Goal: Task Accomplishment & Management: Manage account settings

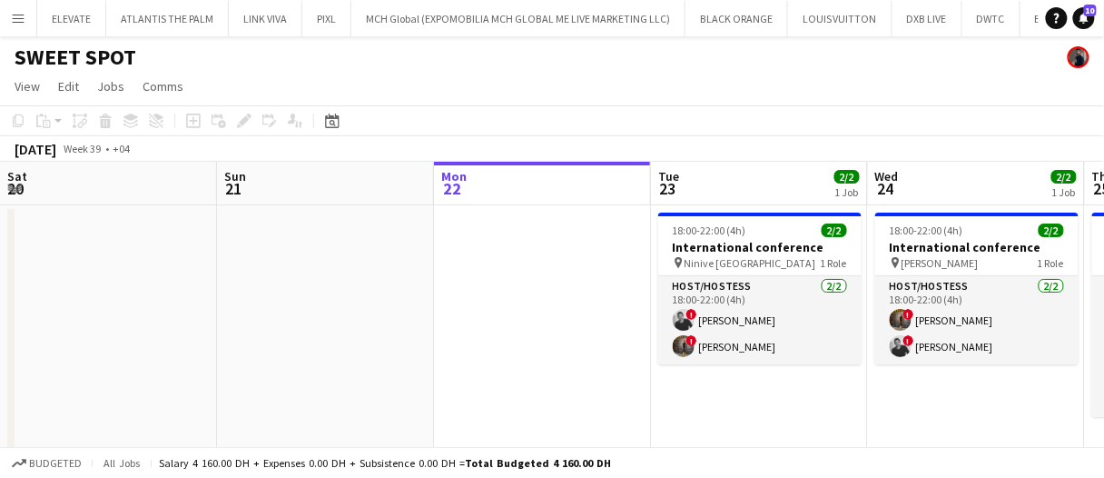
scroll to position [0, 470]
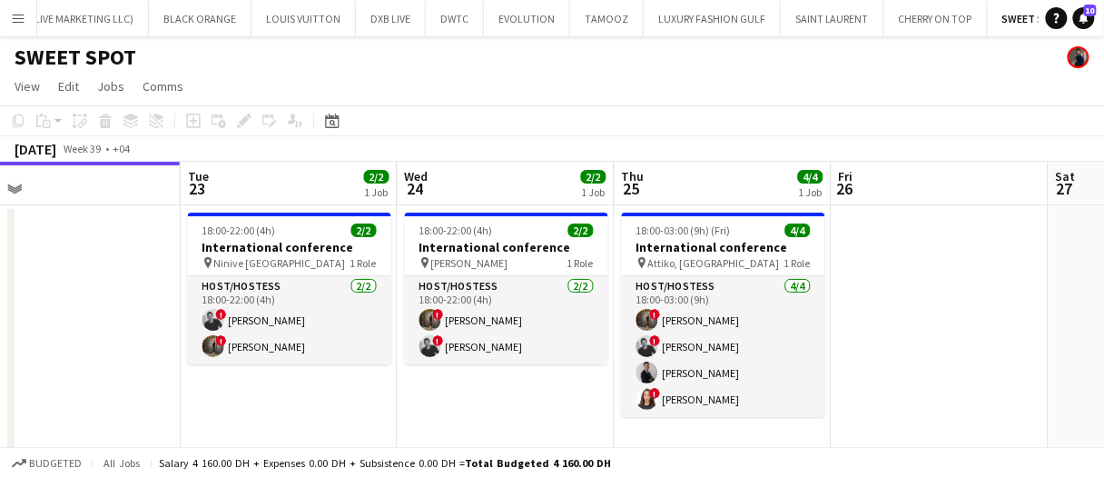
click at [991, 289] on app-date-cell at bounding box center [940, 338] width 217 height 266
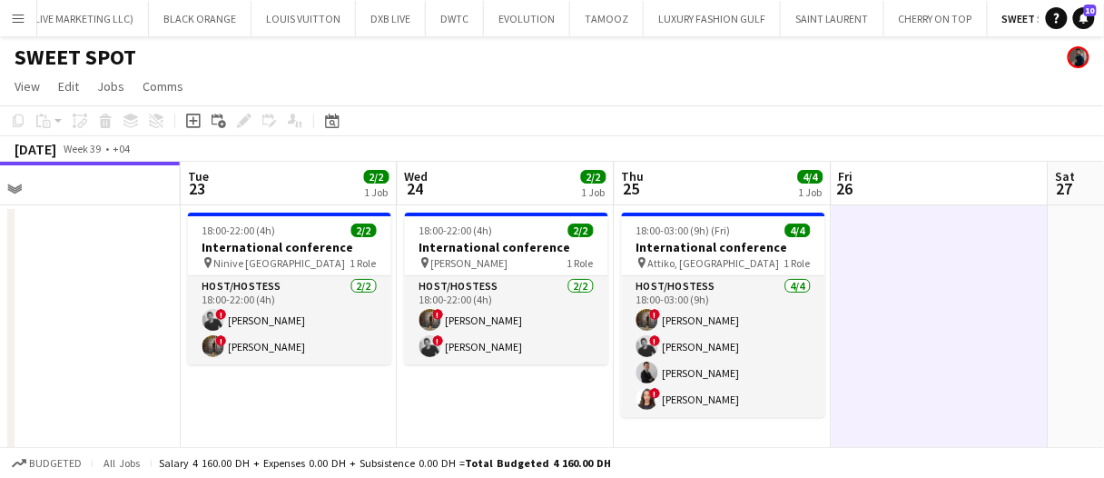
click at [991, 288] on app-date-cell at bounding box center [940, 338] width 217 height 266
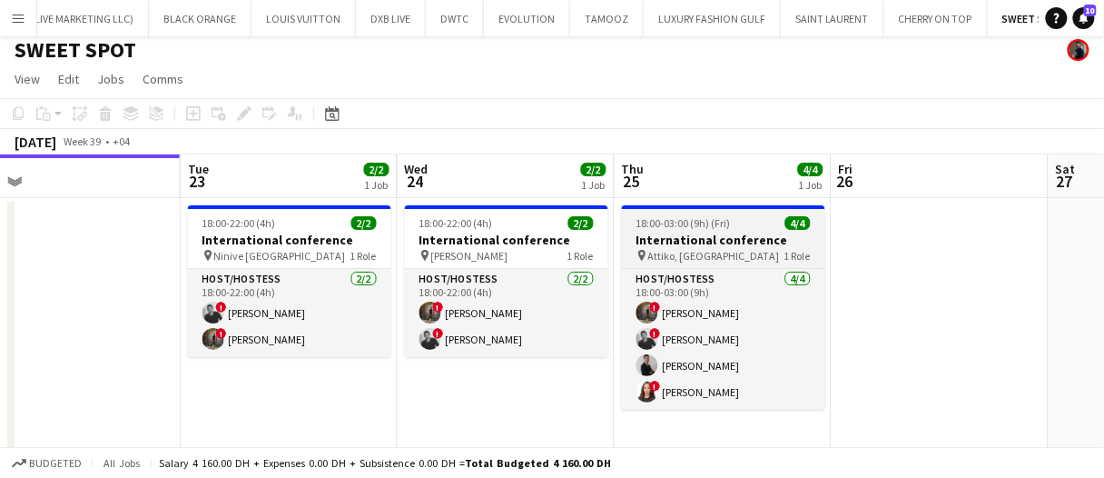
scroll to position [0, 0]
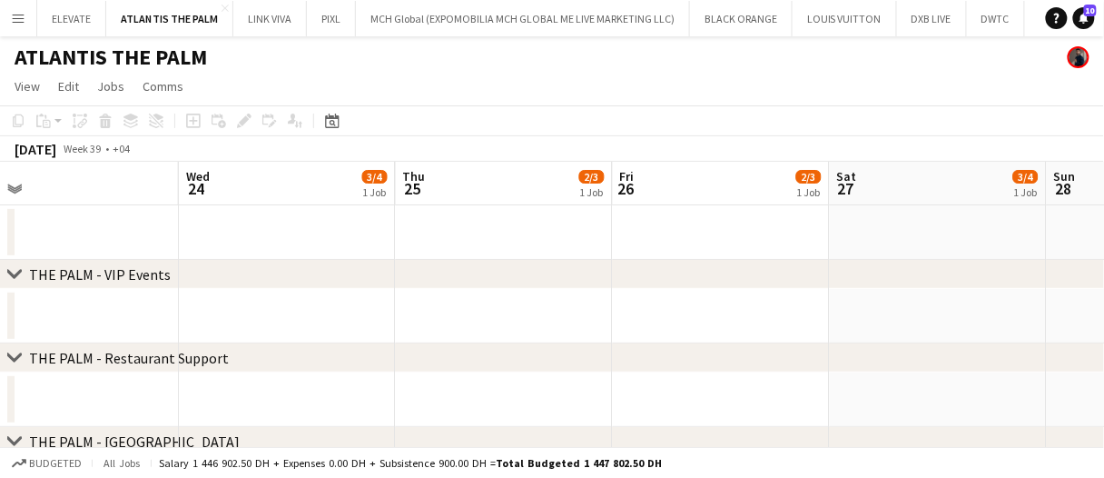
click at [760, 320] on app-date-cell at bounding box center [721, 316] width 217 height 54
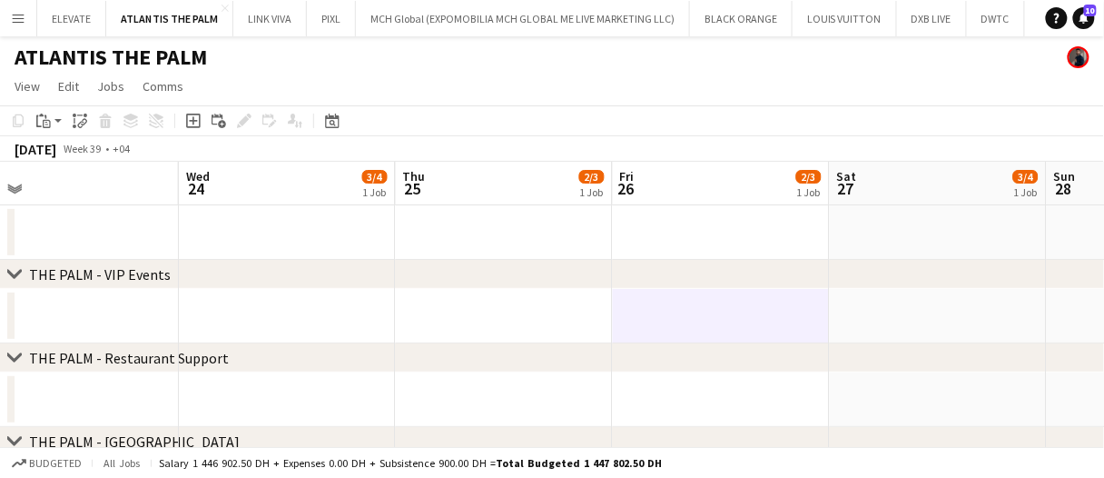
click at [760, 320] on app-date-cell at bounding box center [721, 316] width 217 height 54
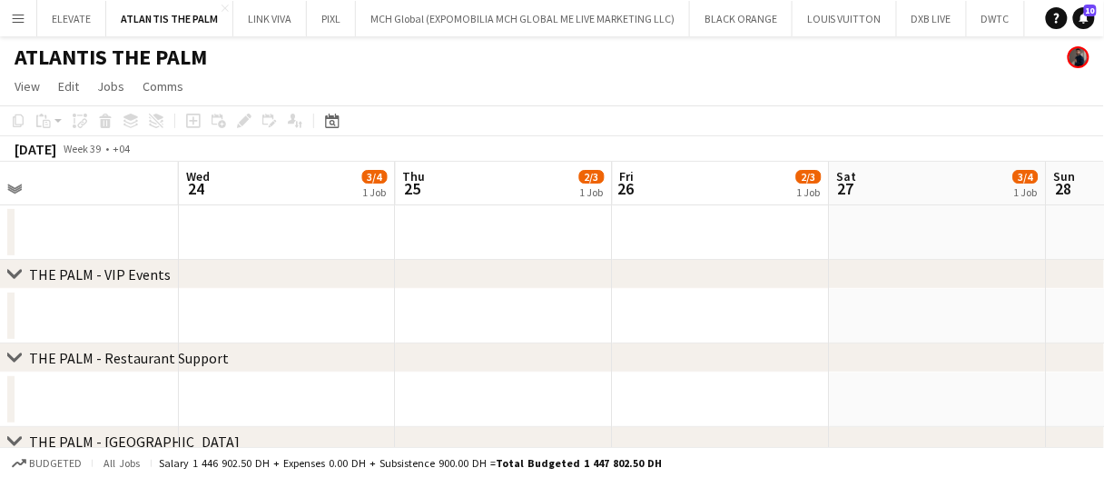
click at [667, 380] on app-date-cell at bounding box center [721, 399] width 217 height 54
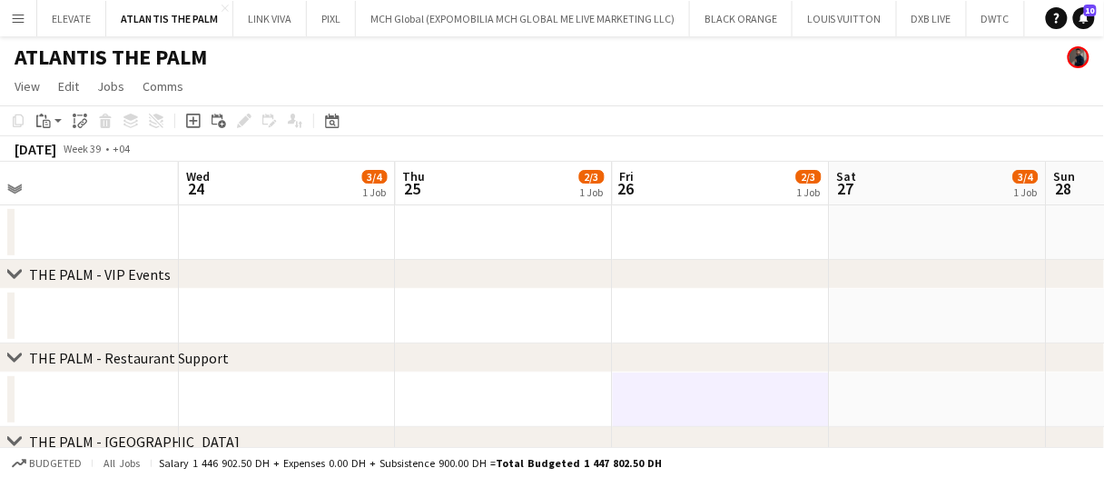
click at [517, 311] on app-date-cell at bounding box center [504, 316] width 217 height 54
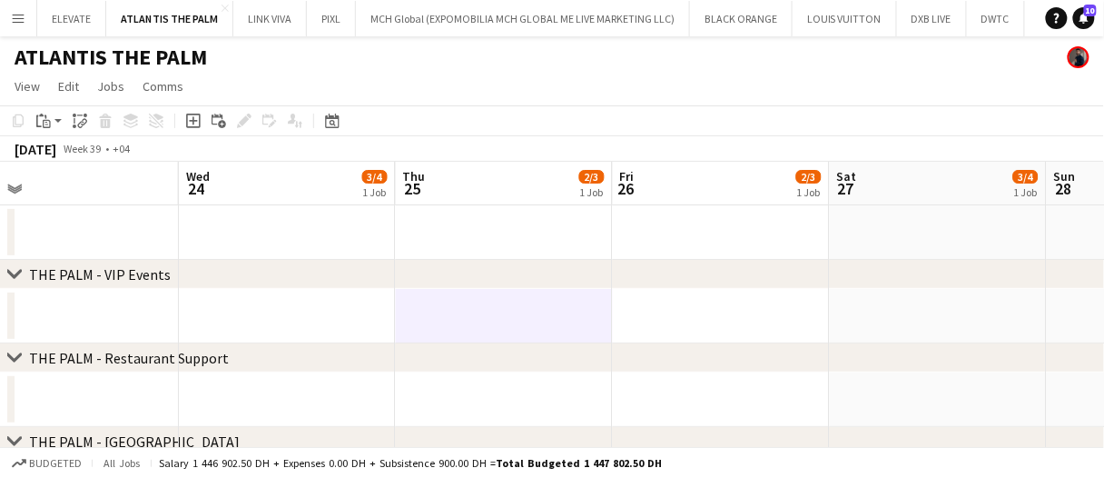
click at [517, 311] on app-date-cell at bounding box center [504, 316] width 217 height 54
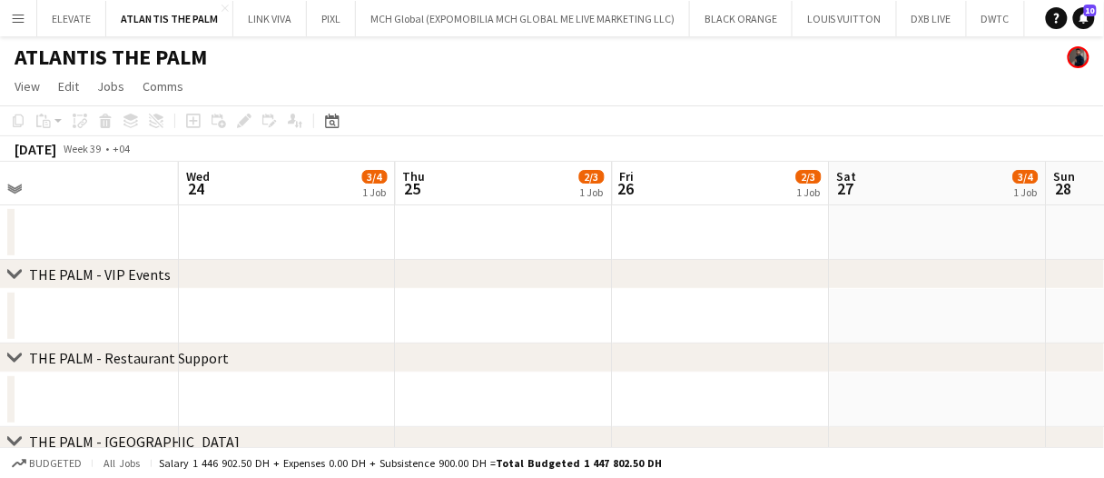
click at [525, 232] on app-date-cell at bounding box center [504, 232] width 217 height 54
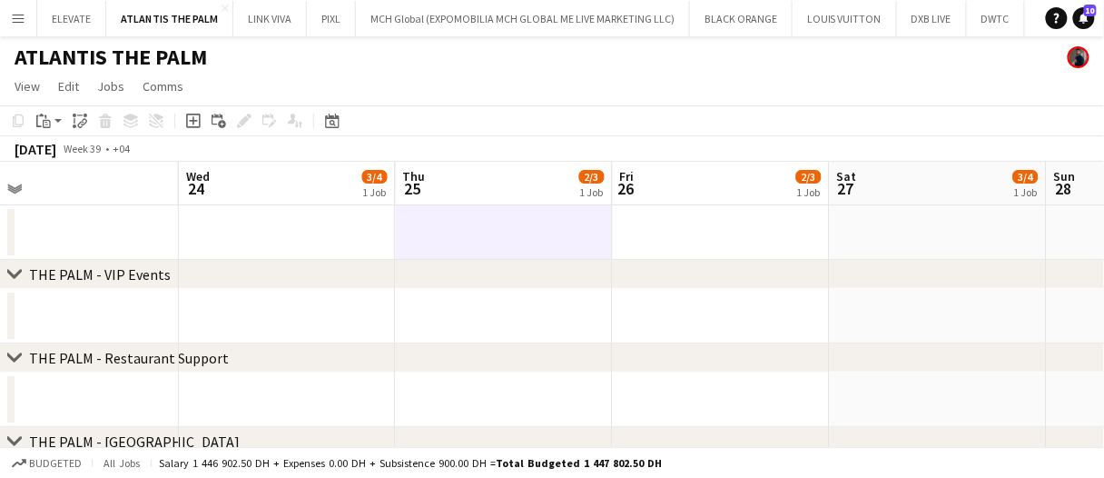
click at [525, 232] on app-date-cell at bounding box center [504, 232] width 217 height 54
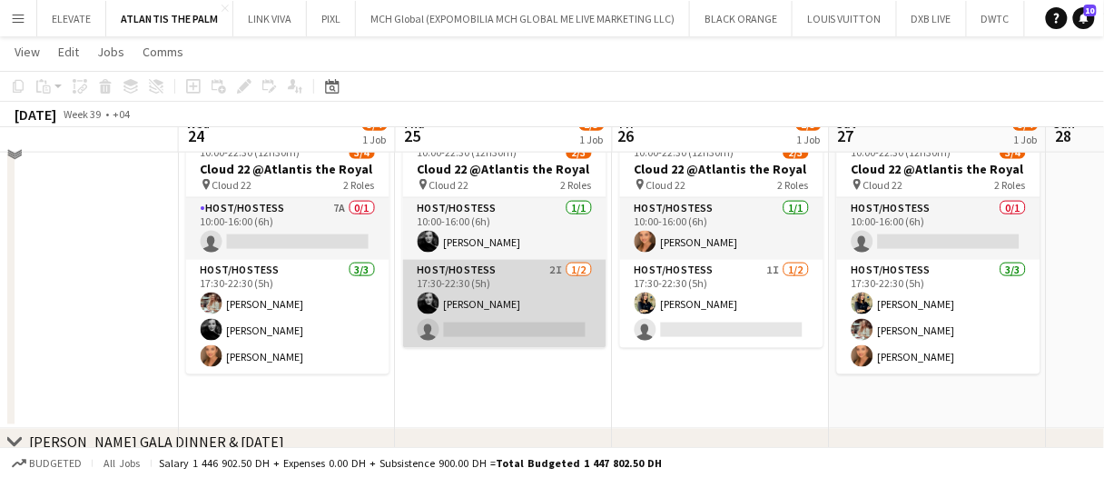
scroll to position [468, 0]
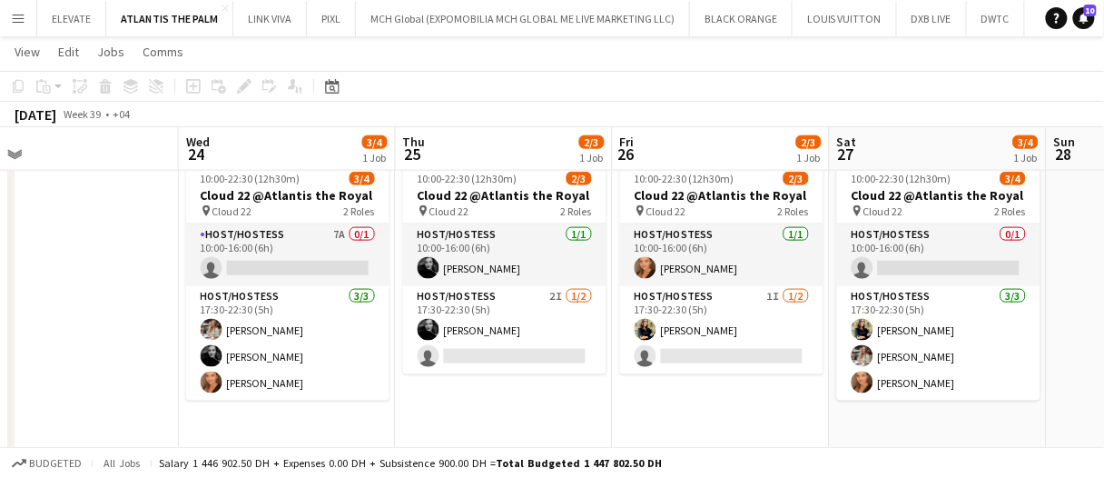
click at [640, 397] on app-date-cell "10:00-22:30 (12h30m) 2/3 Cloud 22 @Atlantis the Royal pin Cloud 22 2 Roles Host…" at bounding box center [721, 303] width 217 height 301
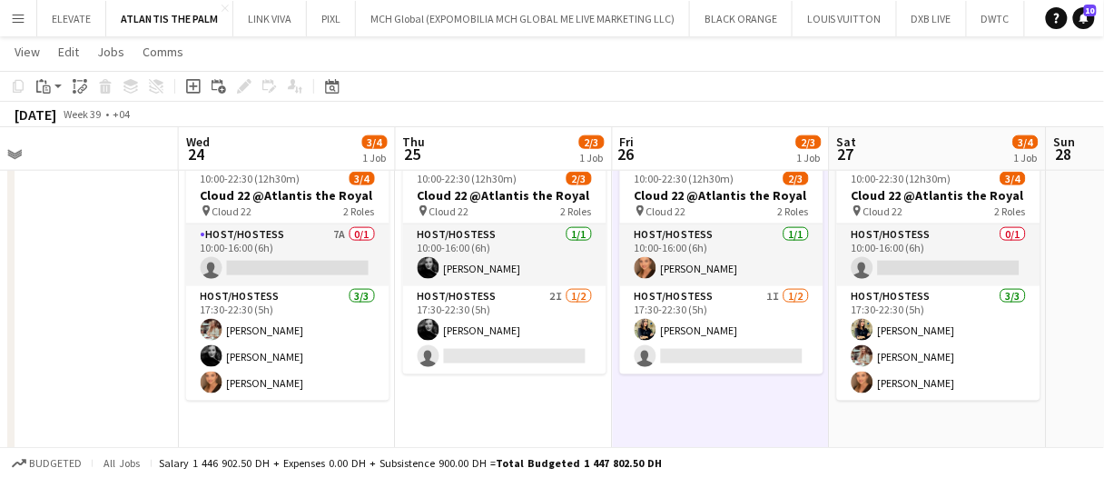
click at [642, 398] on app-date-cell "10:00-22:30 (12h30m) 2/3 Cloud 22 @Atlantis the Royal pin Cloud 22 2 Roles Host…" at bounding box center [721, 303] width 217 height 301
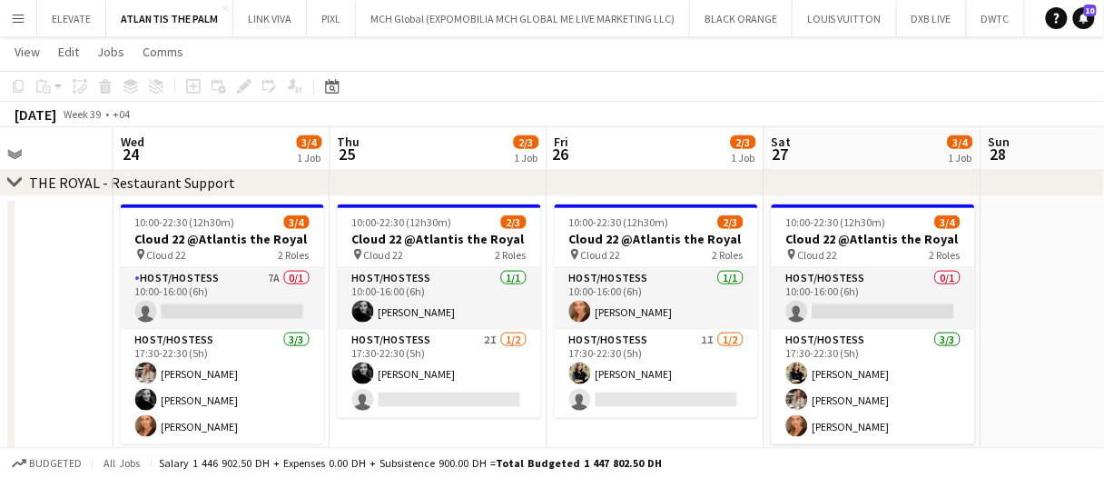
scroll to position [423, 0]
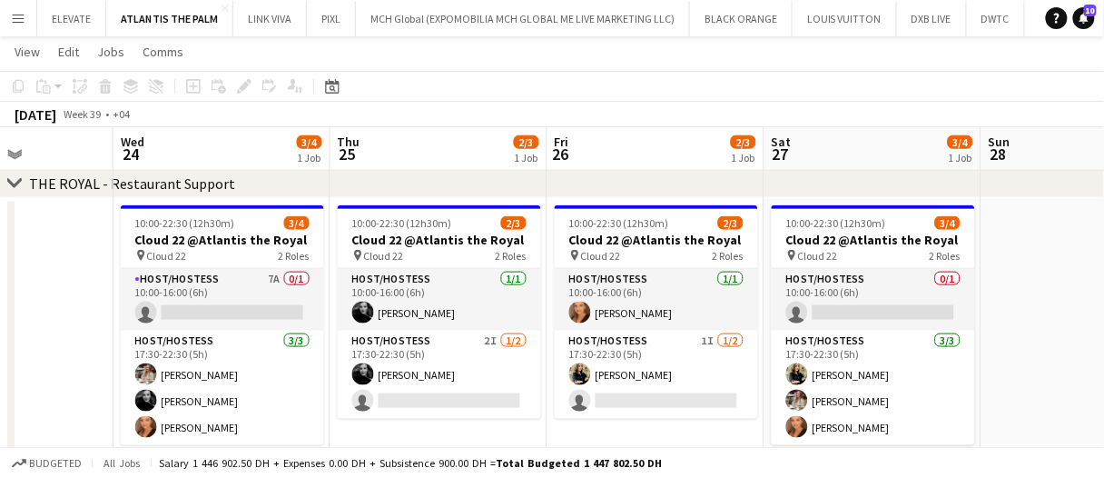
click at [1024, 260] on app-date-cell at bounding box center [1090, 348] width 217 height 301
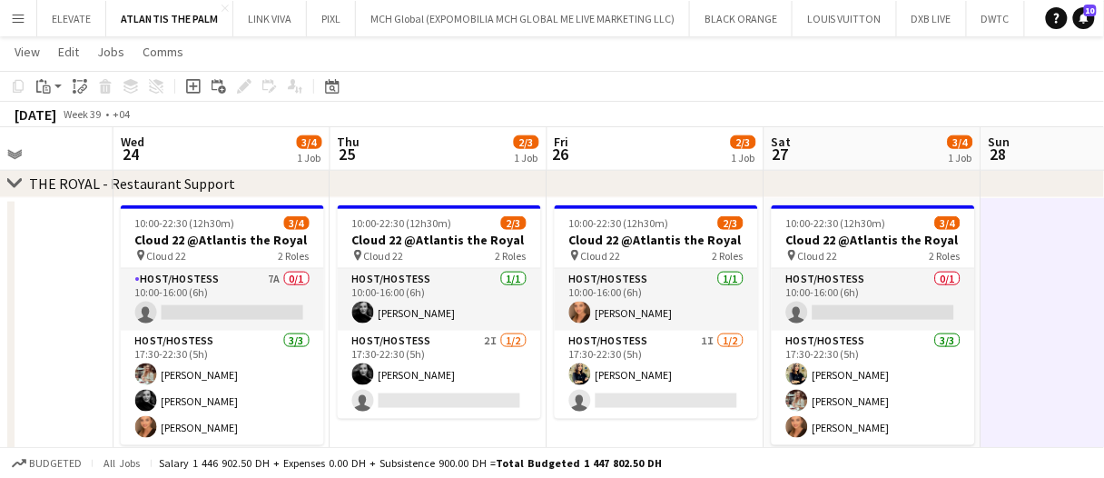
scroll to position [0, 537]
click at [1024, 260] on app-date-cell at bounding box center [1090, 348] width 217 height 301
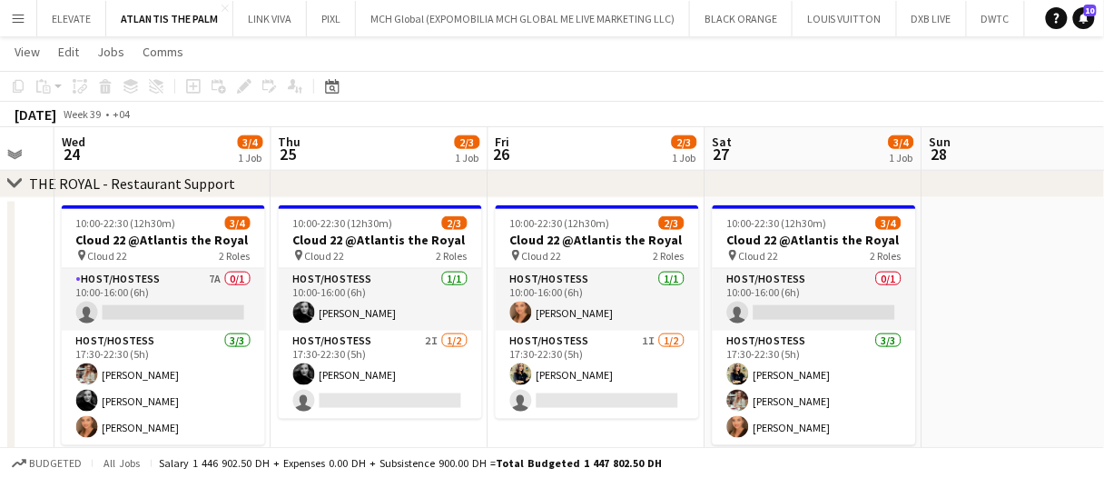
drag, startPoint x: 1040, startPoint y: 274, endPoint x: 1011, endPoint y: 280, distance: 28.7
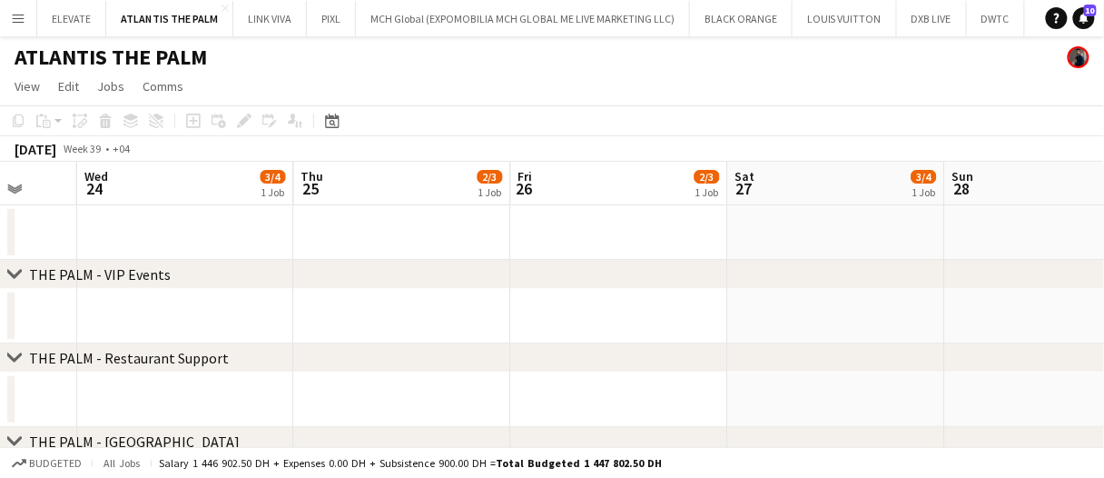
scroll to position [0, 555]
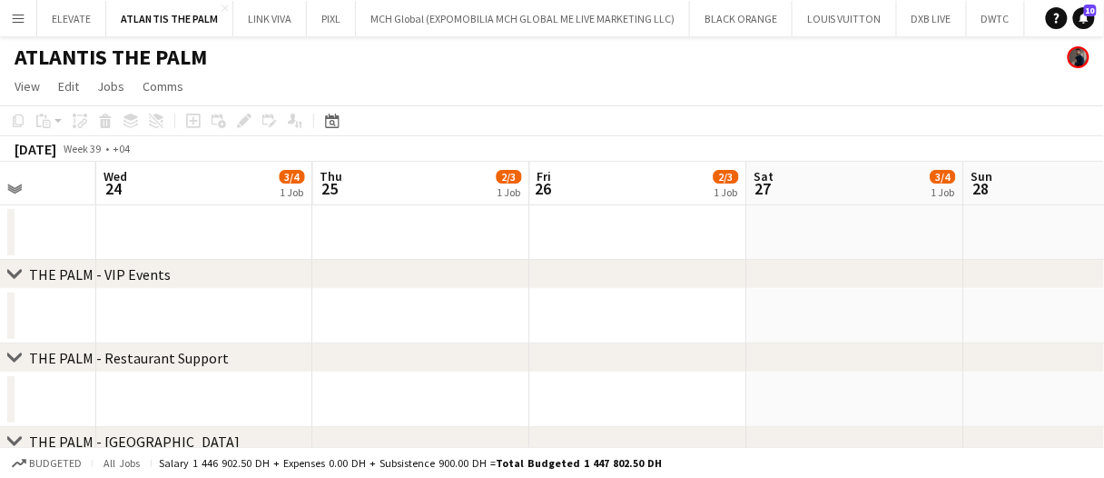
click at [636, 182] on app-board-header-date "Fri 26 2/3 1 Job" at bounding box center [638, 184] width 217 height 44
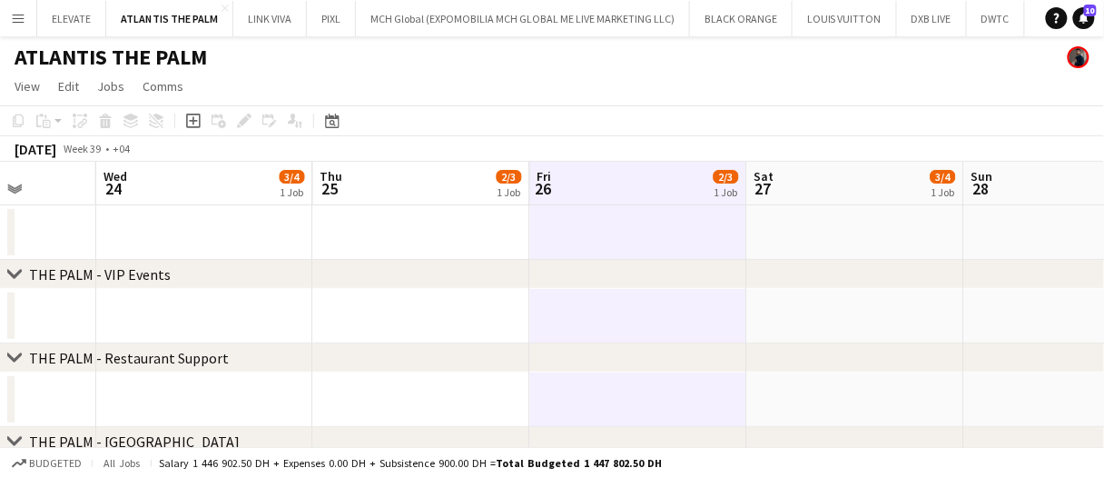
click at [636, 182] on app-board-header-date "Fri 26 2/3 1 Job" at bounding box center [638, 184] width 217 height 44
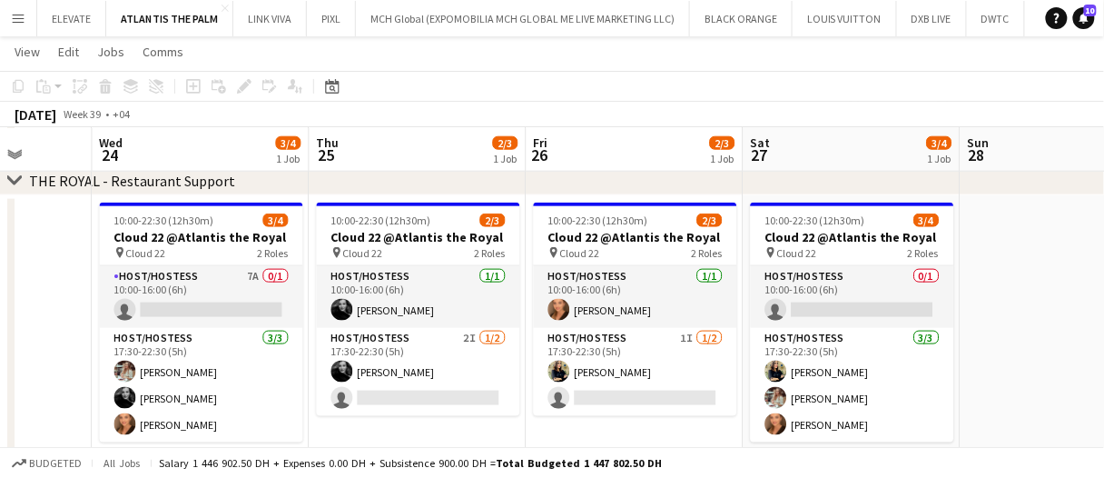
scroll to position [0, 778]
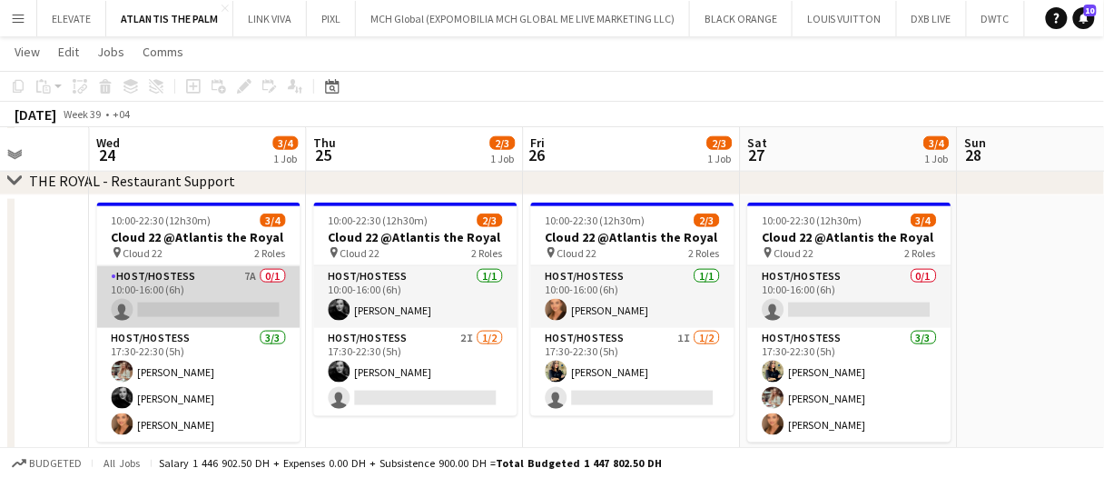
click at [264, 267] on app-card-role "Host/Hostess 7A 0/1 10:00-16:00 (6h) single-neutral-actions" at bounding box center [198, 297] width 203 height 62
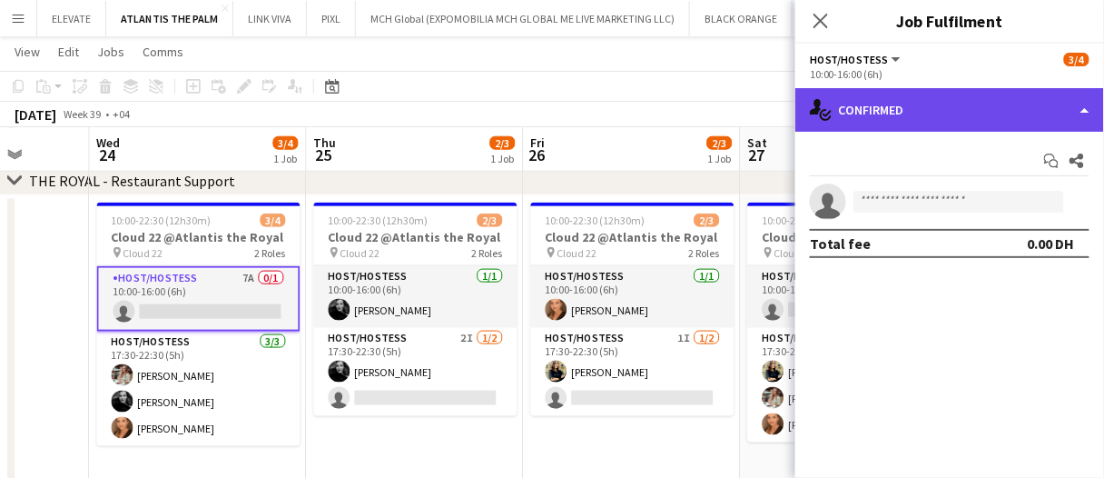
click at [882, 122] on div "single-neutral-actions-check-2 Confirmed" at bounding box center [949, 110] width 309 height 44
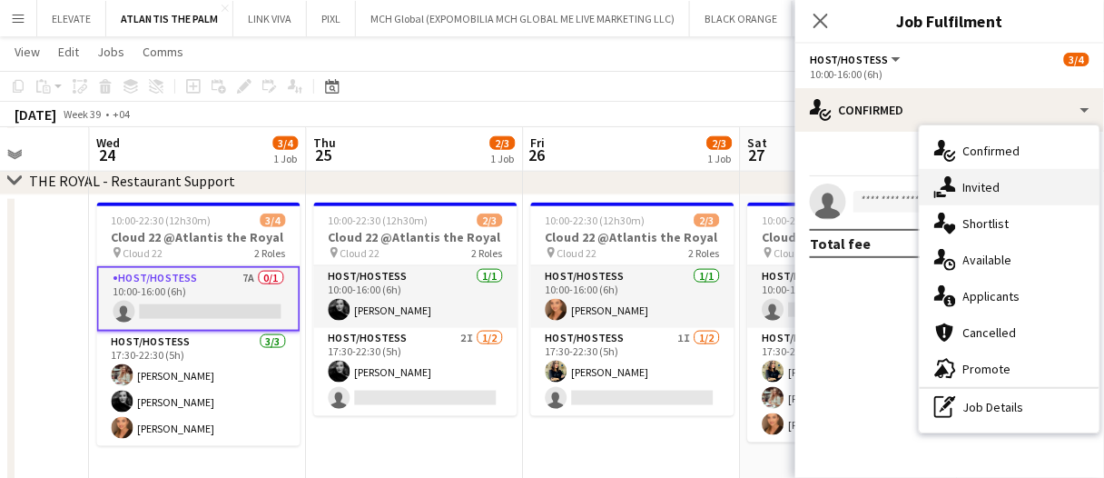
click at [982, 186] on span "Invited" at bounding box center [981, 187] width 37 height 16
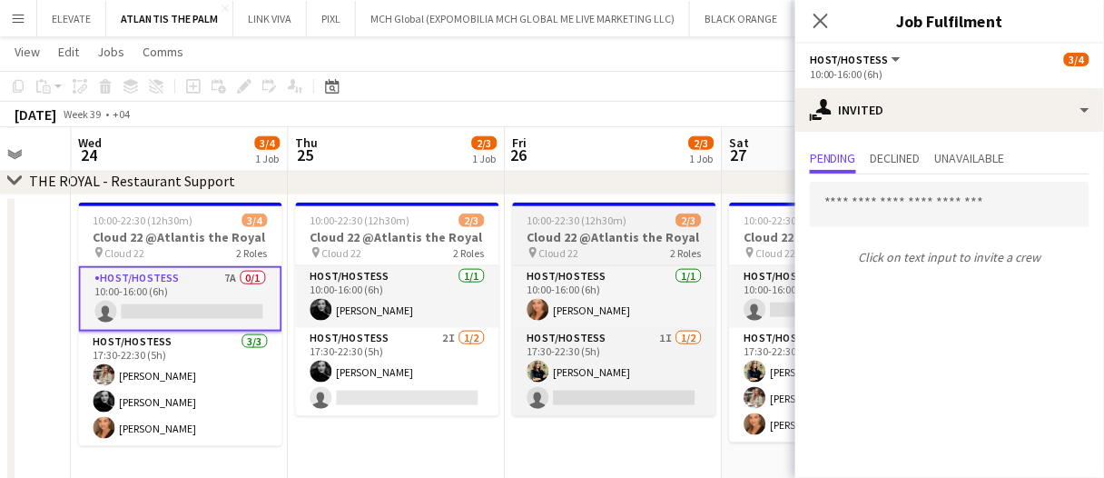
scroll to position [0, 795]
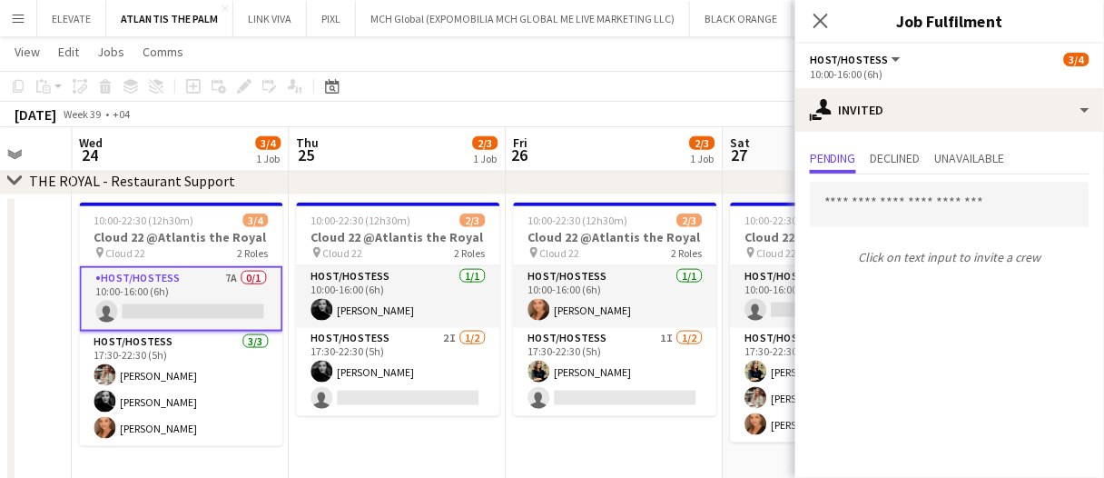
click at [631, 118] on div "September 2025 Week 39 • +04" at bounding box center [552, 114] width 1104 height 25
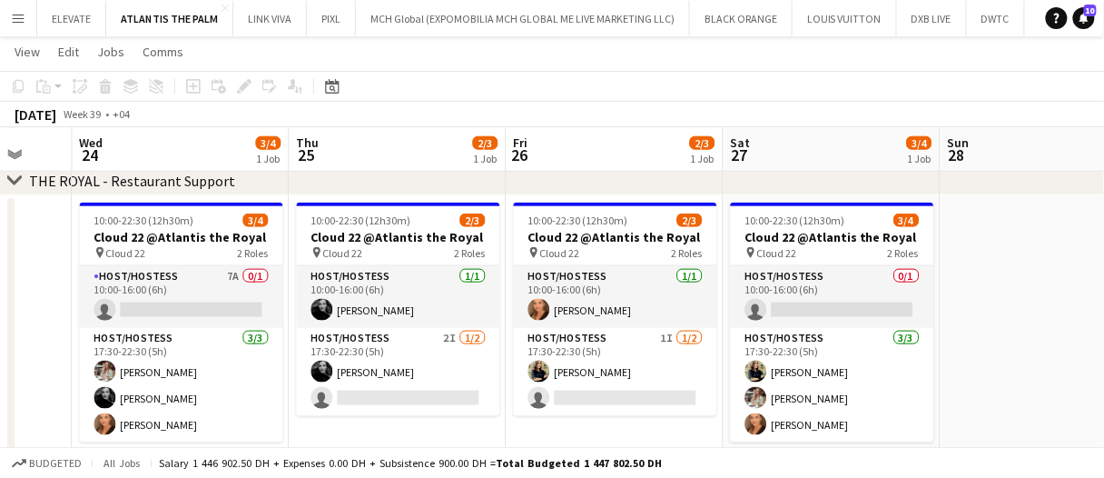
click at [631, 118] on div "September 2025 Week 39 • +04" at bounding box center [552, 114] width 1104 height 25
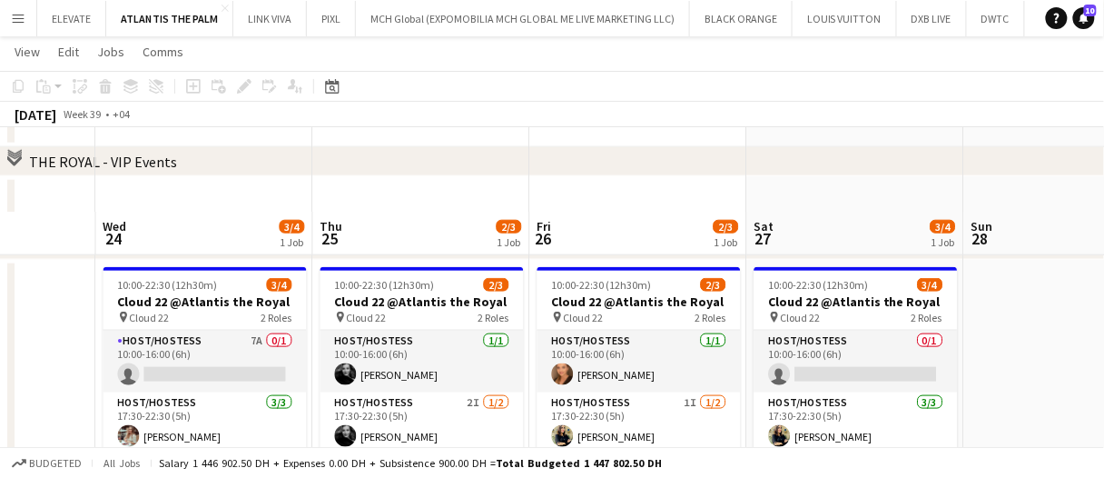
scroll to position [454, 0]
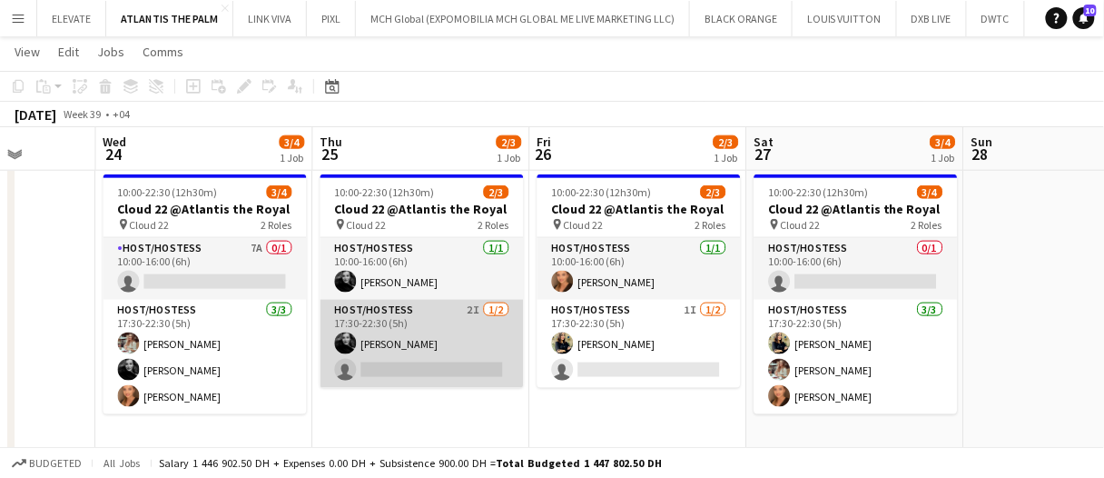
click at [438, 345] on app-card-role "Host/Hostess 2I 1/2 17:30-22:30 (5h) Barbara Szep single-neutral-actions" at bounding box center [422, 344] width 203 height 88
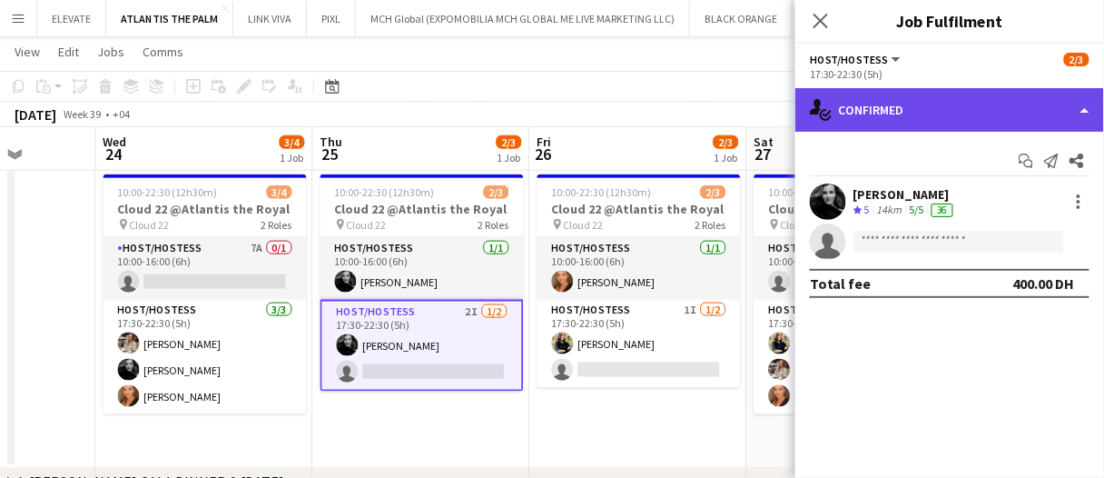
click at [921, 106] on div "single-neutral-actions-check-2 Confirmed" at bounding box center [949, 110] width 309 height 44
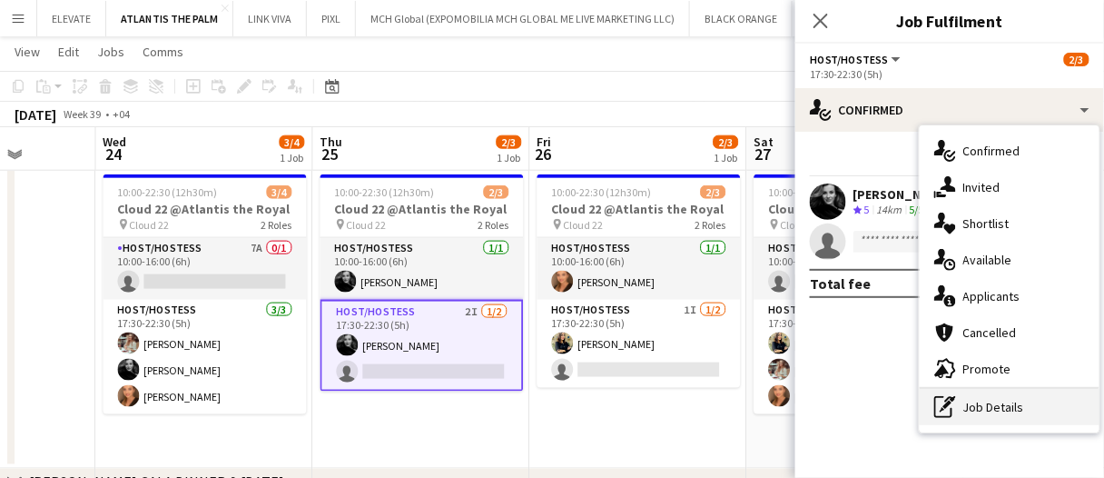
click at [1006, 413] on div "pen-write Job Details" at bounding box center [1010, 407] width 180 height 36
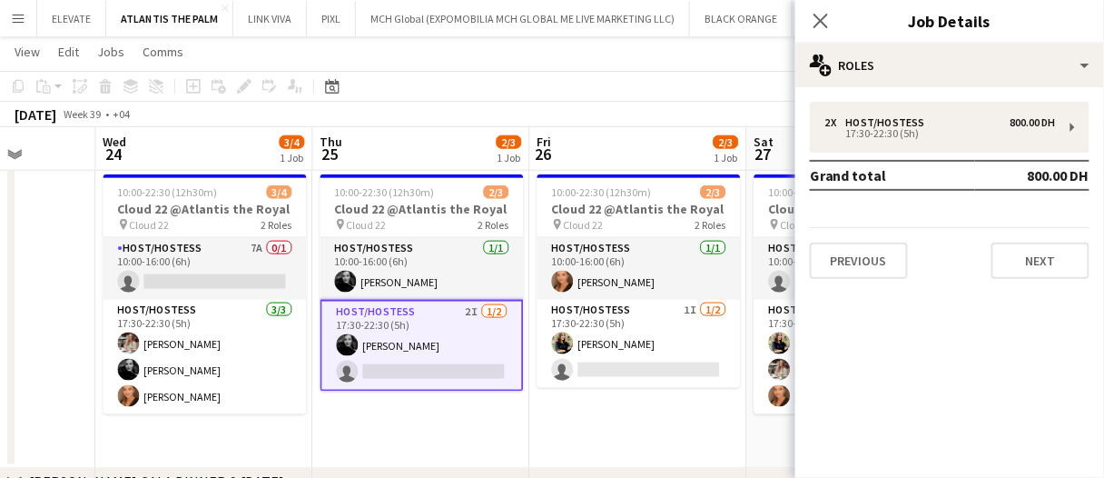
click at [522, 117] on div "September 2025 Week 39 • +04" at bounding box center [552, 114] width 1104 height 25
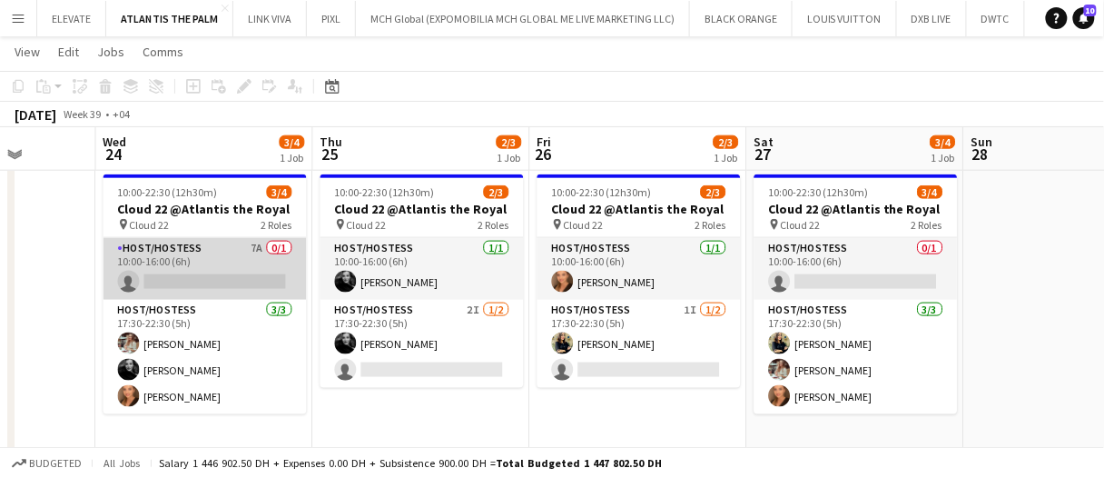
click at [272, 252] on app-card-role "Host/Hostess 7A 0/1 10:00-16:00 (6h) single-neutral-actions" at bounding box center [205, 269] width 203 height 62
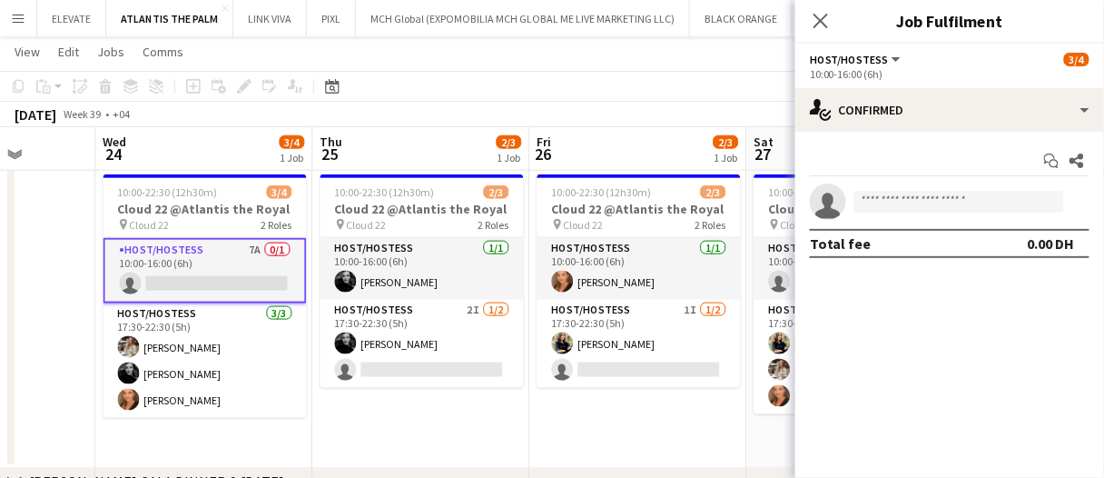
click at [381, 433] on app-date-cell "10:00-22:30 (12h30m) 2/3 Cloud 22 @Atlantis the Royal pin Cloud 22 2 Roles Host…" at bounding box center [421, 317] width 217 height 301
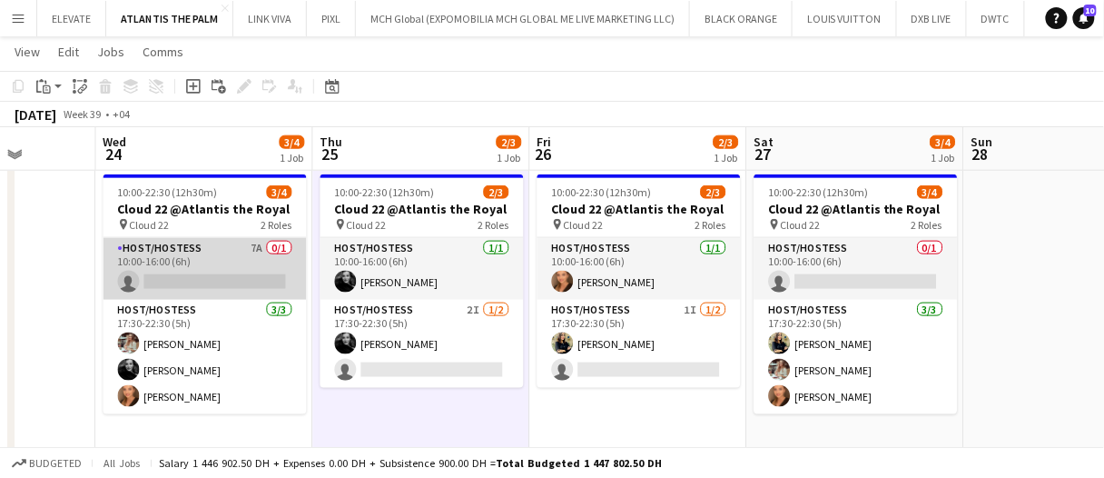
click at [224, 279] on app-card-role "Host/Hostess 7A 0/1 10:00-16:00 (6h) single-neutral-actions" at bounding box center [205, 269] width 203 height 62
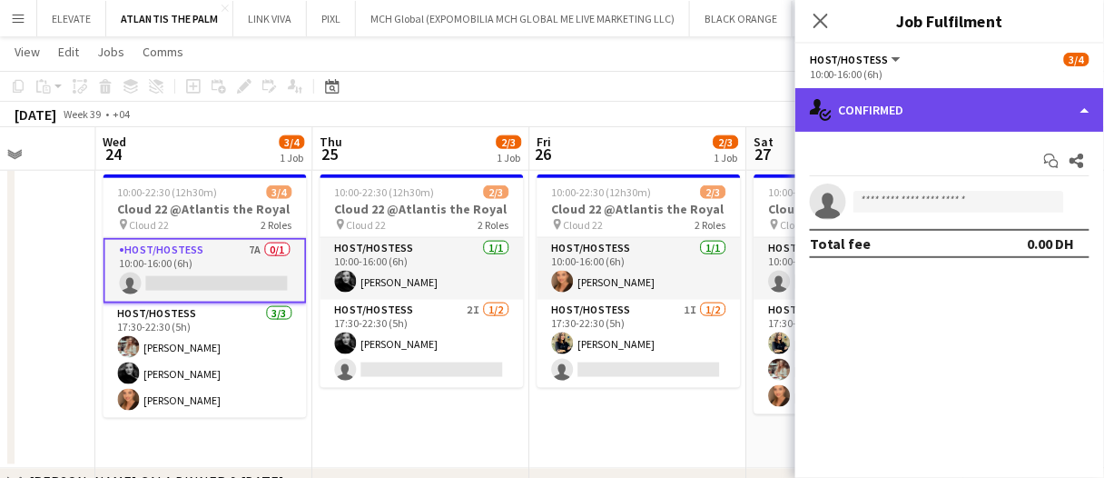
click at [927, 95] on div "single-neutral-actions-check-2 Confirmed" at bounding box center [949, 110] width 309 height 44
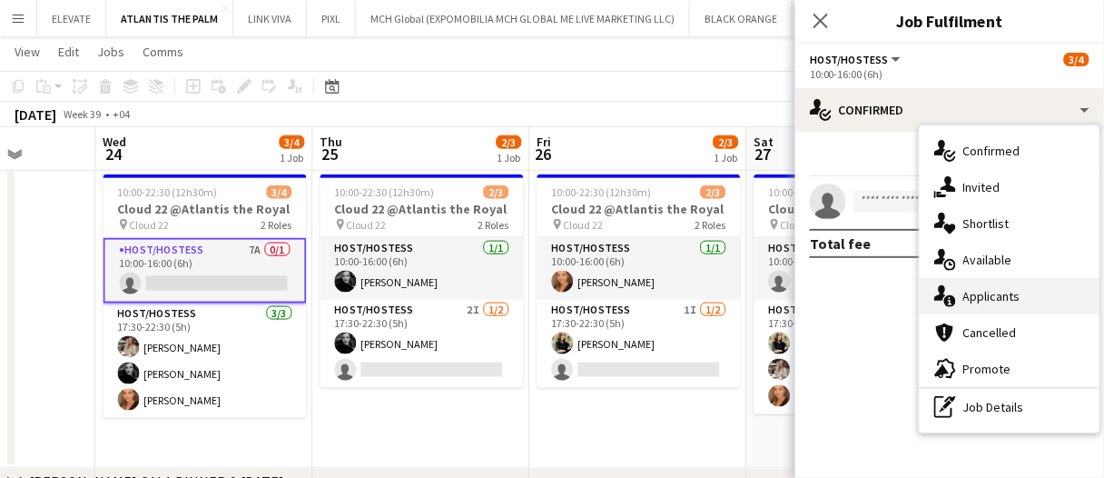
click at [1015, 288] on span "Applicants" at bounding box center [991, 296] width 57 height 16
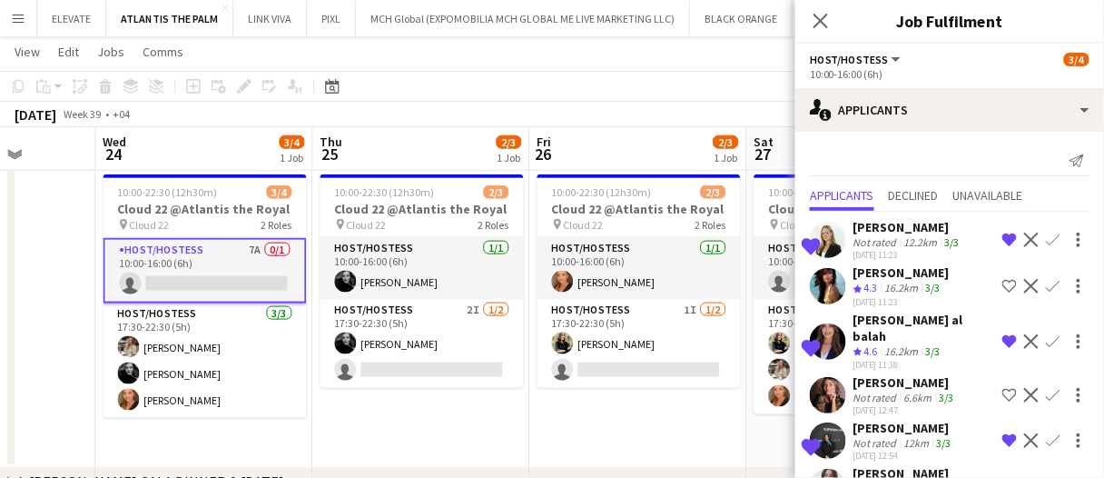
scroll to position [30, 0]
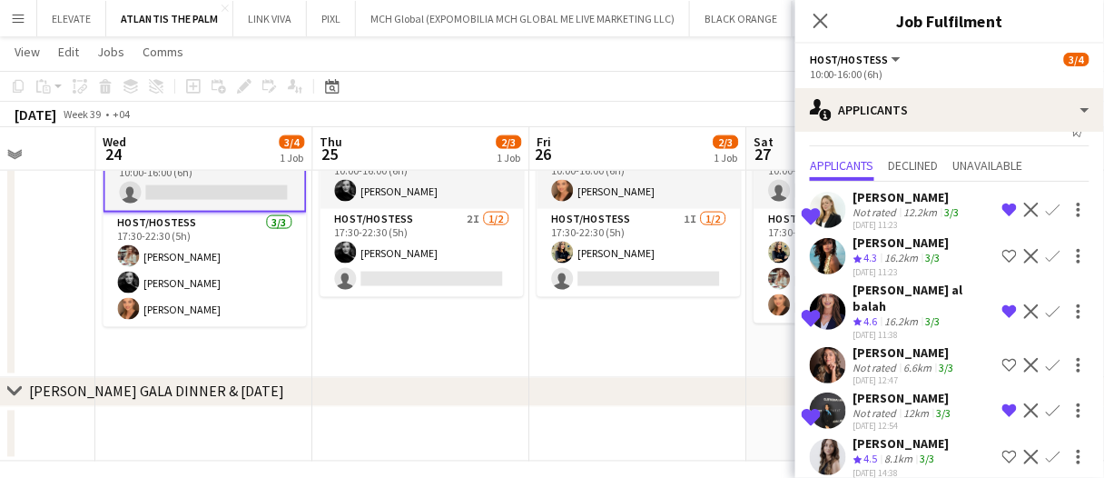
click at [1002, 304] on app-icon "Remove crew from shortlist" at bounding box center [1009, 311] width 15 height 15
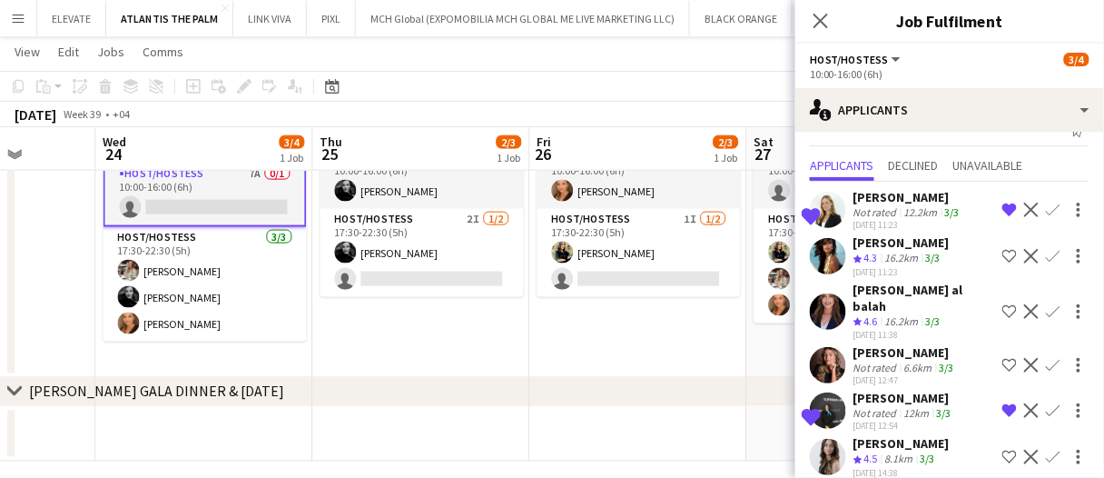
click at [1024, 304] on app-icon "Decline" at bounding box center [1031, 311] width 15 height 15
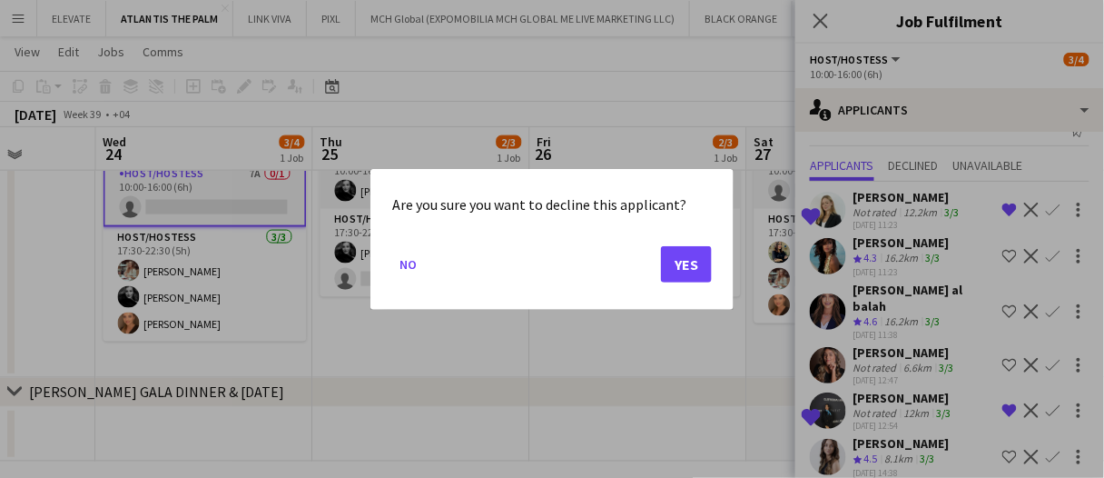
scroll to position [0, 0]
click at [713, 266] on div "Are you sure you want to decline this applicant? No Yes" at bounding box center [551, 239] width 363 height 141
click at [696, 263] on button "Yes" at bounding box center [686, 263] width 51 height 36
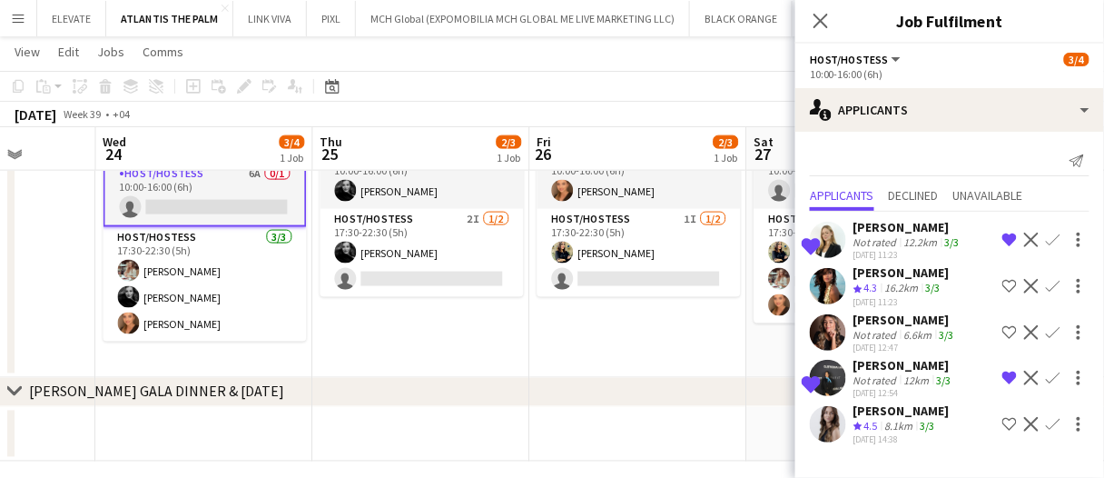
click at [916, 419] on div "8.1km" at bounding box center [899, 426] width 35 height 15
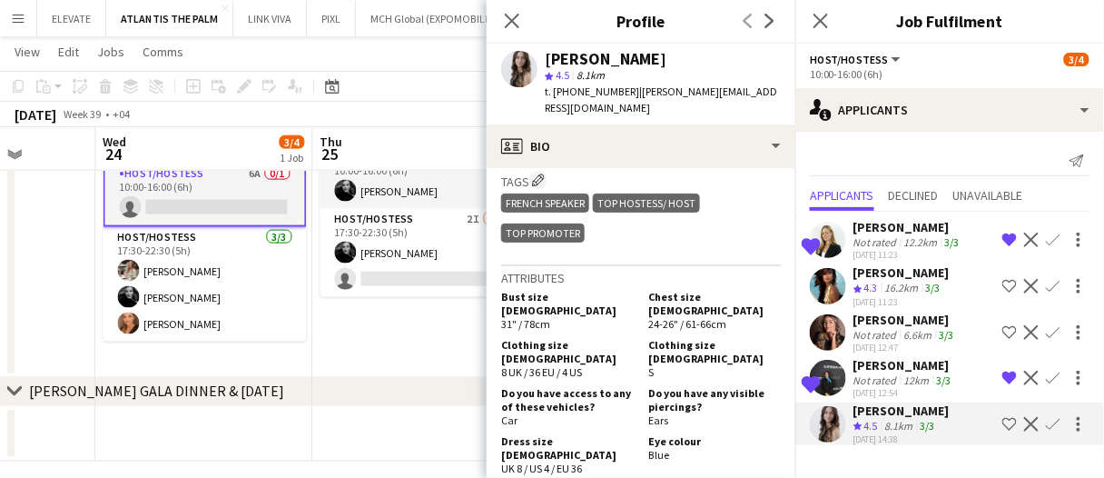
scroll to position [726, 0]
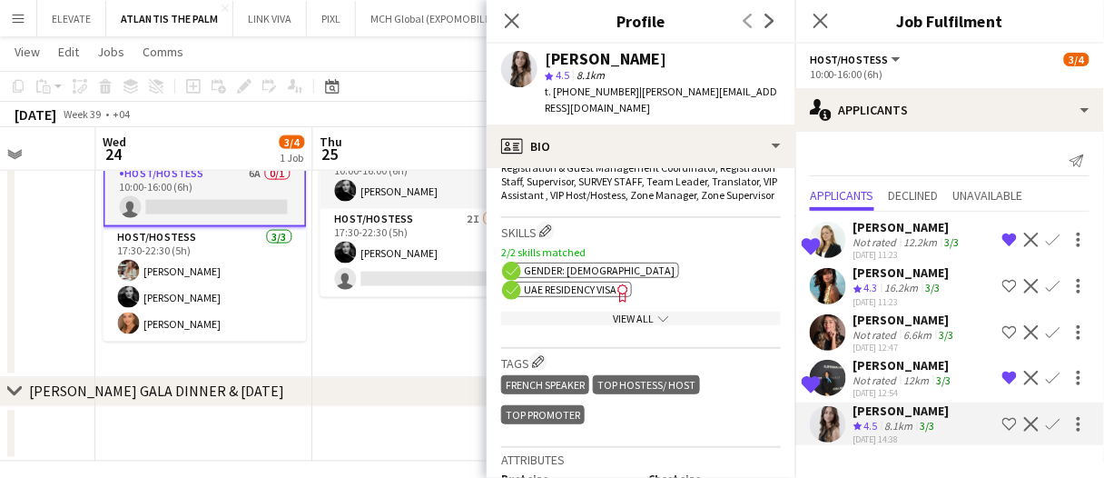
click at [658, 316] on icon "chevron-down" at bounding box center [663, 318] width 11 height 11
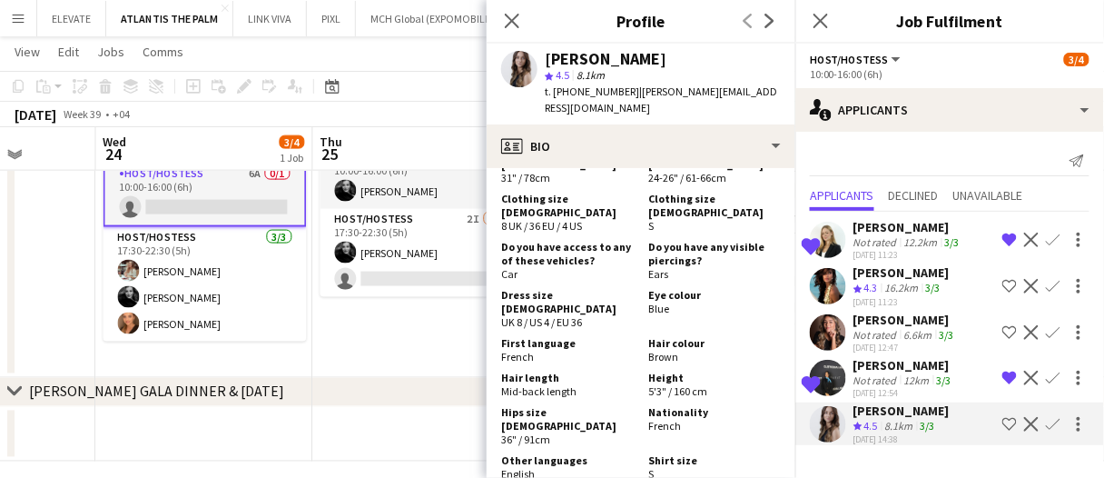
scroll to position [1592, 0]
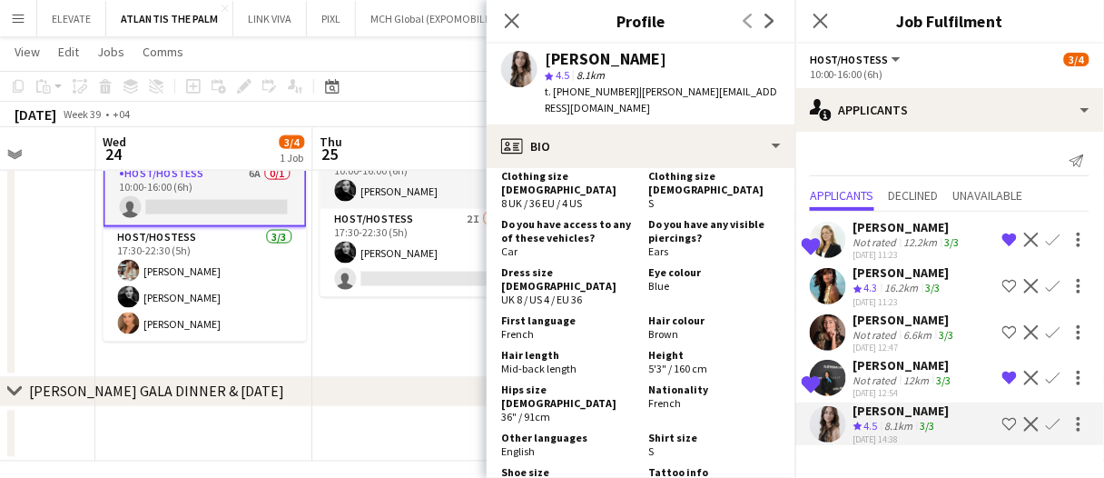
click at [904, 252] on div "22-09-2025 11:23" at bounding box center [908, 255] width 110 height 12
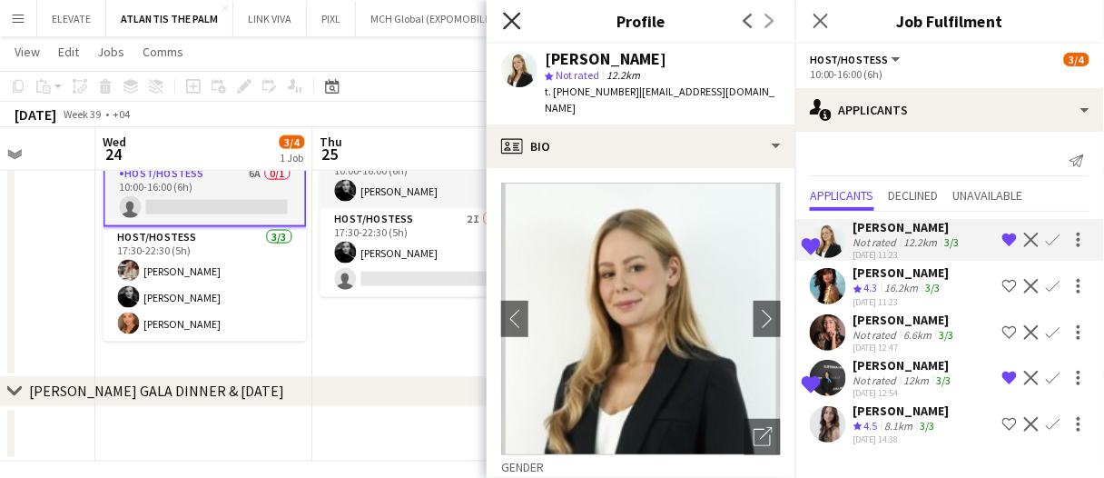
click at [513, 19] on icon at bounding box center [511, 20] width 17 height 17
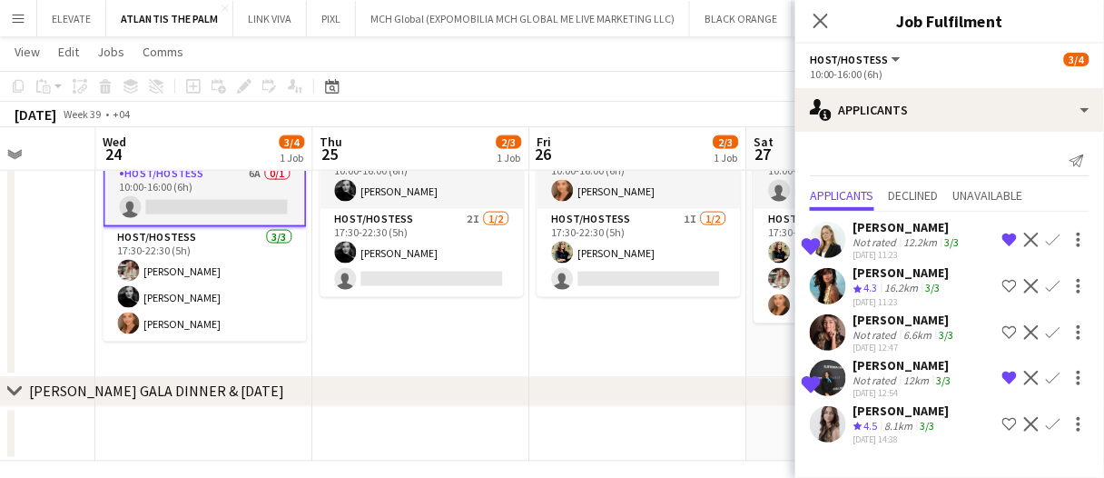
click at [922, 378] on div "12km" at bounding box center [917, 380] width 33 height 14
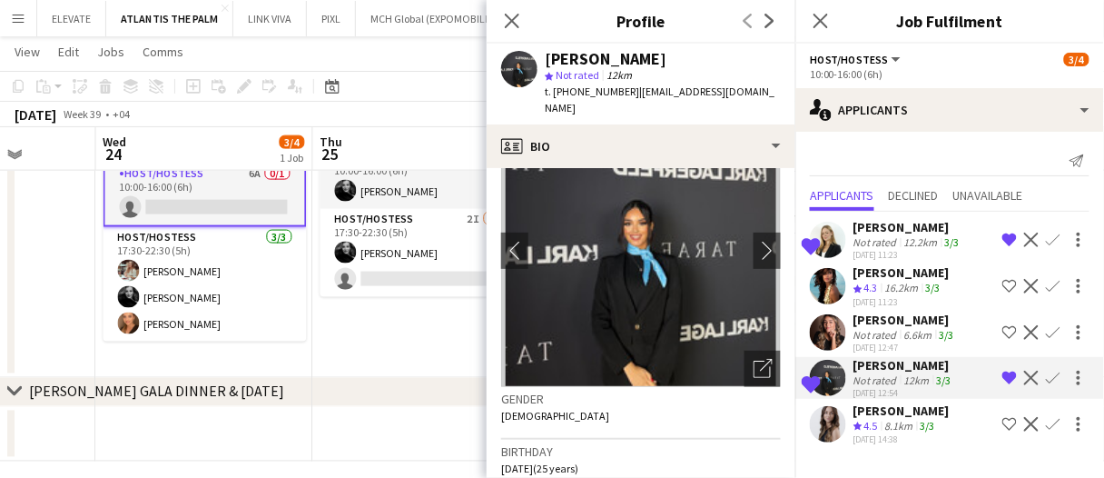
scroll to position [91, 0]
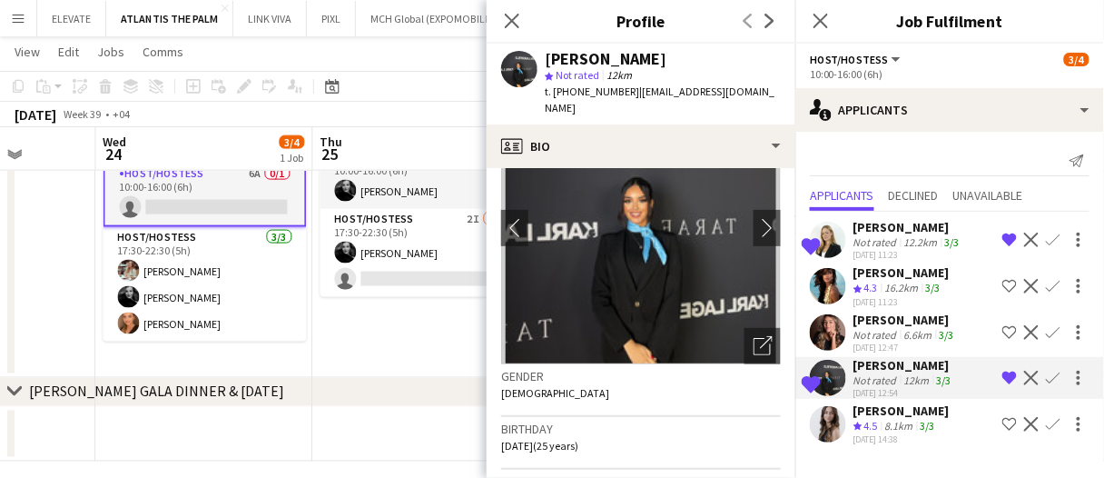
click at [922, 321] on div "Julia Drumond" at bounding box center [905, 319] width 104 height 16
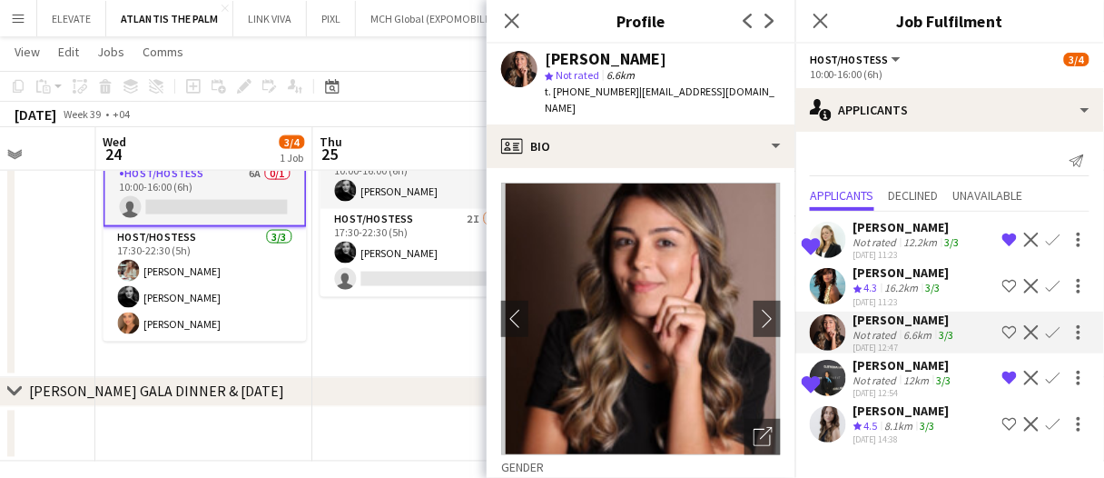
click at [930, 410] on div "Mathilde Arame" at bounding box center [901, 410] width 96 height 16
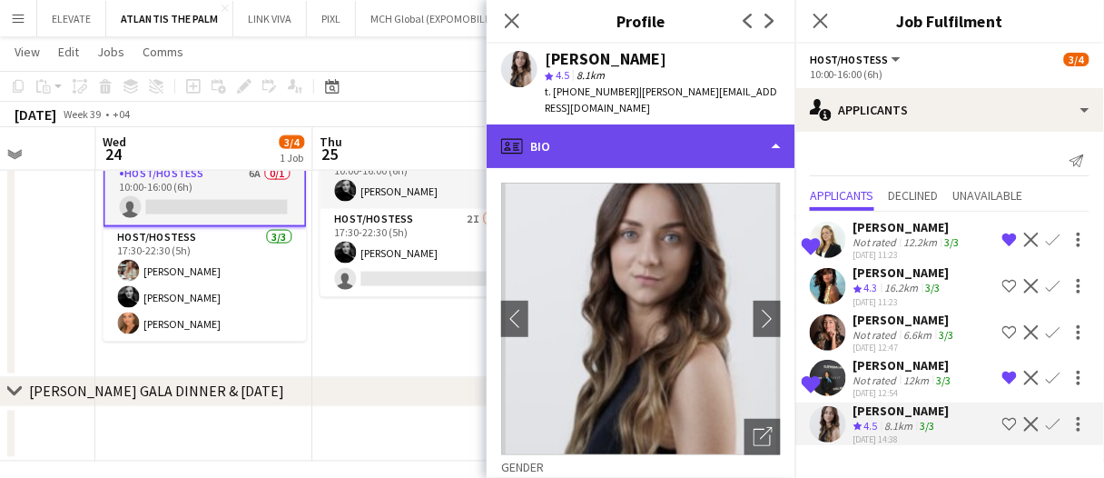
click at [655, 131] on div "profile Bio" at bounding box center [641, 146] width 309 height 44
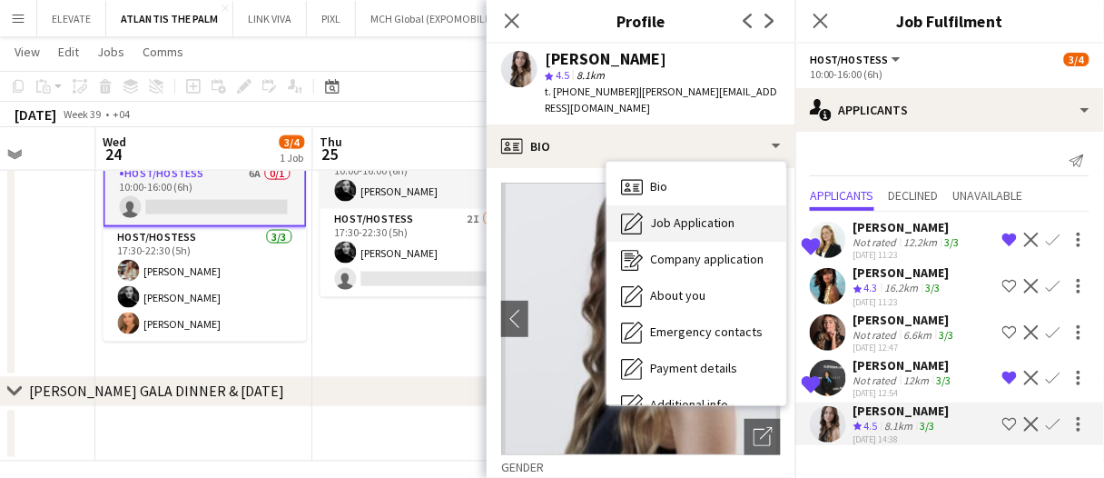
click at [706, 214] on span "Job Application" at bounding box center [692, 222] width 84 height 16
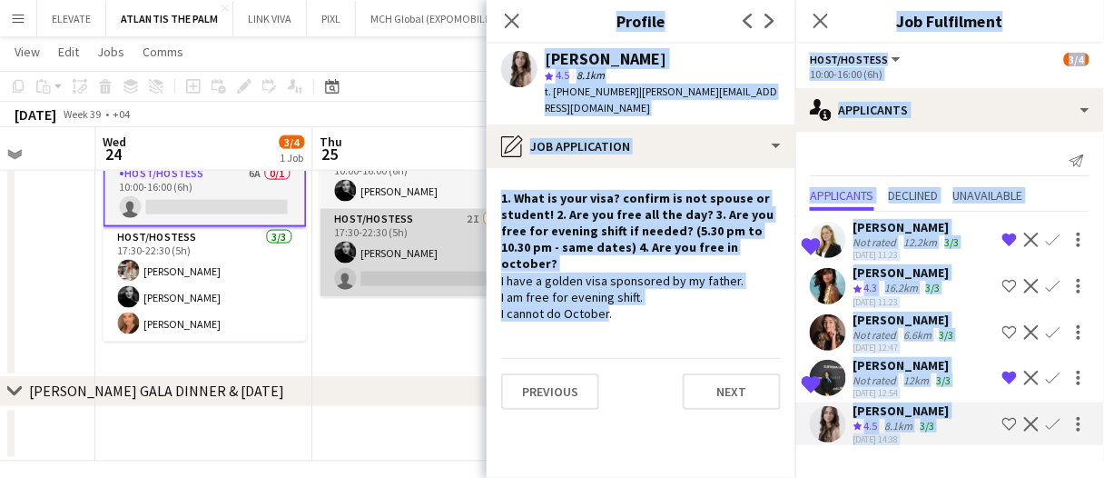
drag, startPoint x: 503, startPoint y: 291, endPoint x: 557, endPoint y: 277, distance: 56.4
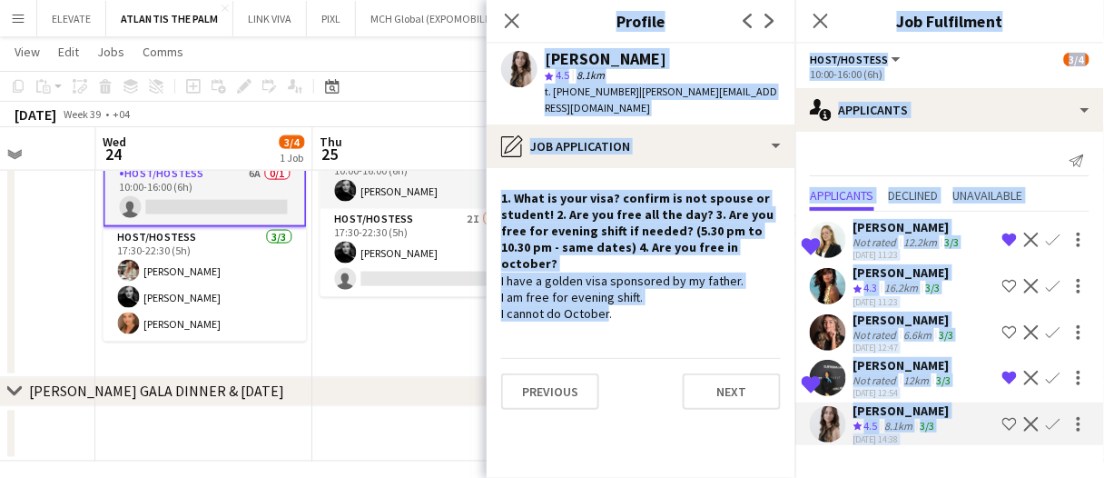
click at [567, 277] on div "I have a golden visa sponsored by my father. I am free for evening shift. I can…" at bounding box center [641, 297] width 280 height 50
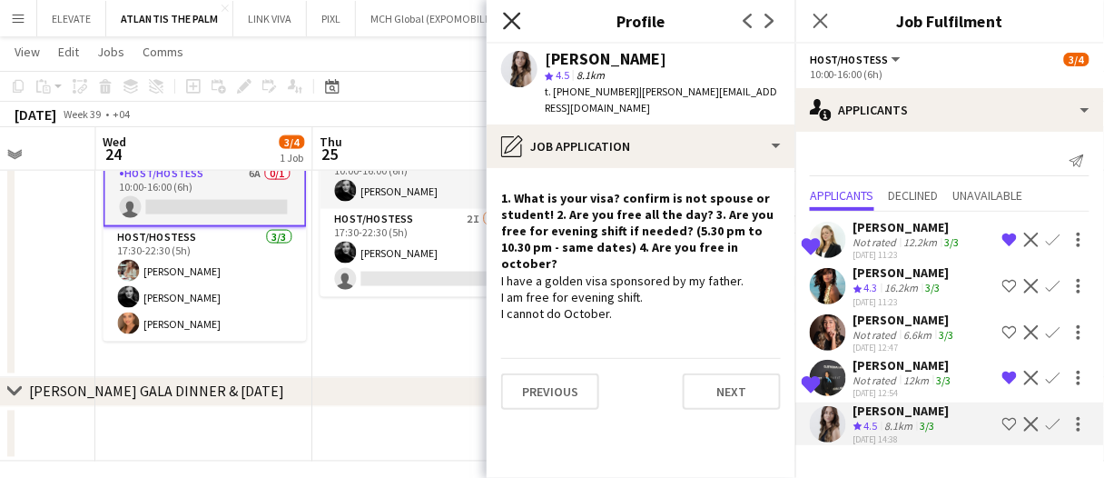
click at [511, 18] on icon at bounding box center [511, 20] width 17 height 17
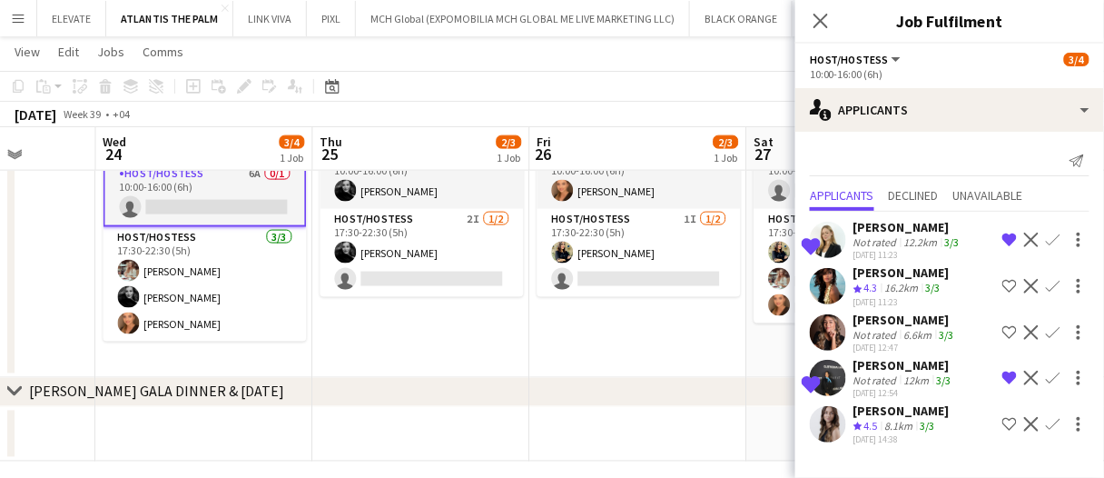
click at [1004, 377] on app-icon "Remove crew from shortlist" at bounding box center [1009, 377] width 15 height 15
click at [660, 339] on app-date-cell "10:00-22:30 (12h30m) 2/3 Cloud 22 @Atlantis the Royal pin Cloud 22 2 Roles Host…" at bounding box center [638, 226] width 217 height 301
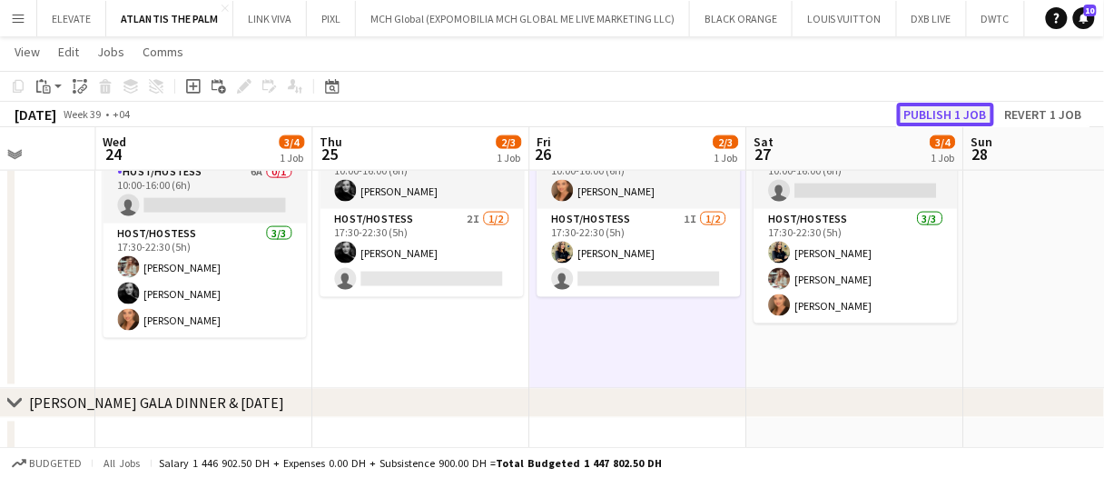
click at [949, 112] on button "Publish 1 job" at bounding box center [945, 115] width 97 height 24
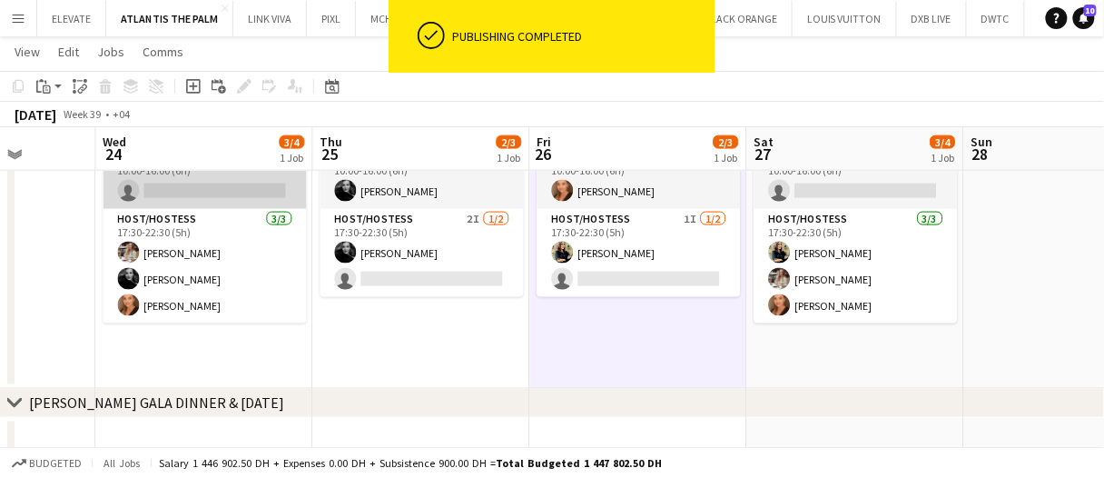
click at [261, 182] on app-card-role "Host/Hostess 6A 0/1 10:00-16:00 (6h) single-neutral-actions" at bounding box center [205, 178] width 203 height 62
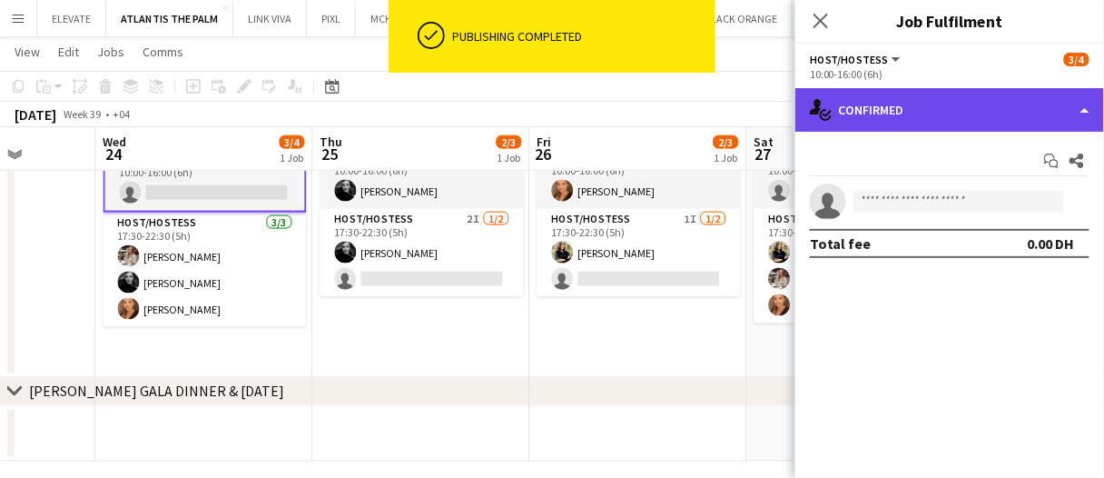
click at [909, 113] on div "single-neutral-actions-check-2 Confirmed" at bounding box center [949, 110] width 309 height 44
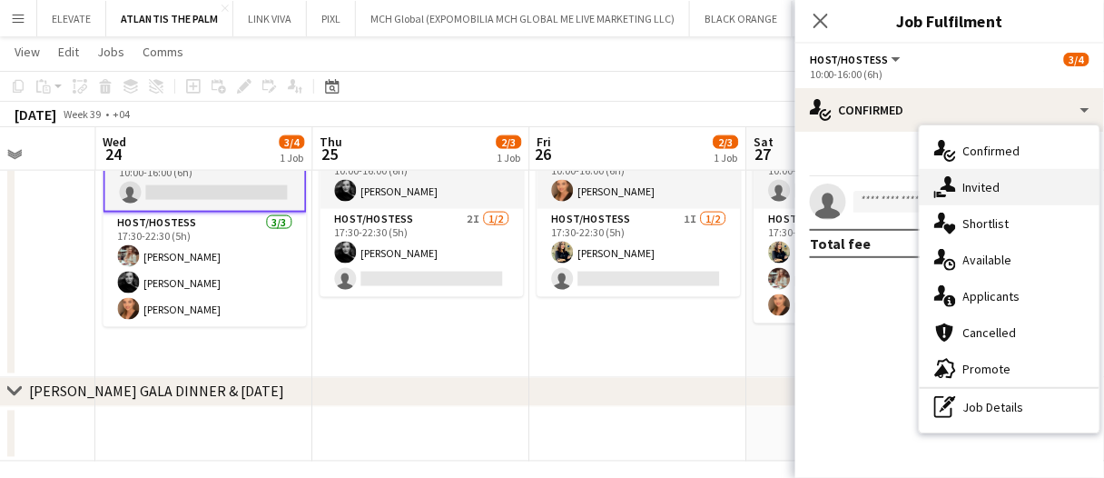
click at [1014, 178] on div "single-neutral-actions-share-1 Invited" at bounding box center [1010, 187] width 180 height 36
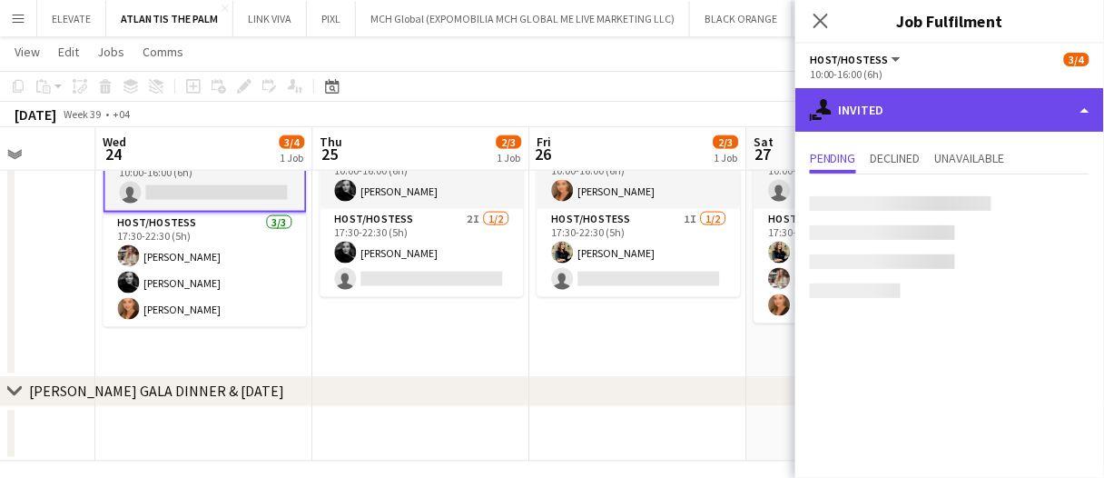
click at [942, 115] on div "single-neutral-actions-share-1 Invited" at bounding box center [949, 110] width 309 height 44
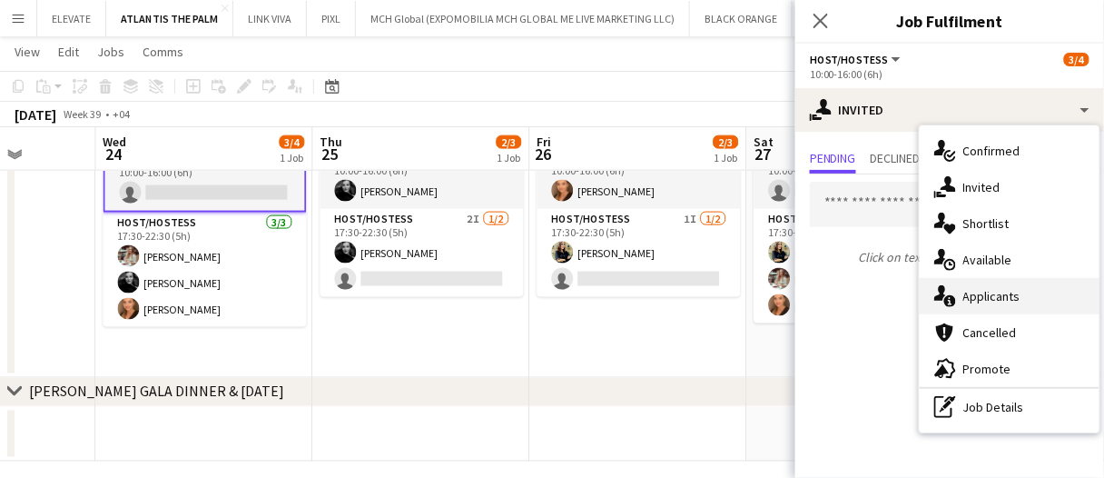
click at [998, 291] on span "Applicants" at bounding box center [991, 296] width 57 height 16
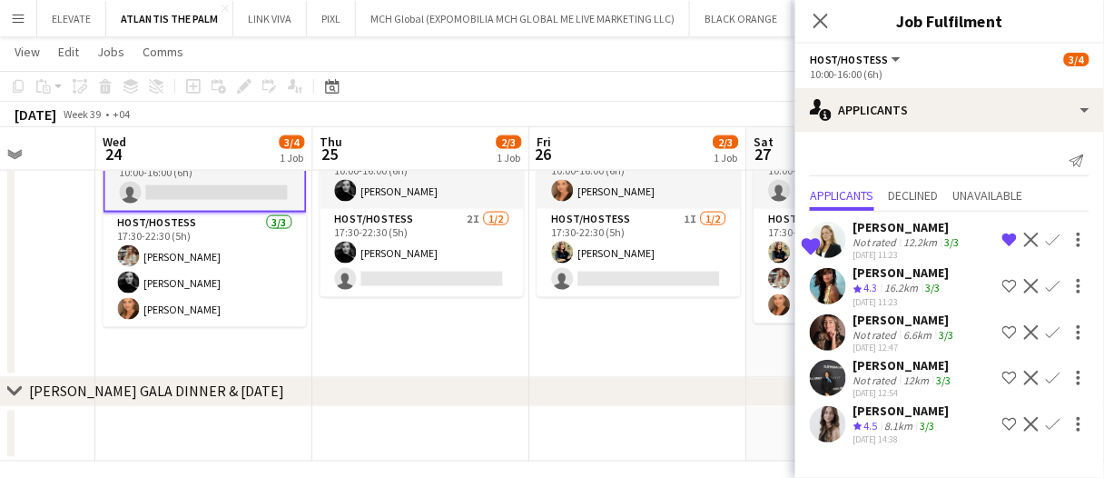
click at [901, 236] on div "12.2km" at bounding box center [921, 242] width 41 height 14
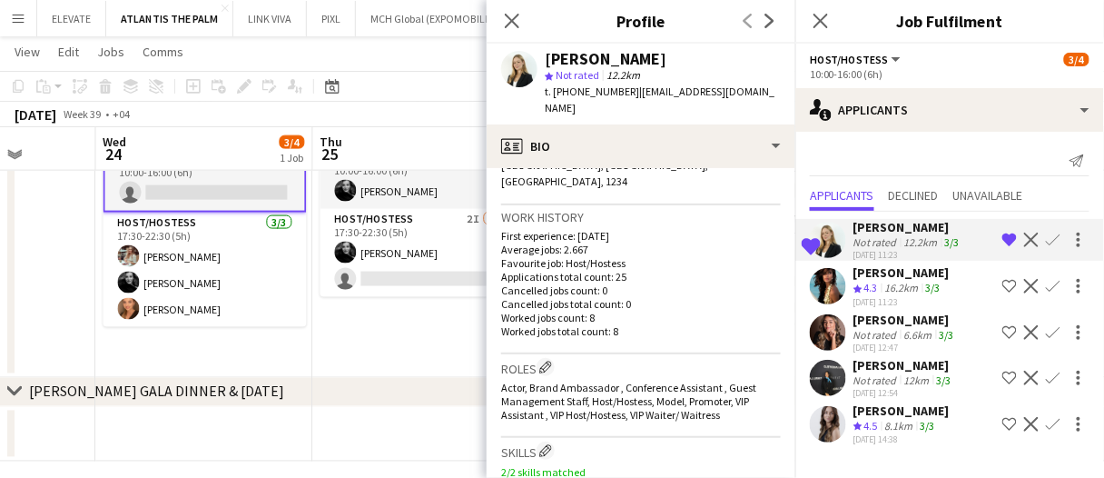
scroll to position [272, 0]
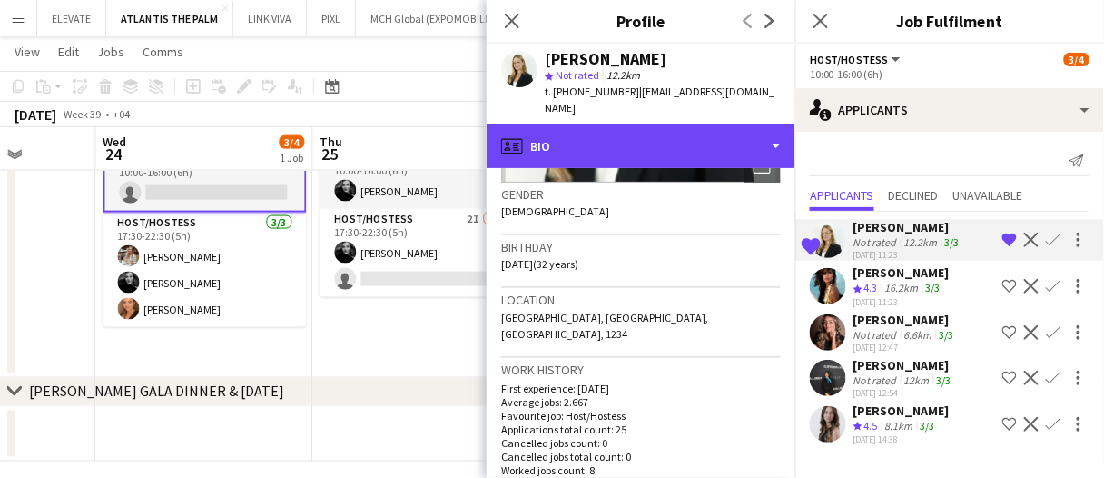
click at [600, 134] on div "profile Bio" at bounding box center [641, 146] width 309 height 44
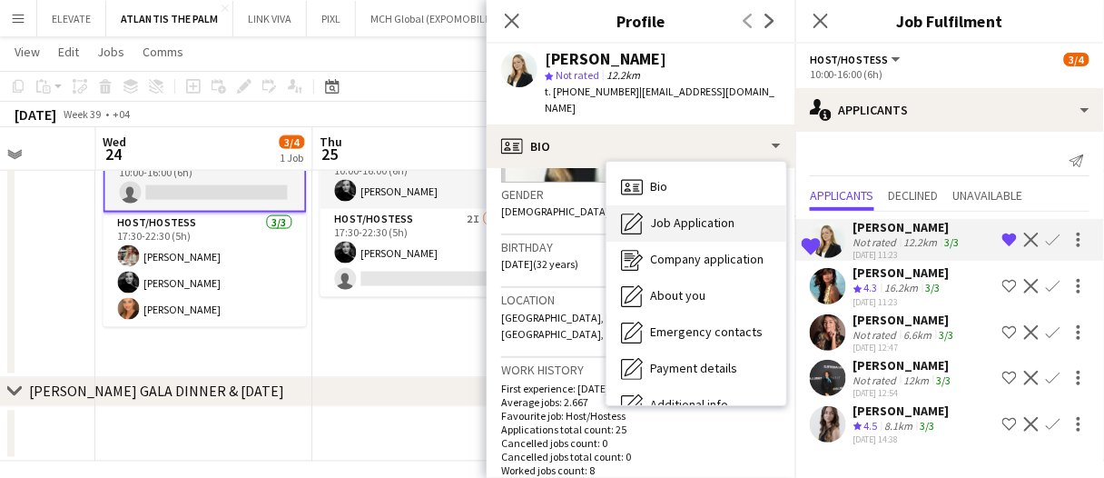
click at [686, 214] on span "Job Application" at bounding box center [692, 222] width 84 height 16
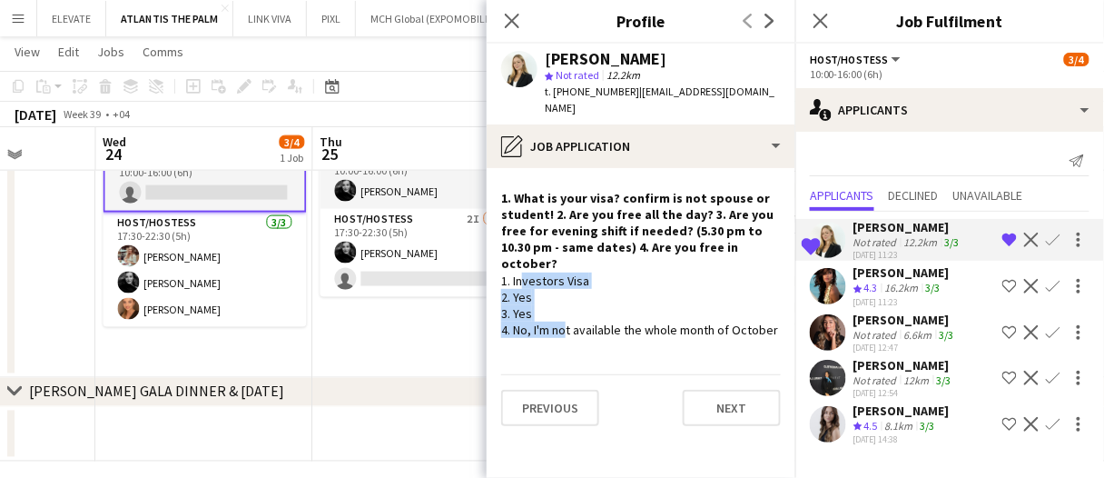
drag, startPoint x: 519, startPoint y: 250, endPoint x: 561, endPoint y: 303, distance: 67.9
click at [561, 303] on div "1. Investors Visa 2. Yes 3. Yes 4. No, I'm not available the whole month of Oct…" at bounding box center [641, 305] width 280 height 66
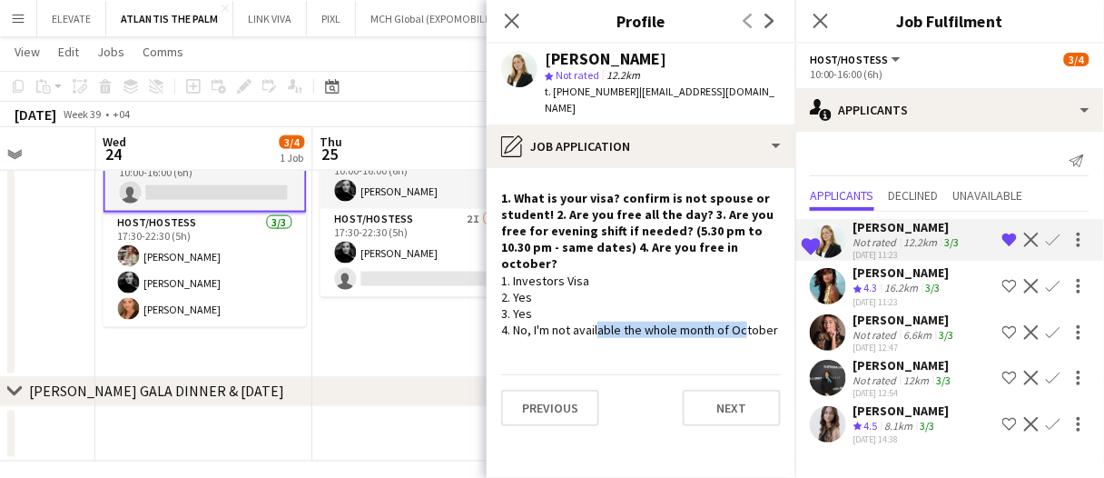
drag, startPoint x: 597, startPoint y: 295, endPoint x: 739, endPoint y: 291, distance: 142.6
click at [739, 292] on div "1. Investors Visa 2. Yes 3. Yes 4. No, I'm not available the whole month of Oct…" at bounding box center [641, 305] width 280 height 66
click at [739, 291] on div "1. Investors Visa 2. Yes 3. Yes 4. No, I'm not available the whole month of Oct…" at bounding box center [641, 305] width 280 height 66
click at [513, 4] on div "Close pop-in" at bounding box center [512, 21] width 51 height 42
click at [517, 14] on icon "Close pop-in" at bounding box center [511, 20] width 17 height 17
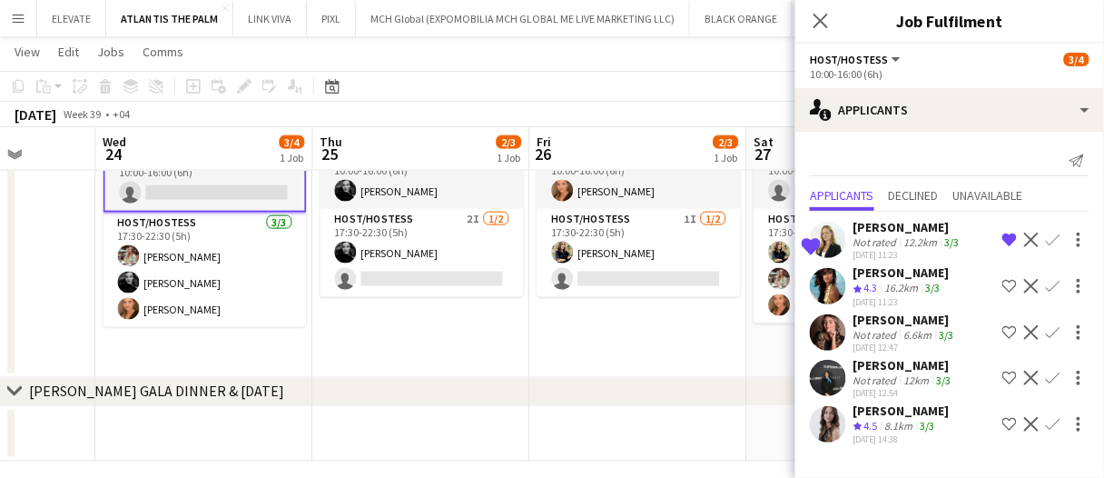
click at [889, 253] on div "22-09-2025 11:23" at bounding box center [908, 255] width 110 height 12
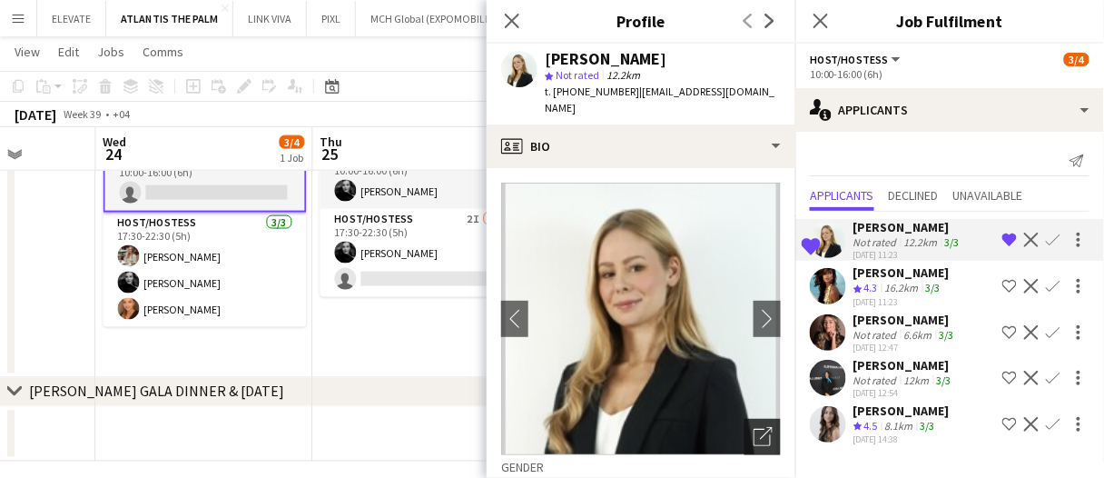
click at [754, 429] on icon at bounding box center [762, 437] width 17 height 17
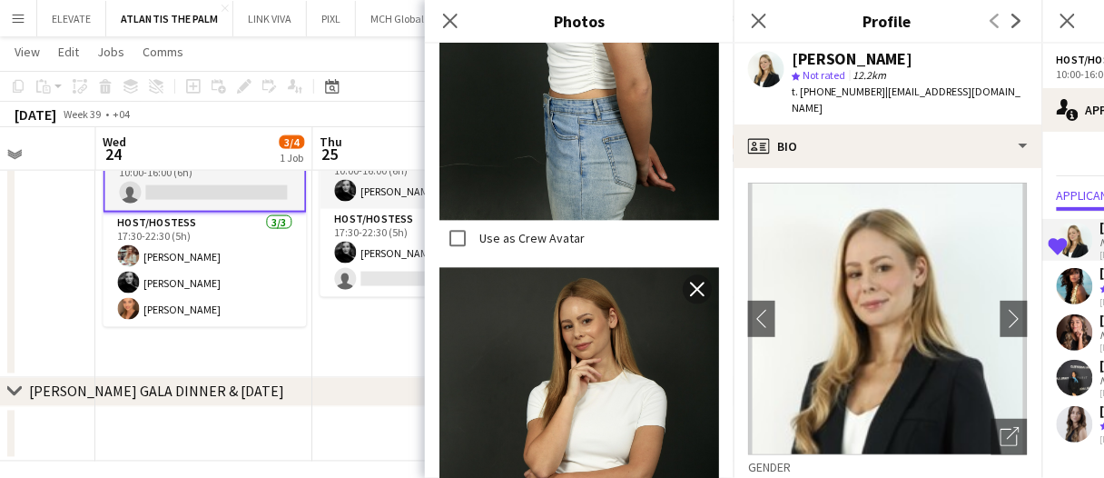
scroll to position [2633, 0]
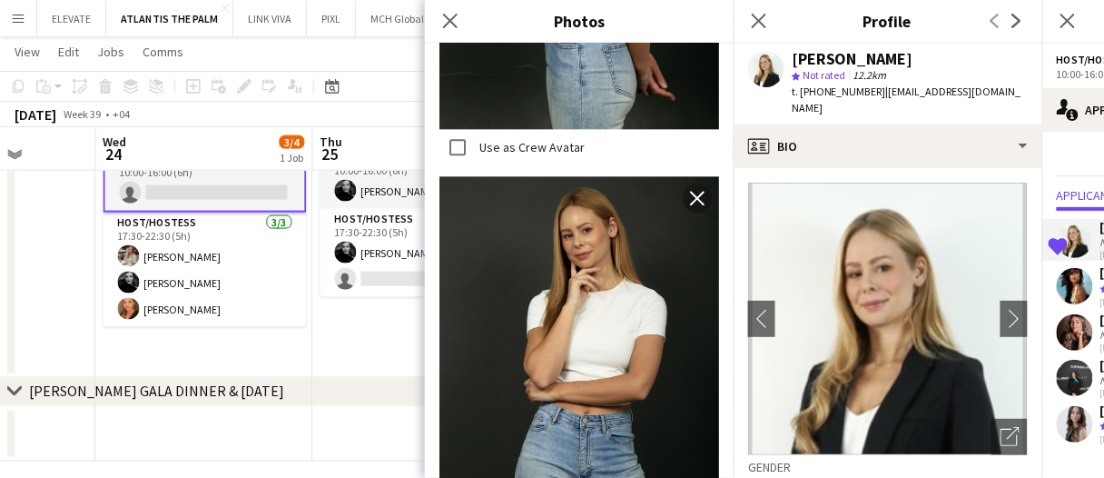
click at [372, 321] on app-date-cell "10:00-22:30 (12h30m) 2/3 Cloud 22 @Atlantis the Royal pin Cloud 22 2 Roles Host…" at bounding box center [421, 226] width 217 height 301
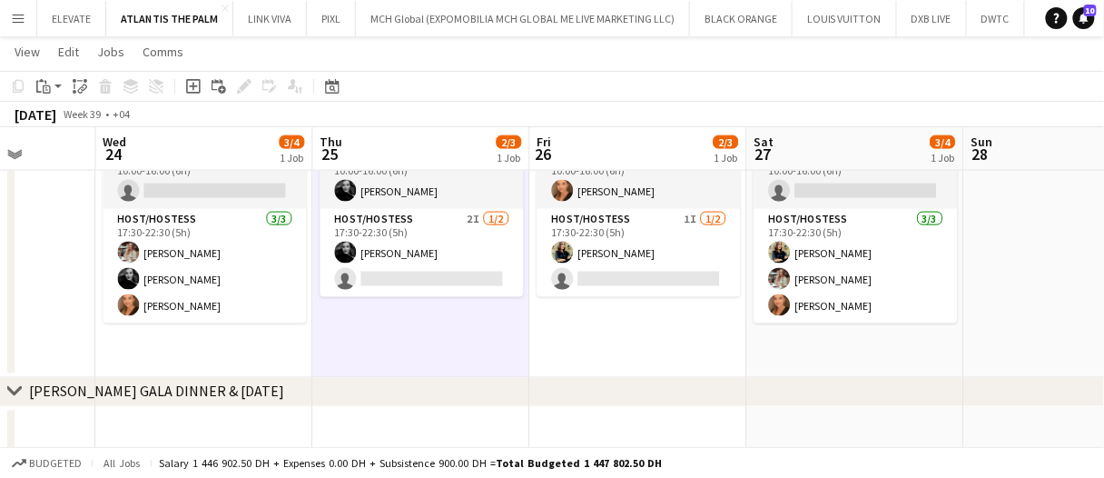
drag, startPoint x: 318, startPoint y: 349, endPoint x: 371, endPoint y: 349, distance: 53.6
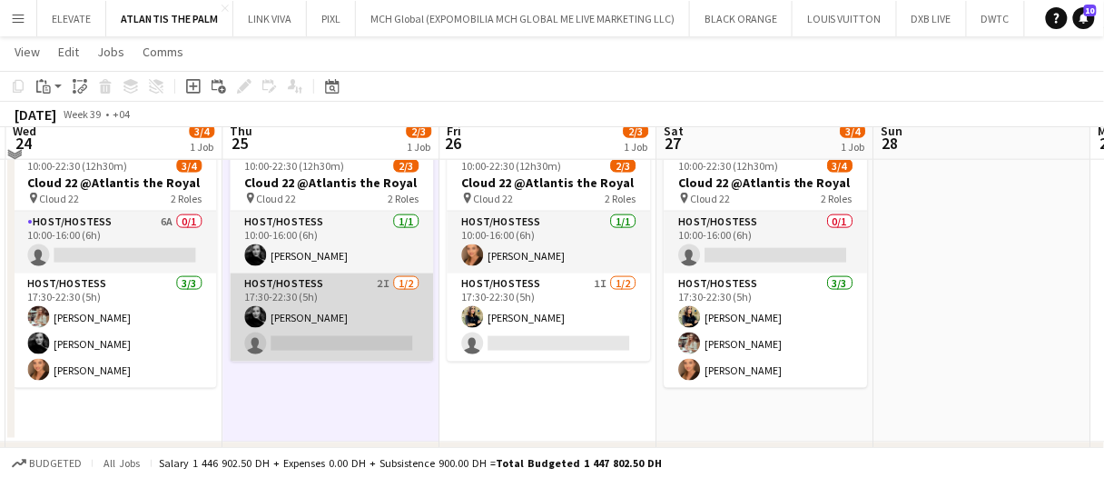
scroll to position [454, 0]
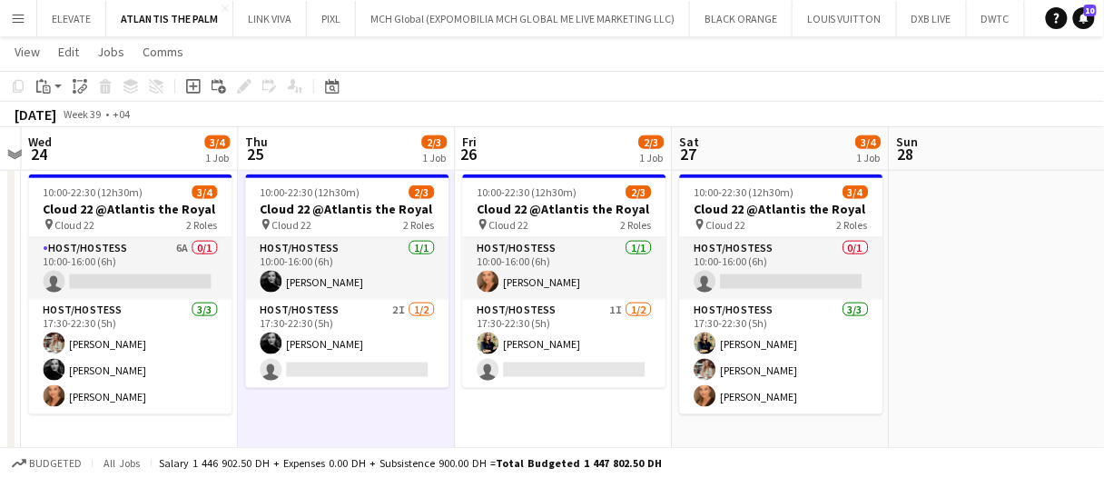
drag, startPoint x: 538, startPoint y: 423, endPoint x: 500, endPoint y: 419, distance: 37.4
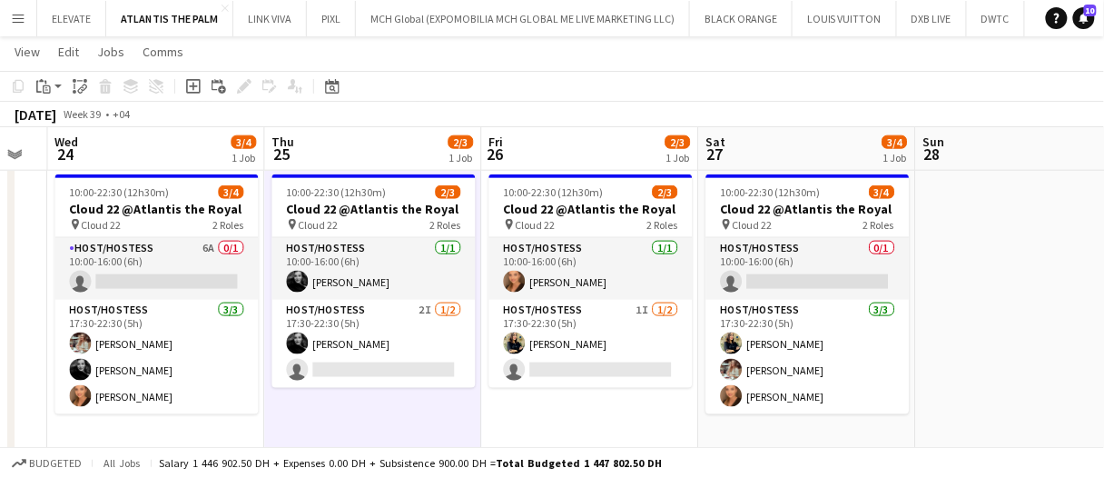
scroll to position [0, 815]
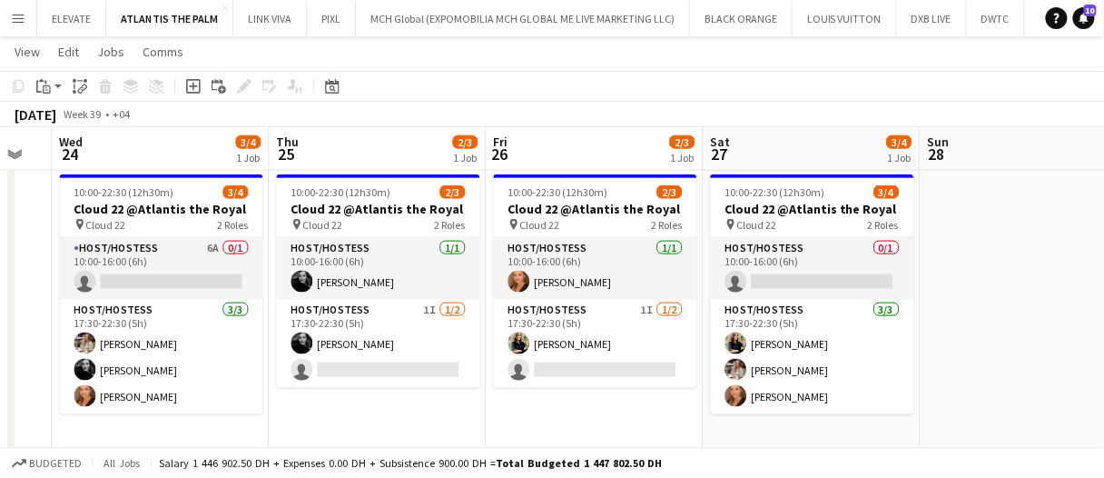
click at [617, 113] on div "September 2025 Week 39 • +04" at bounding box center [552, 114] width 1104 height 25
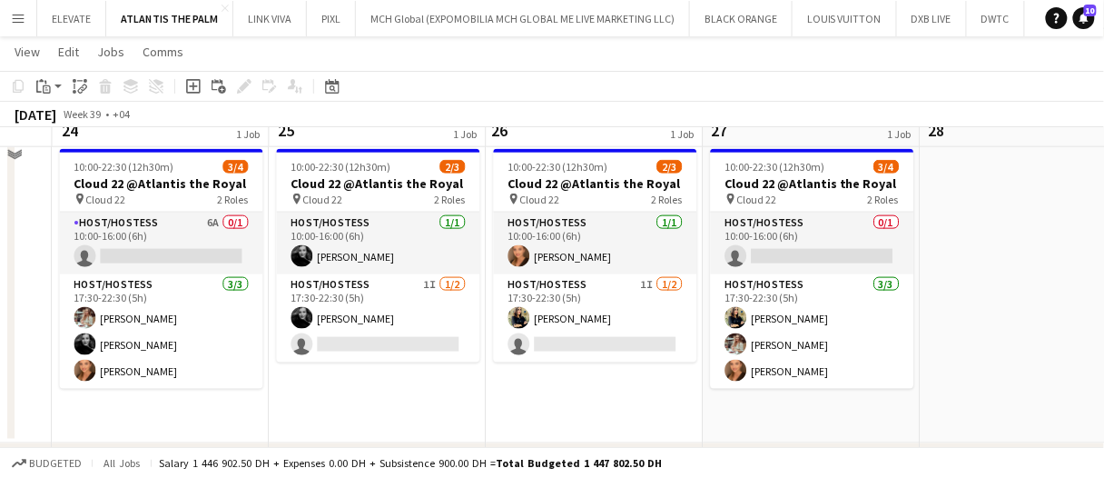
scroll to position [454, 0]
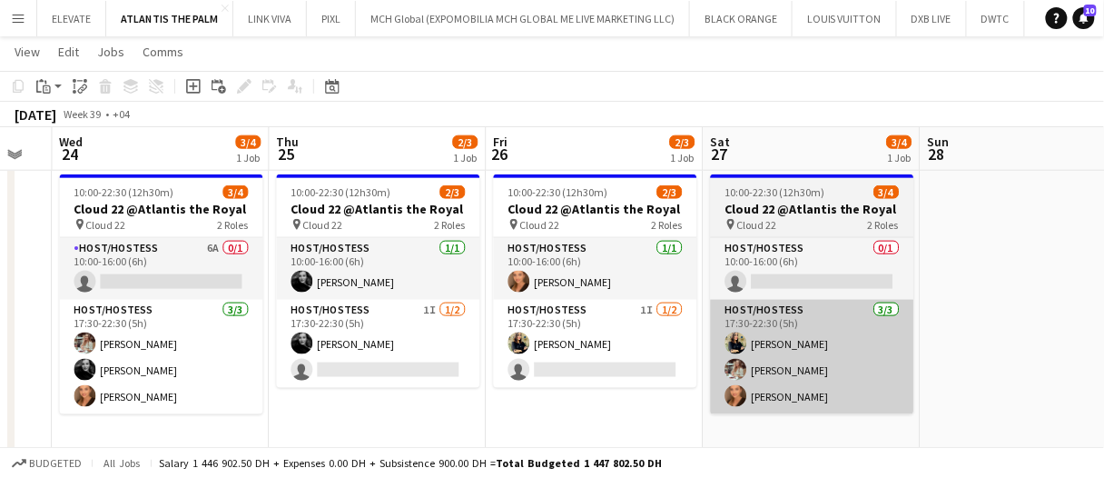
drag, startPoint x: 192, startPoint y: 363, endPoint x: 906, endPoint y: 324, distance: 715.6
click at [192, 363] on app-card-role "Host/Hostess 3/3 17:30-22:30 (5h) Maryna Tsypar Barbara Szep Maryna Demchenko" at bounding box center [161, 357] width 203 height 114
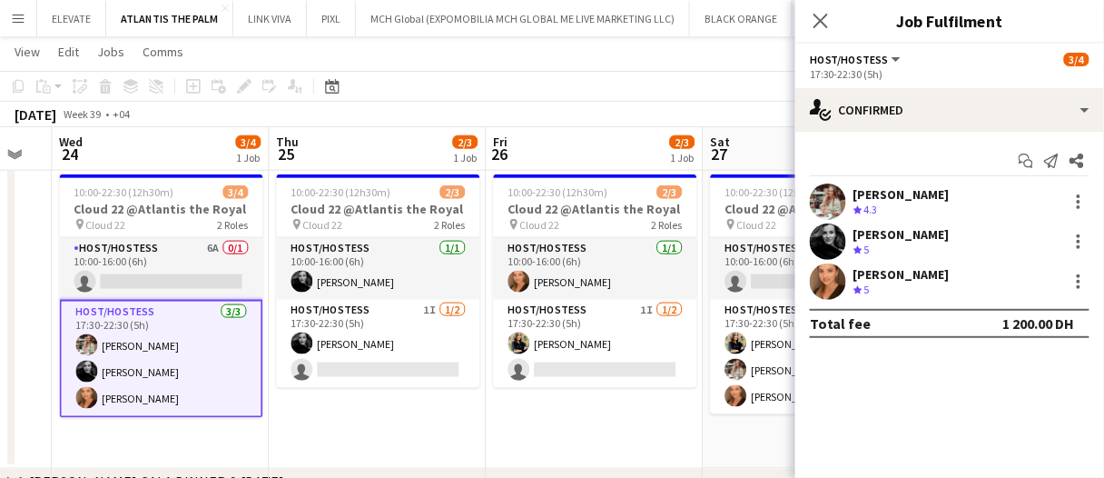
scroll to position [0, 814]
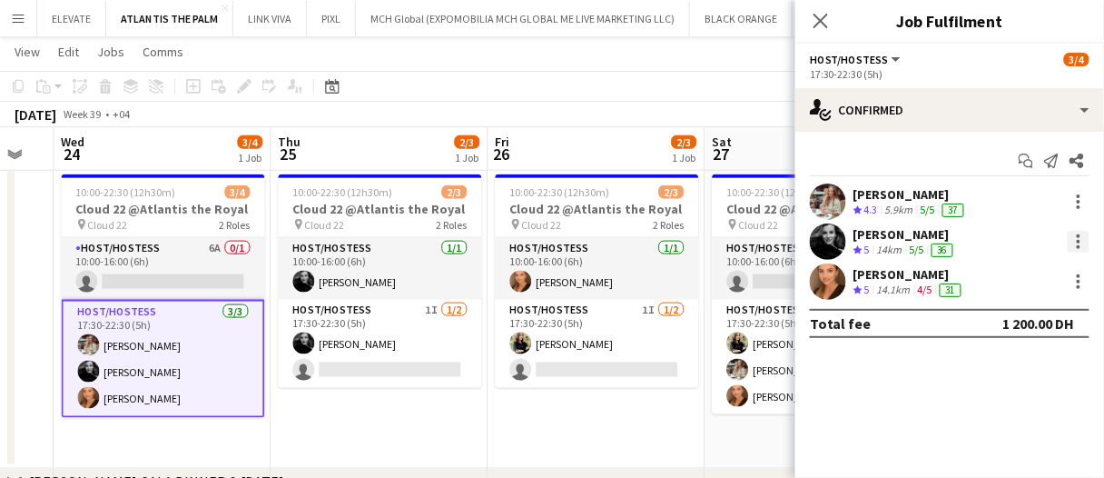
click at [1090, 234] on div "Barbara Szep Crew rating 5 14km 5/5 36" at bounding box center [949, 241] width 309 height 36
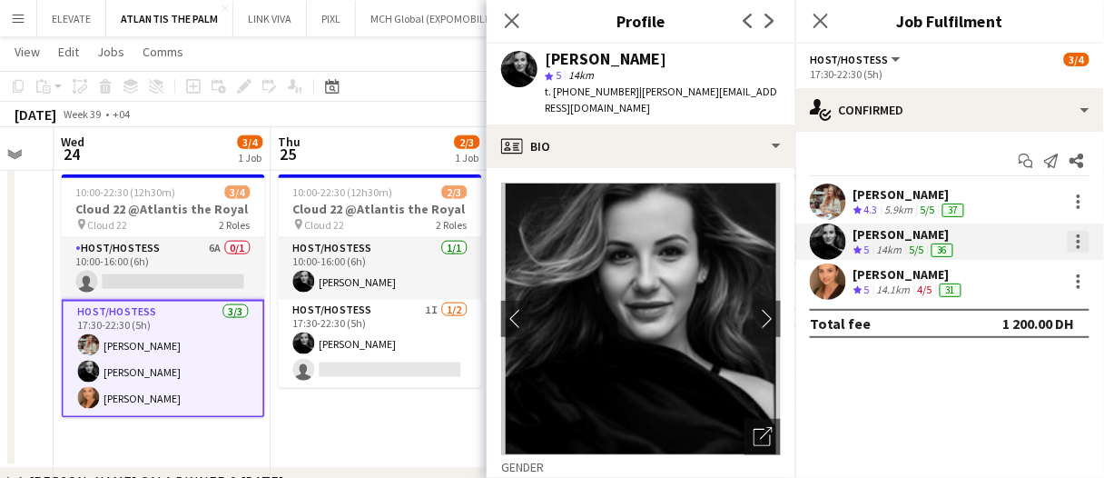
click at [1081, 233] on div at bounding box center [1079, 242] width 22 height 22
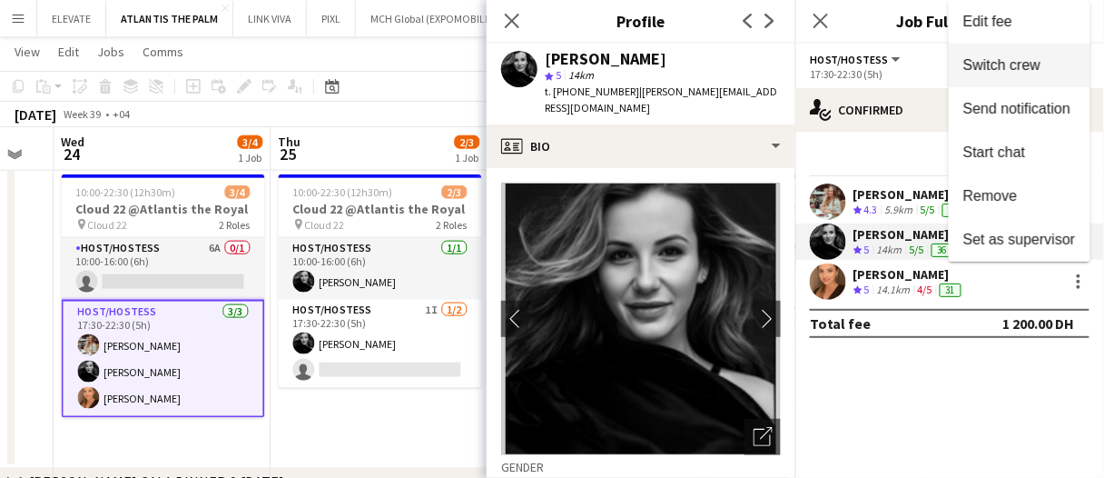
click at [1004, 62] on span "Switch crew" at bounding box center [1001, 64] width 77 height 15
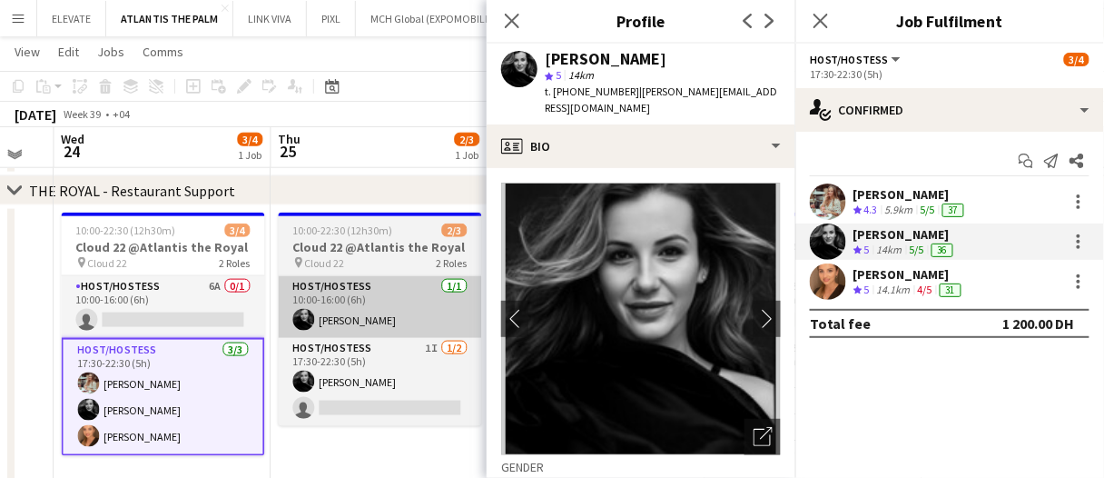
drag, startPoint x: 203, startPoint y: 306, endPoint x: 471, endPoint y: 296, distance: 268.0
click at [203, 306] on app-card-role "Host/Hostess 6A 0/1 10:00-16:00 (6h) single-neutral-actions" at bounding box center [163, 307] width 203 height 62
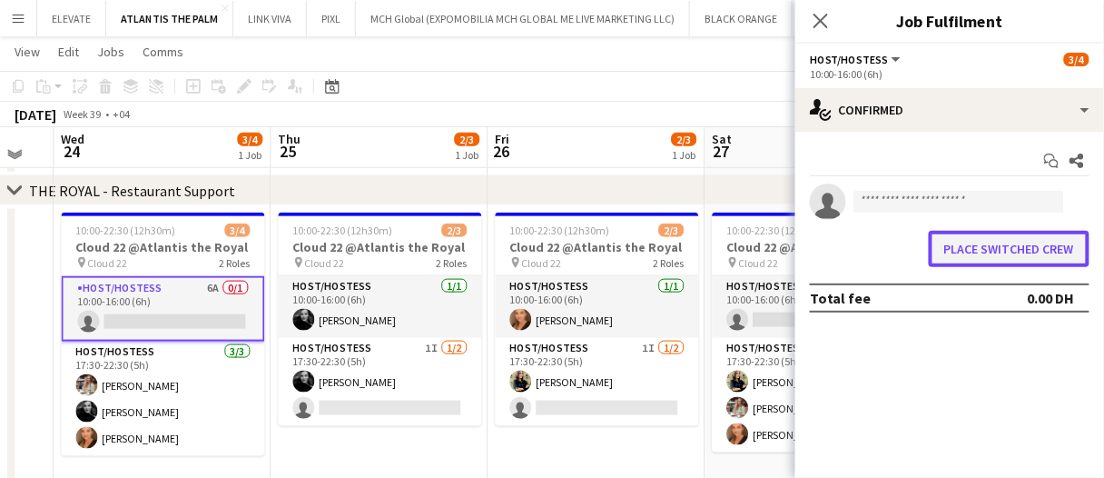
click at [1040, 248] on button "Place switched crew" at bounding box center [1009, 249] width 161 height 36
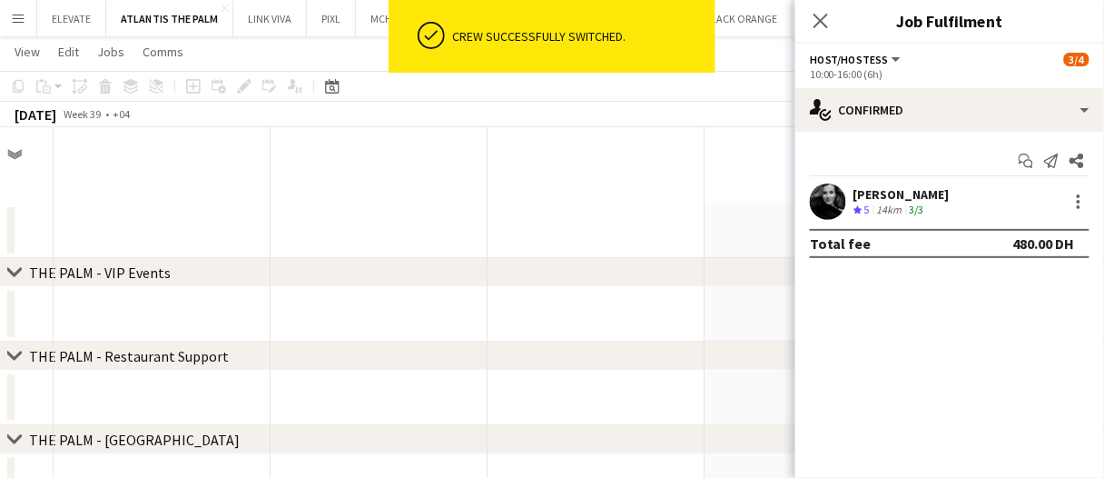
scroll to position [454, 0]
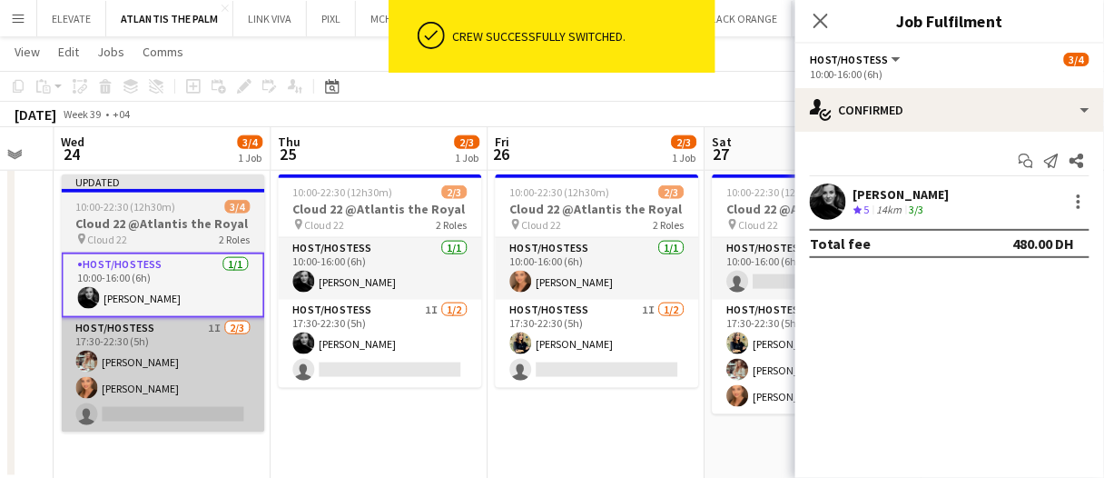
click at [200, 366] on app-card-role "Host/Hostess 1I 2/3 17:30-22:30 (5h) Maryna Tsypar Maryna Demchenko single-neut…" at bounding box center [163, 375] width 203 height 114
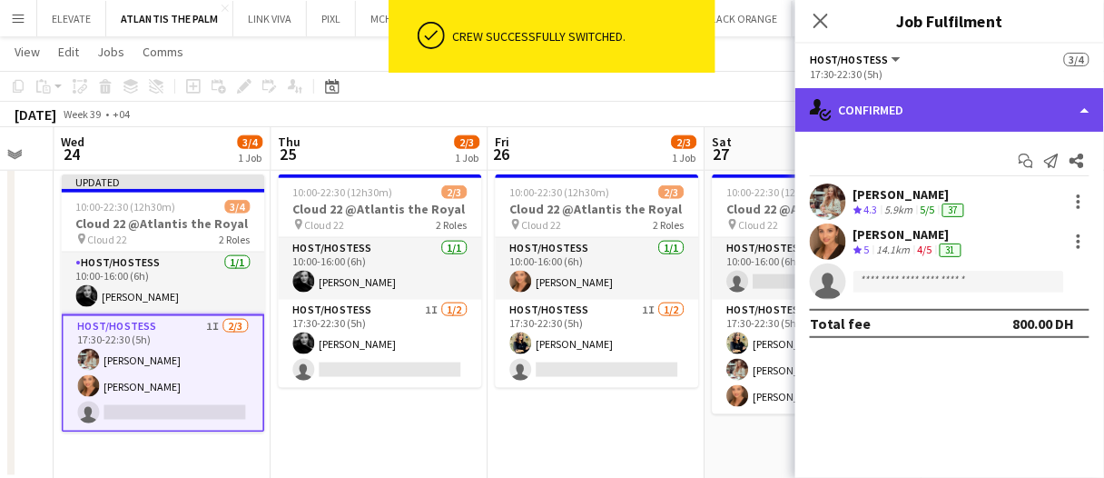
click at [896, 115] on div "single-neutral-actions-check-2 Confirmed" at bounding box center [949, 110] width 309 height 44
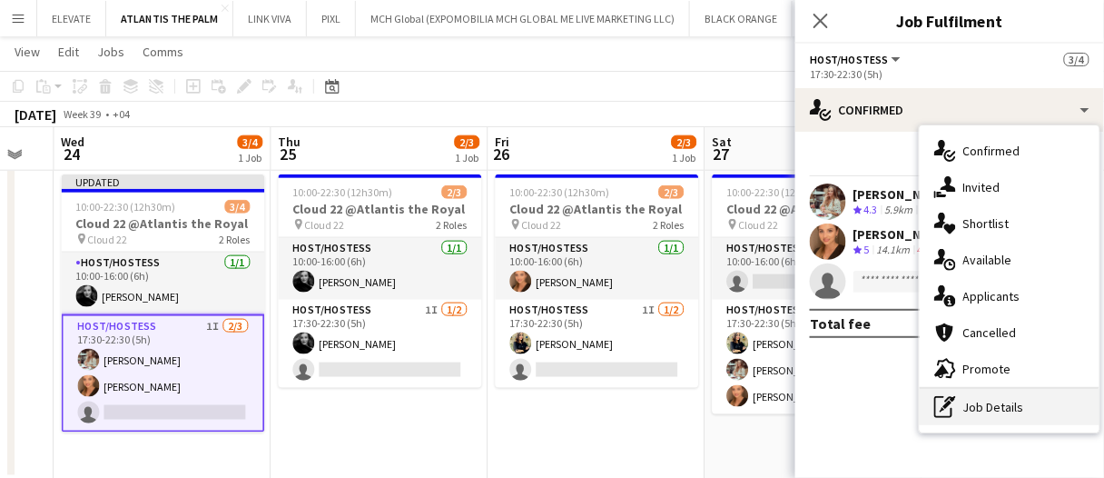
drag, startPoint x: 1007, startPoint y: 402, endPoint x: 908, endPoint y: 179, distance: 244.3
click at [1006, 400] on div "pen-write Job Details" at bounding box center [1010, 407] width 180 height 36
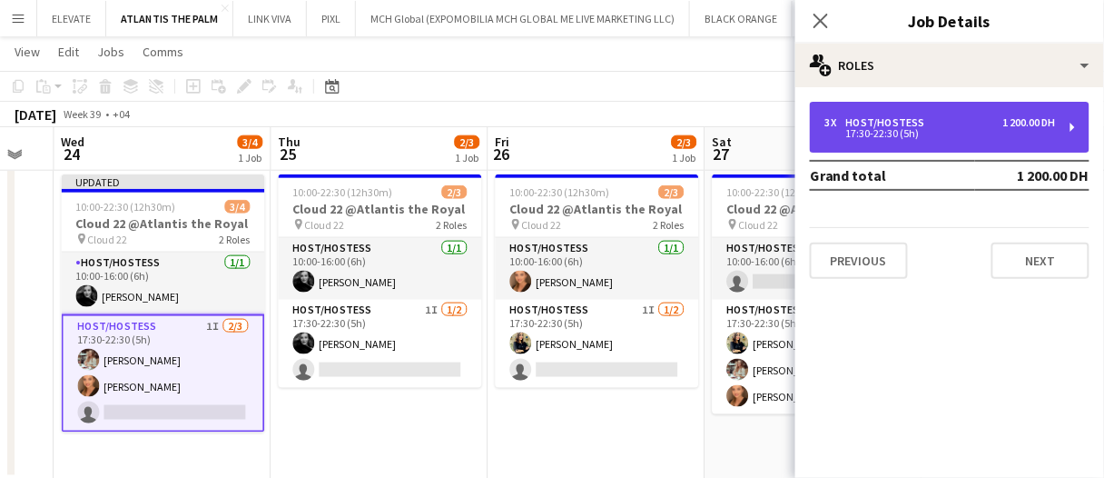
click at [893, 122] on div "Host/Hostess" at bounding box center [889, 122] width 86 height 13
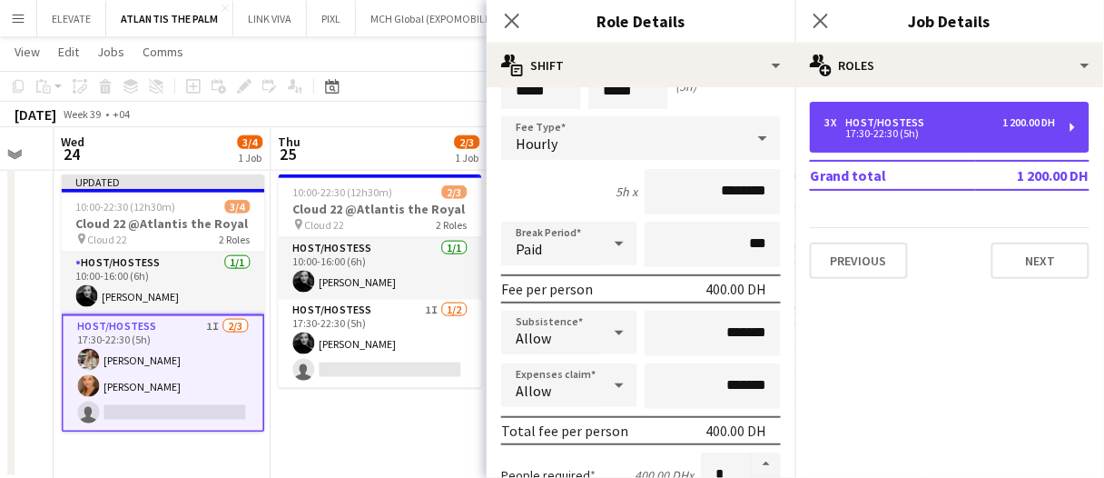
scroll to position [272, 0]
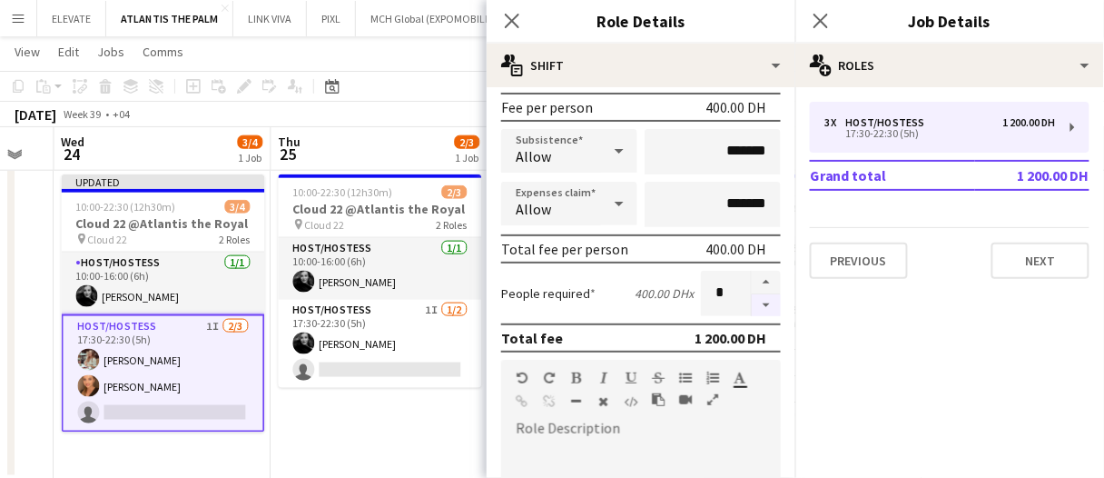
click at [754, 308] on button "button" at bounding box center [766, 305] width 29 height 23
type input "*"
click at [355, 429] on app-date-cell "10:00-22:30 (12h30m) 2/3 Cloud 22 @Atlantis the Royal pin Cloud 22 2 Roles Host…" at bounding box center [379, 323] width 217 height 312
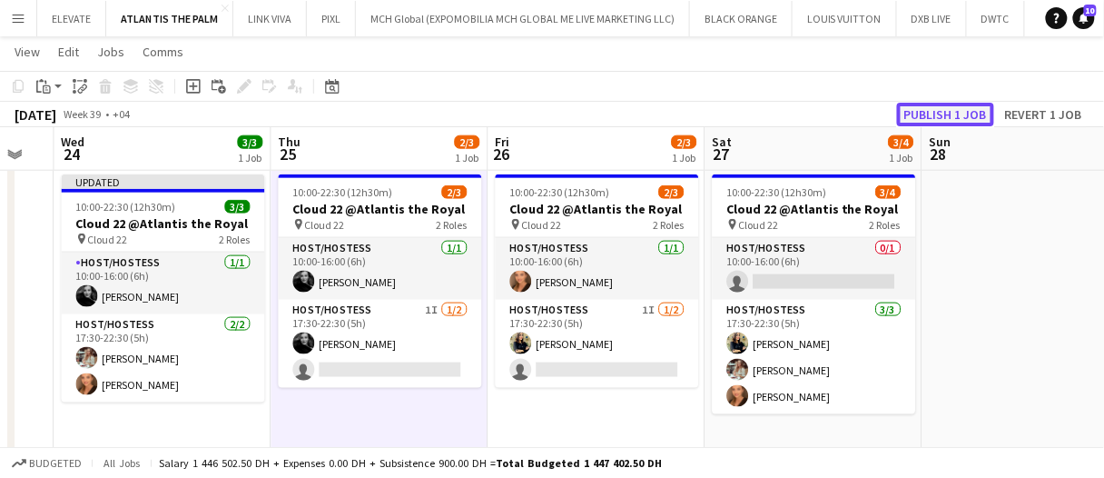
click at [939, 105] on button "Publish 1 job" at bounding box center [945, 115] width 97 height 24
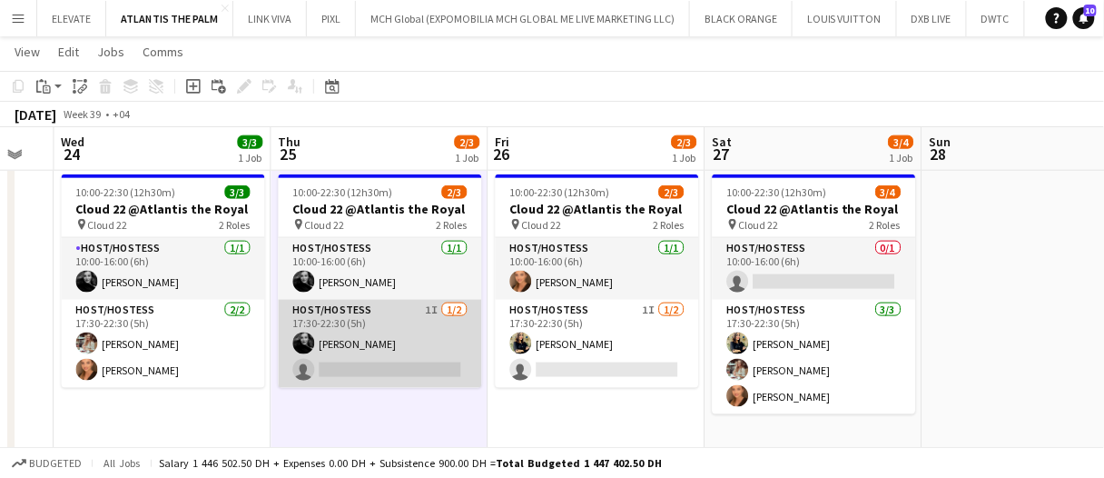
click at [418, 347] on app-card-role "Host/Hostess 1I 1/2 17:30-22:30 (5h) Barbara Szep single-neutral-actions" at bounding box center [380, 344] width 203 height 88
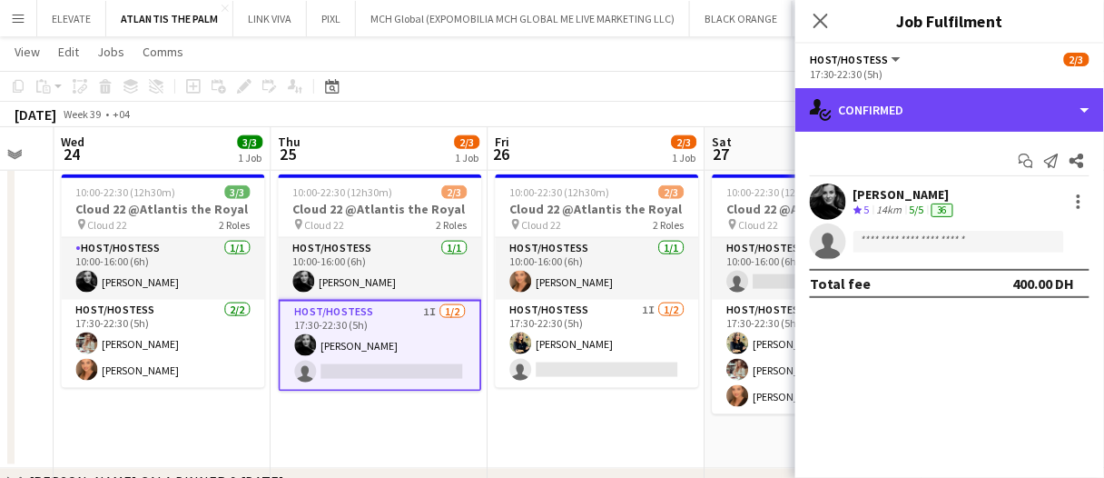
drag, startPoint x: 960, startPoint y: 112, endPoint x: 972, endPoint y: 130, distance: 22.2
click at [960, 112] on div "single-neutral-actions-check-2 Confirmed" at bounding box center [949, 110] width 309 height 44
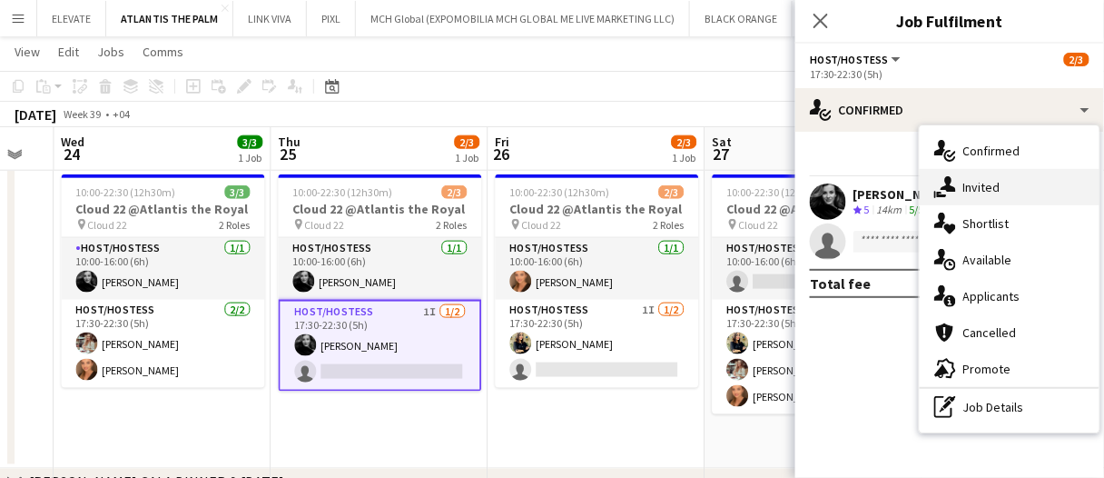
click at [1005, 190] on div "single-neutral-actions-share-1 Invited" at bounding box center [1010, 187] width 180 height 36
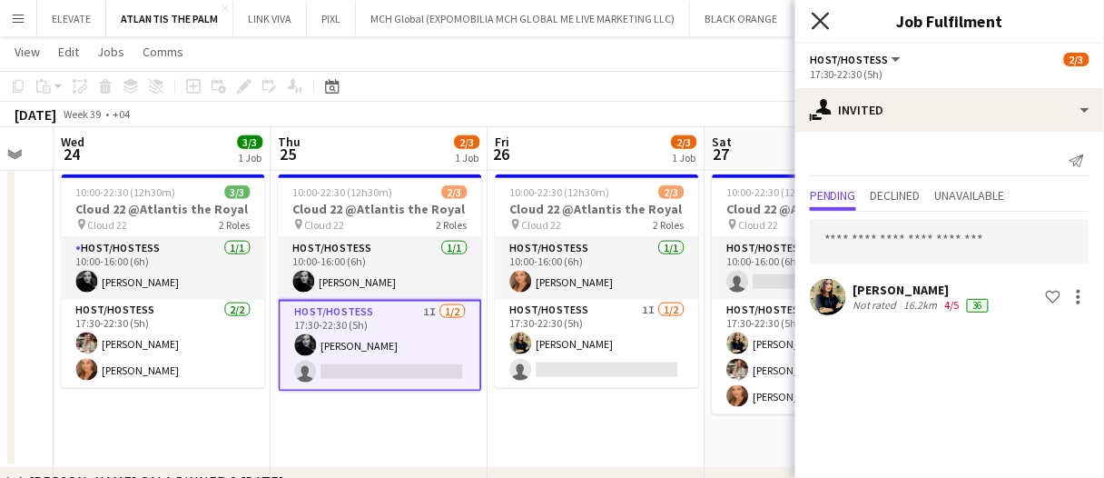
click at [814, 18] on icon "Close pop-in" at bounding box center [820, 20] width 17 height 17
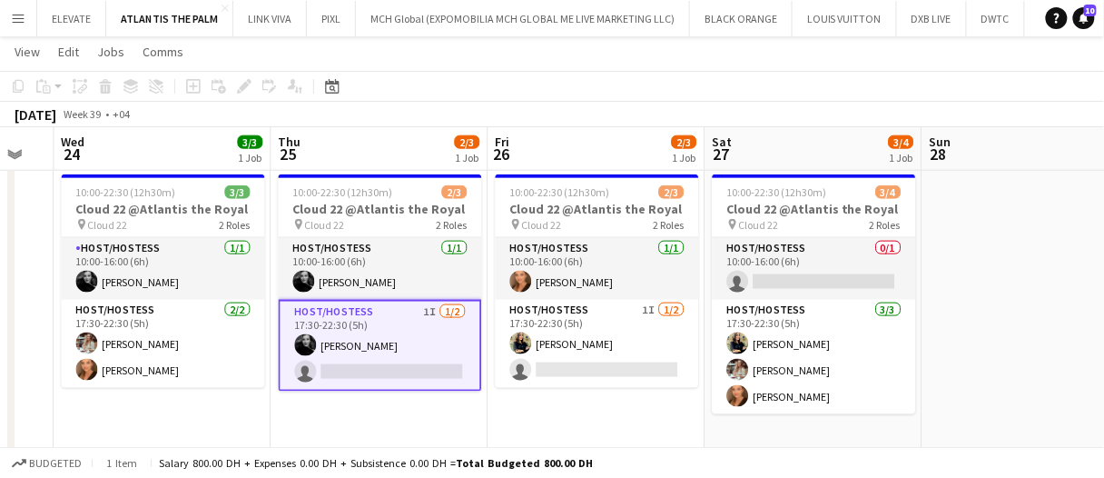
click at [681, 111] on div "September 2025 Week 39 • +04" at bounding box center [552, 114] width 1104 height 25
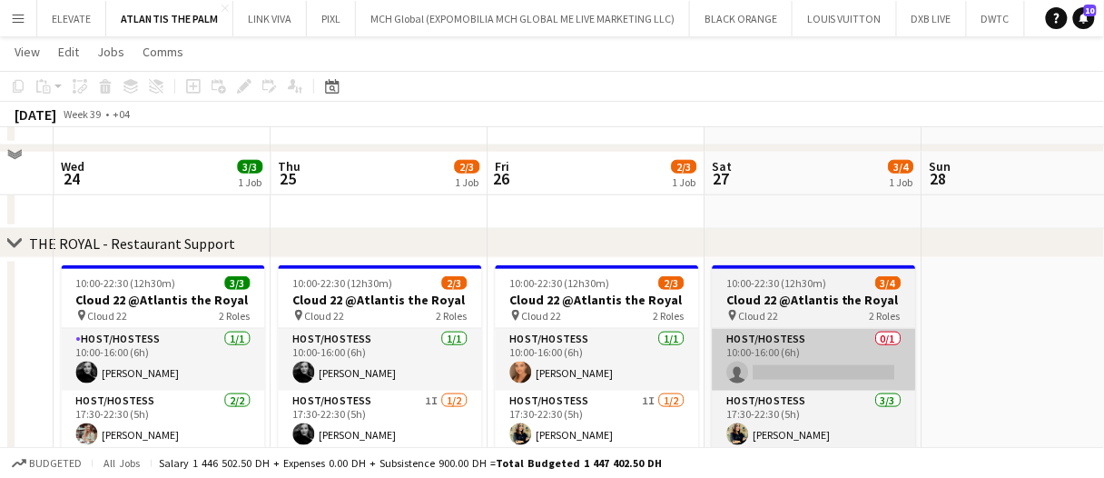
scroll to position [454, 0]
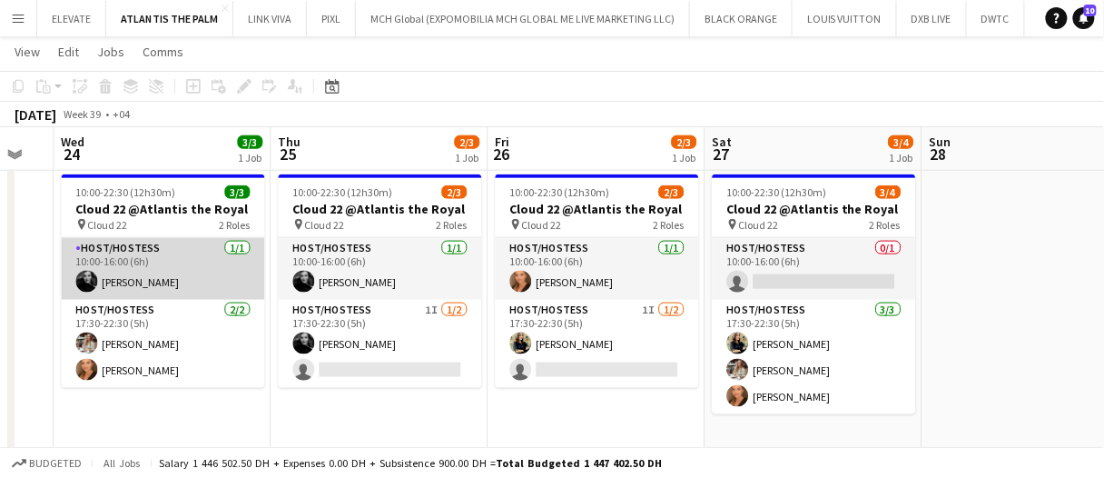
click at [191, 261] on app-card-role "Host/Hostess 1/1 10:00-16:00 (6h) Barbara Szep" at bounding box center [163, 269] width 203 height 62
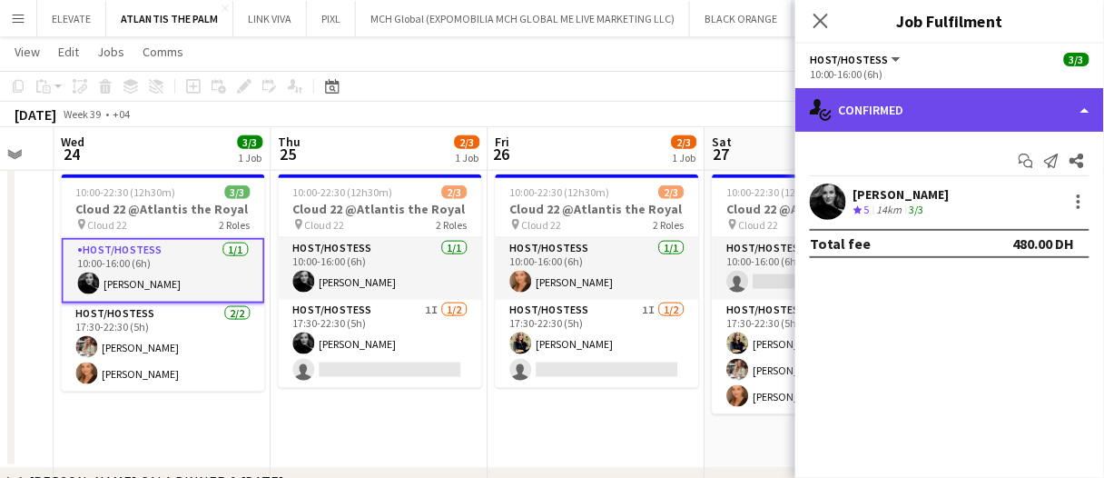
drag, startPoint x: 933, startPoint y: 130, endPoint x: 938, endPoint y: 143, distance: 13.5
click at [933, 130] on div "single-neutral-actions-check-2 Confirmed" at bounding box center [949, 110] width 309 height 44
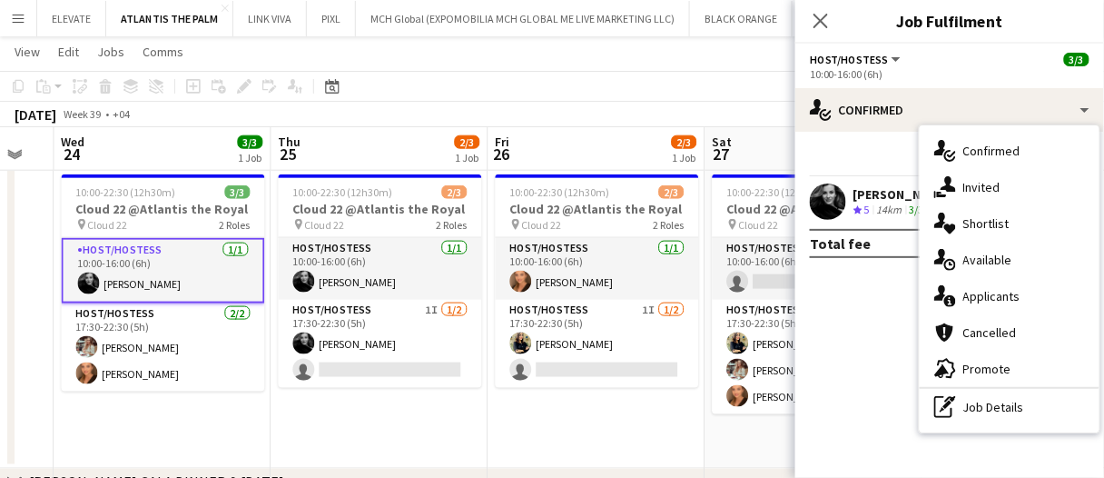
drag, startPoint x: 1001, startPoint y: 213, endPoint x: 996, endPoint y: 224, distance: 12.2
click at [1001, 214] on div "single-neutral-actions-heart Shortlist" at bounding box center [1010, 223] width 180 height 36
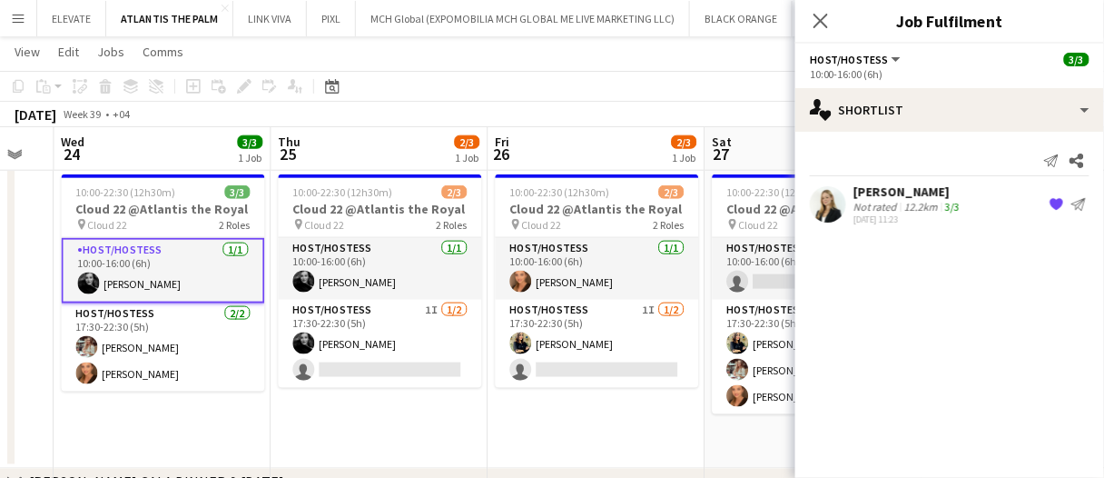
click at [942, 205] on div "3/3" at bounding box center [953, 207] width 22 height 14
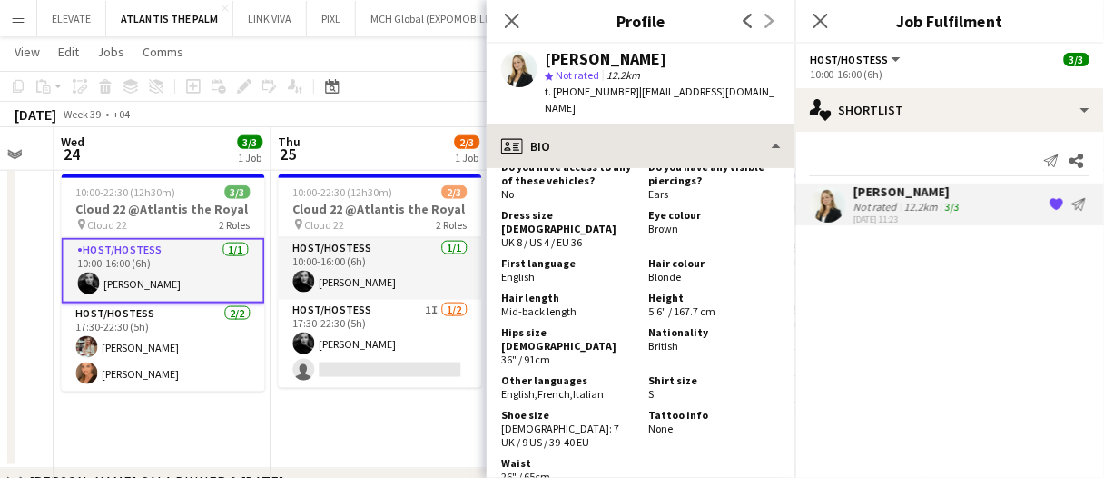
scroll to position [1090, 0]
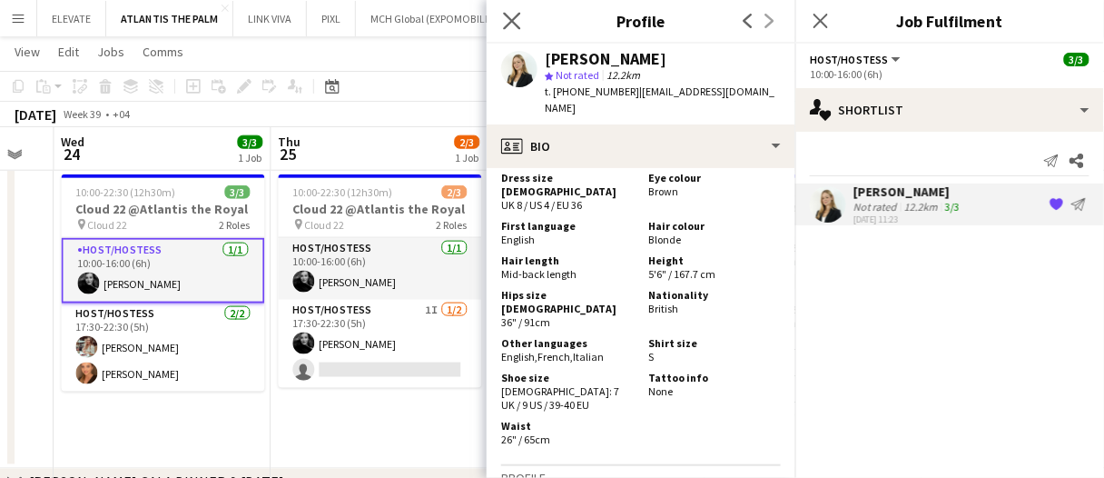
click at [517, 10] on app-icon "Close pop-in" at bounding box center [512, 21] width 26 height 26
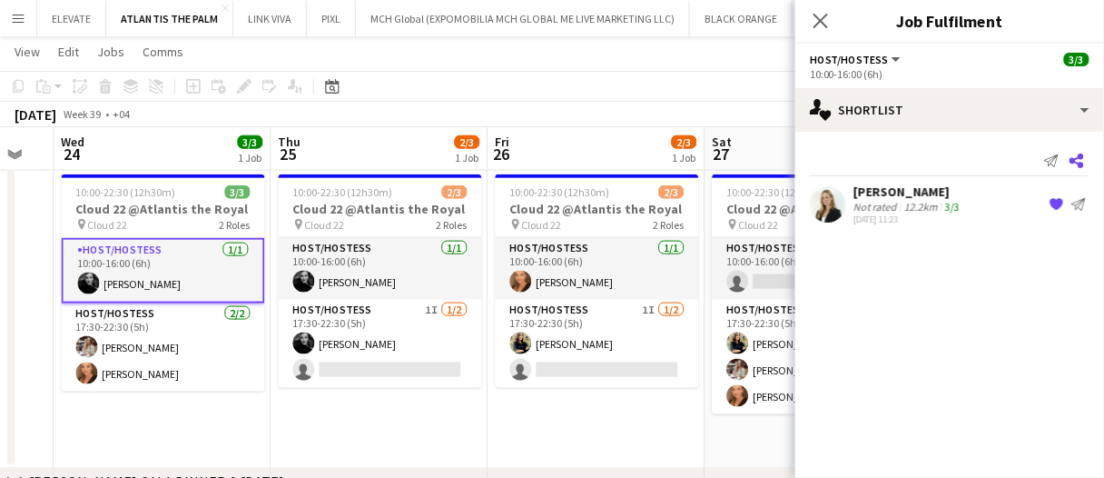
click at [1074, 155] on icon "Share" at bounding box center [1077, 160] width 15 height 15
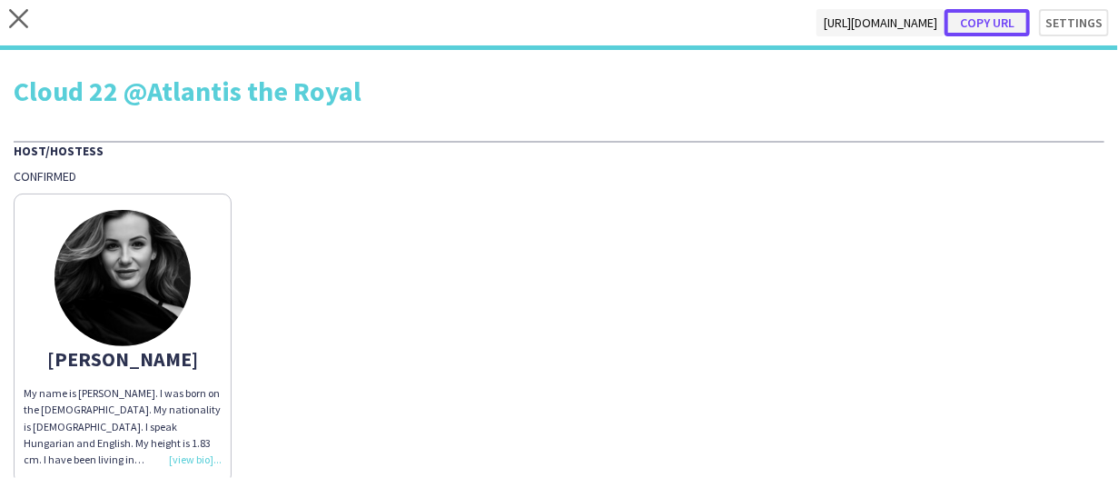
click at [979, 25] on button "Copy url" at bounding box center [986, 22] width 85 height 27
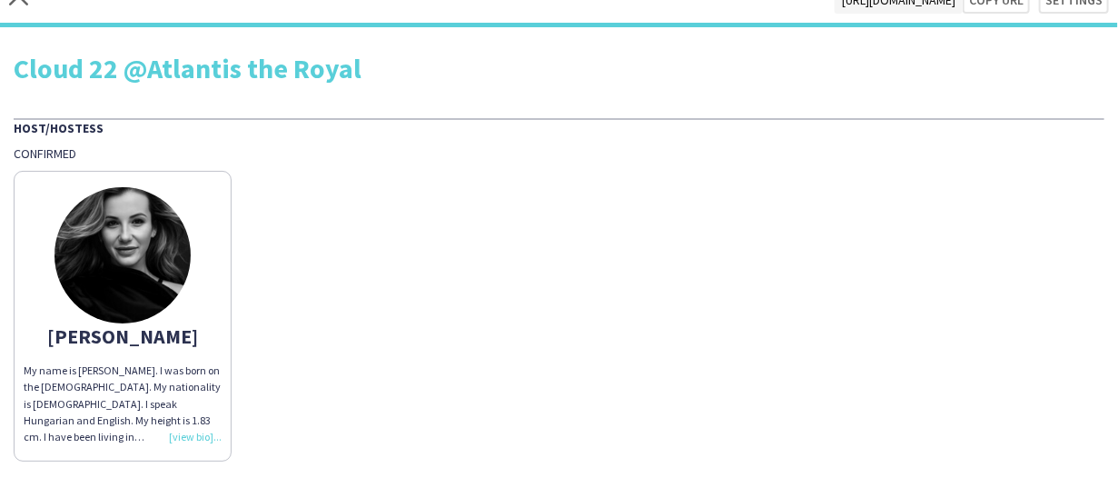
scroll to position [15, 0]
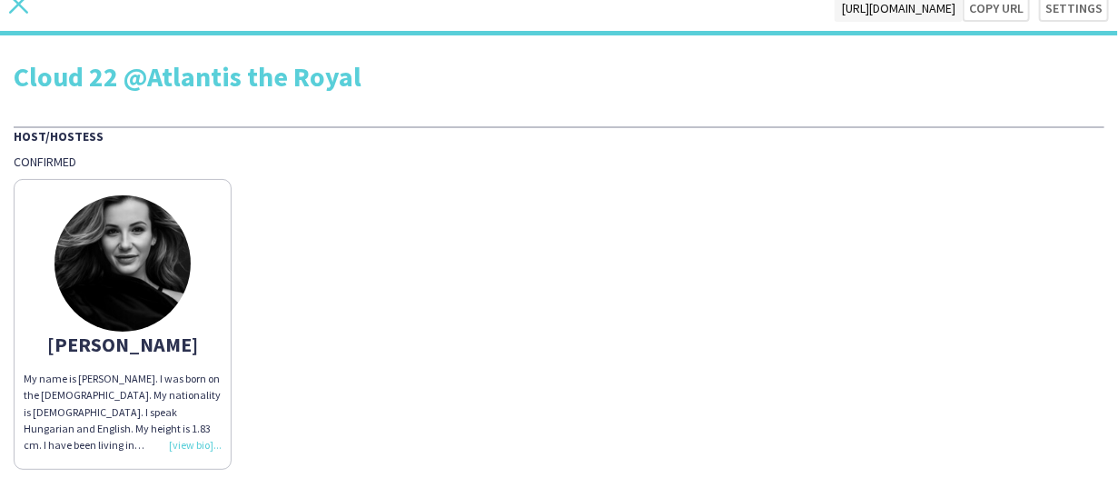
click at [21, 5] on icon at bounding box center [18, 4] width 19 height 19
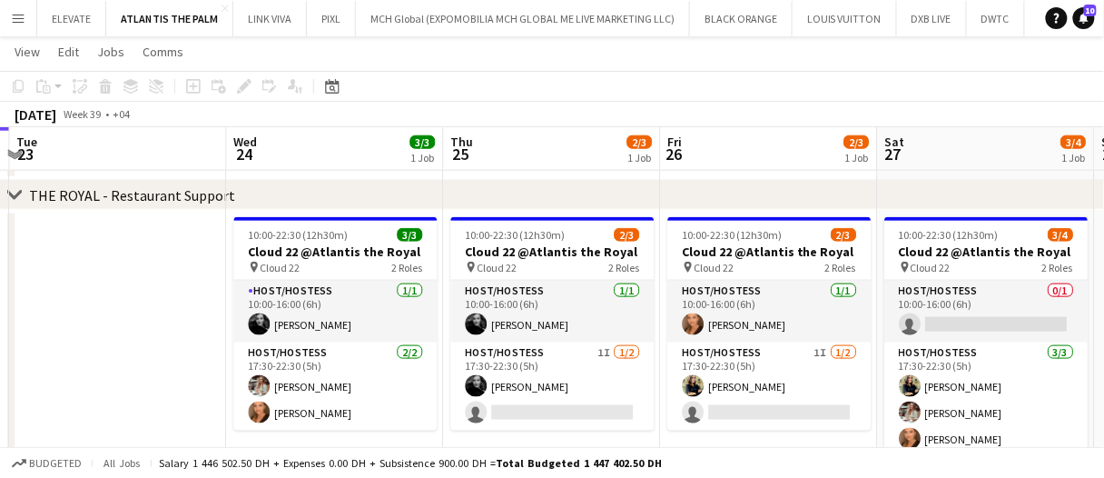
scroll to position [0, 860]
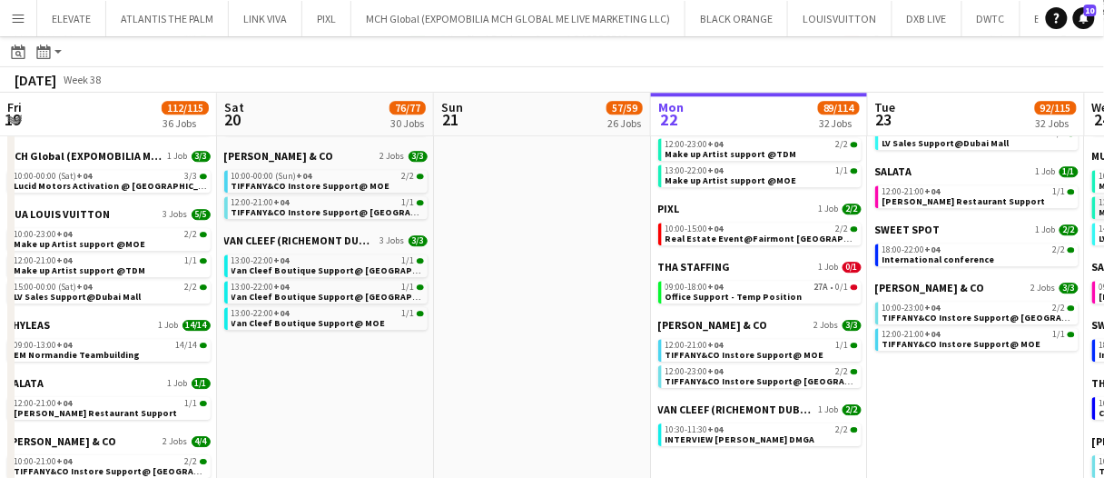
scroll to position [0, 434]
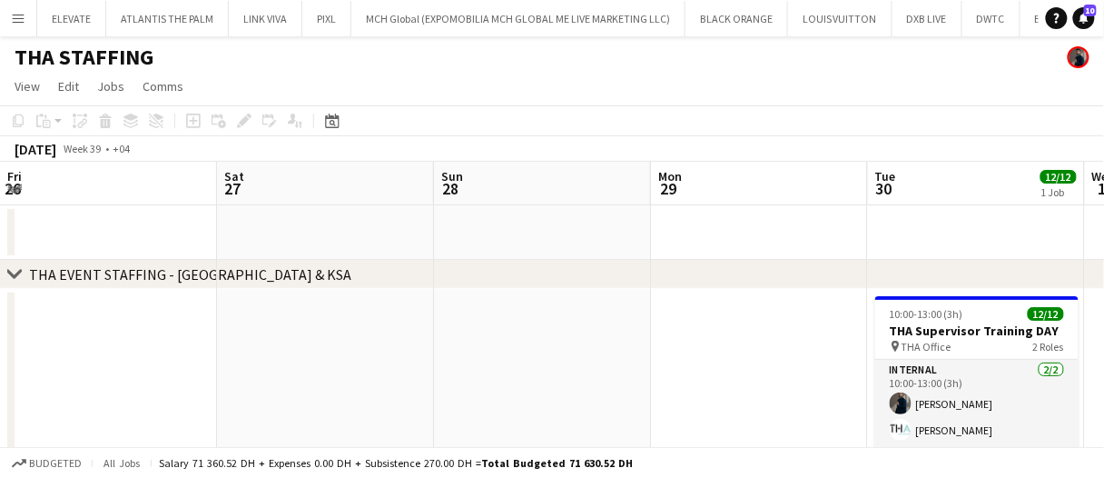
scroll to position [0, 624]
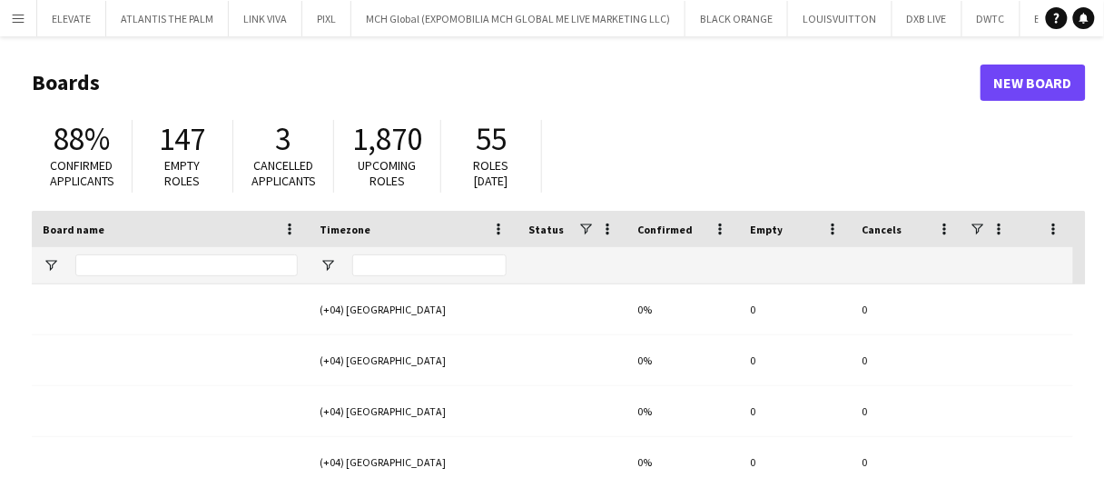
type input "****"
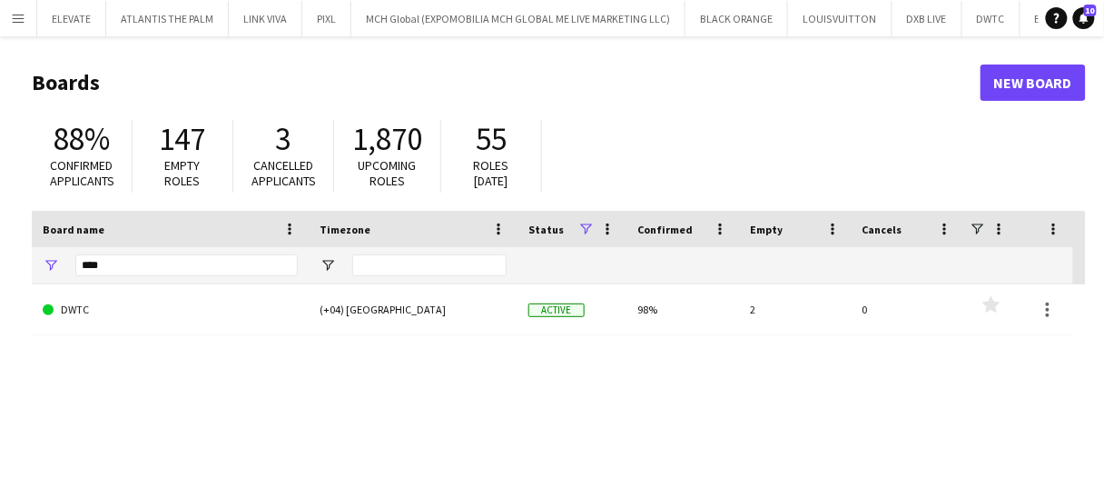
click at [23, 27] on button "Menu" at bounding box center [18, 18] width 36 height 36
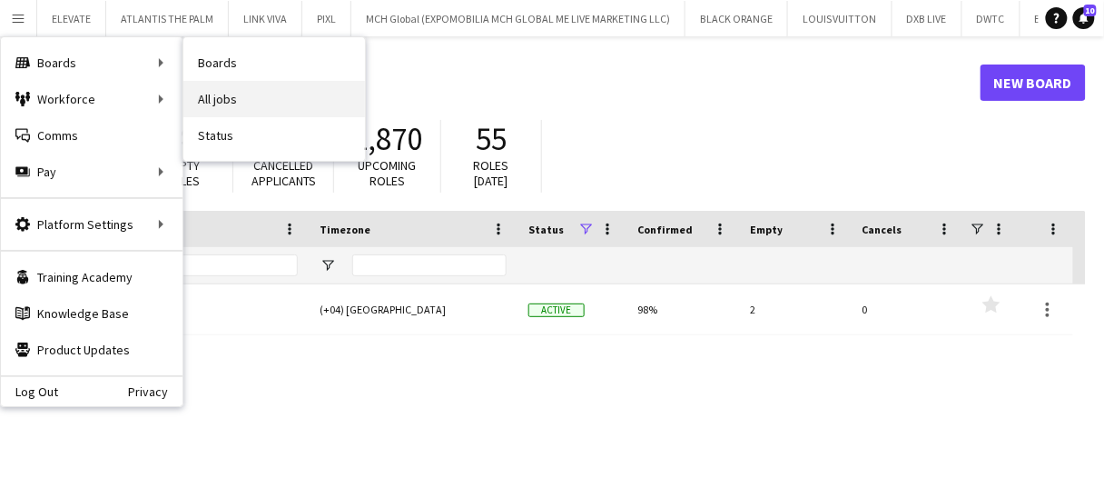
click at [236, 109] on link "All jobs" at bounding box center [274, 99] width 182 height 36
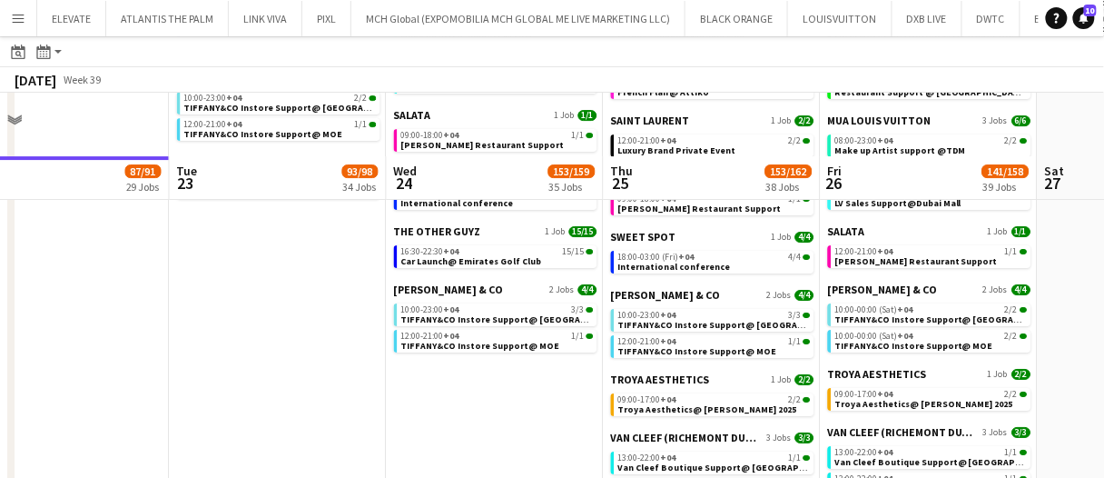
scroll to position [1420, 0]
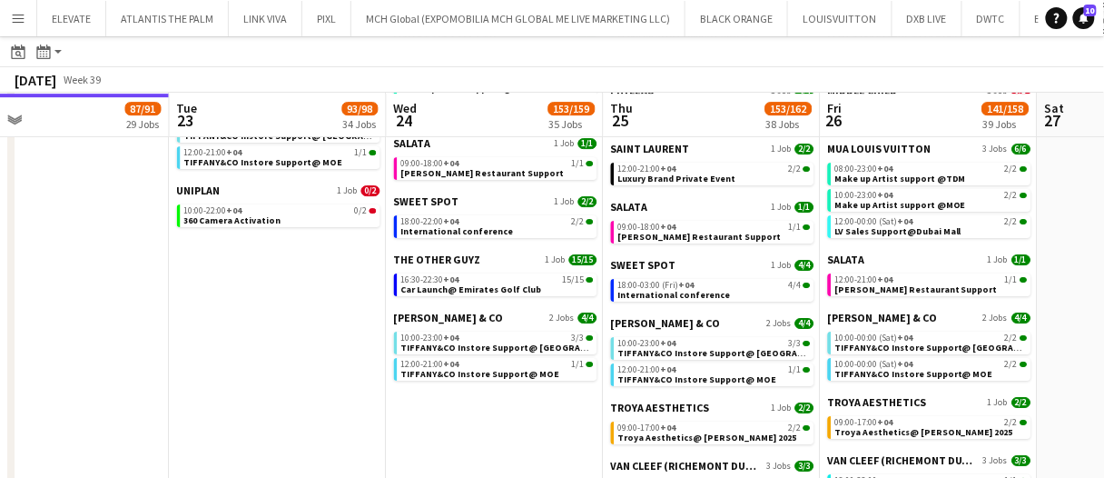
click at [1, 18] on button "Menu" at bounding box center [18, 18] width 36 height 36
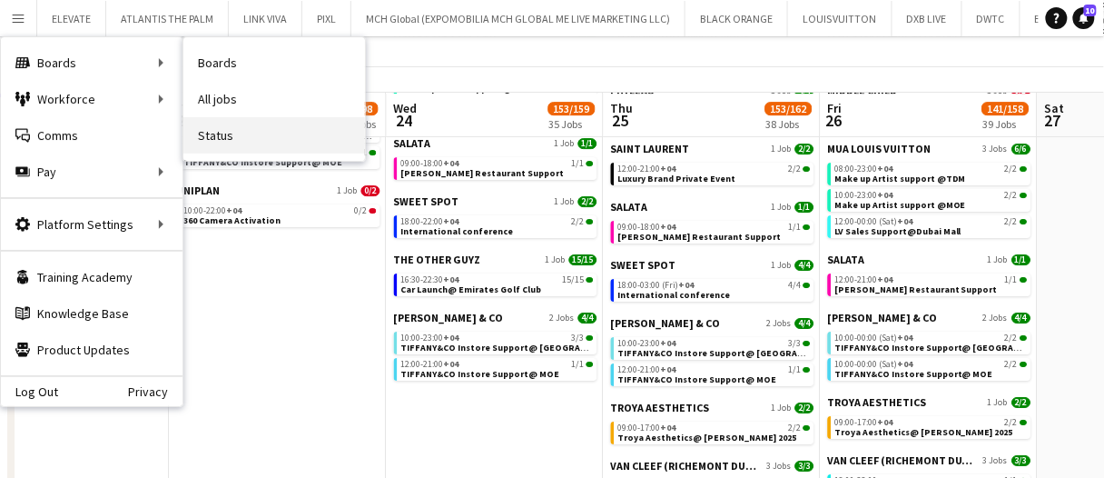
click at [306, 138] on link "Status" at bounding box center [274, 135] width 182 height 36
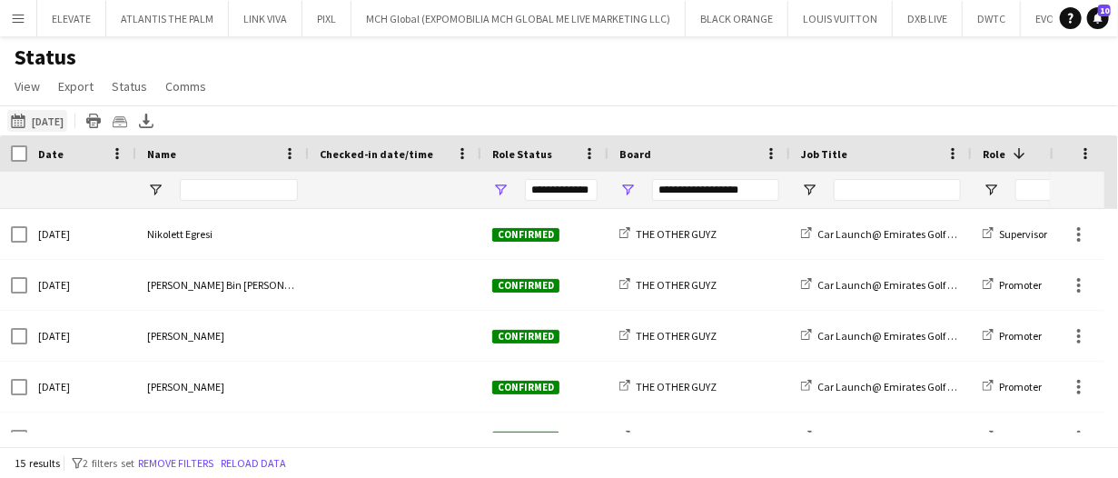
click at [65, 113] on button "22-09-2025 to 28-09-2025 24-09-2025" at bounding box center [37, 121] width 60 height 22
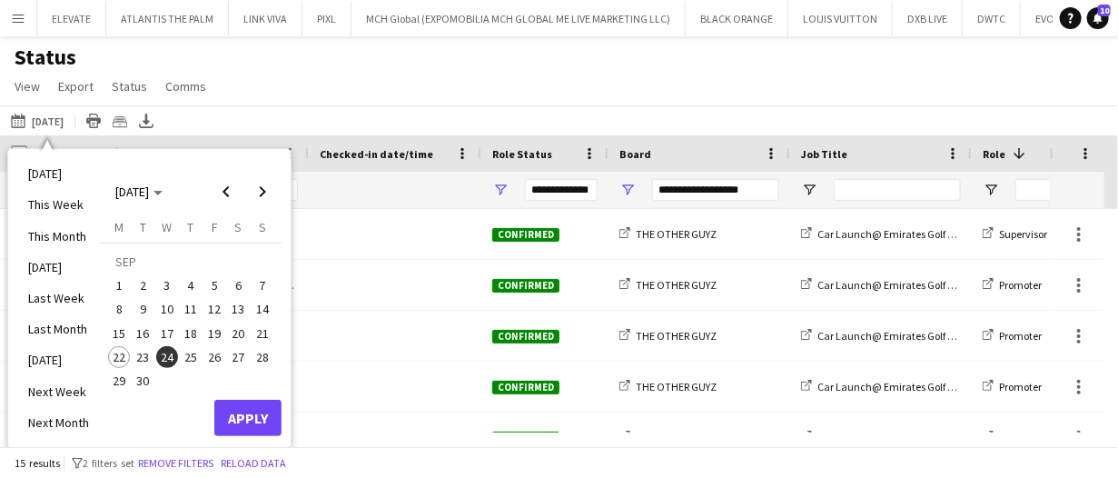
click at [172, 279] on span "3" at bounding box center [167, 285] width 22 height 22
click at [242, 328] on span "20" at bounding box center [239, 333] width 22 height 22
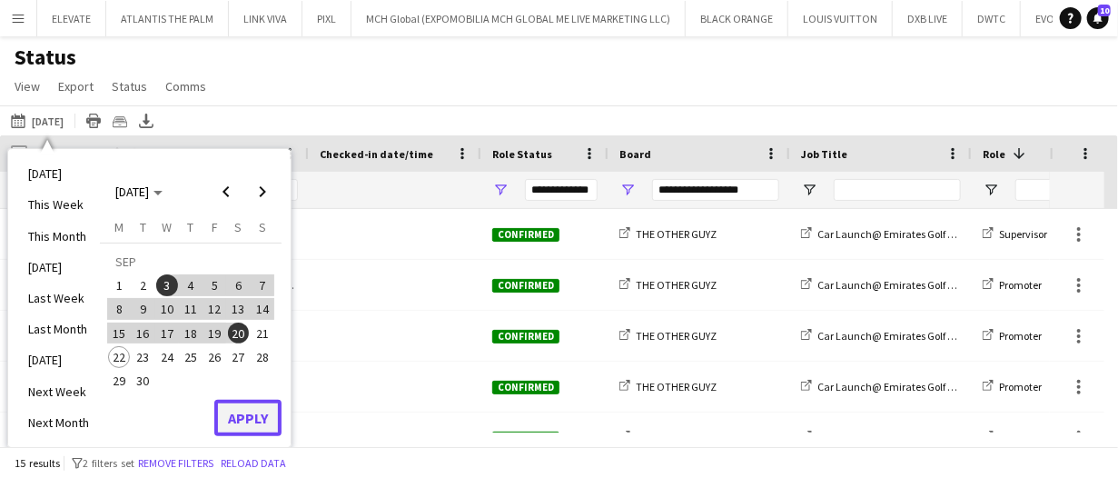
click at [252, 409] on button "Apply" at bounding box center [247, 418] width 67 height 36
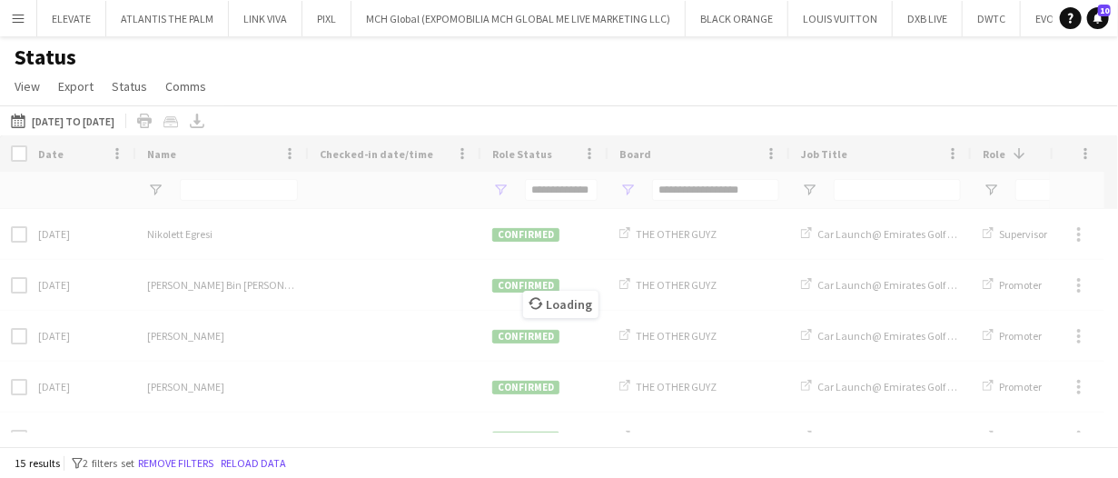
type input "***"
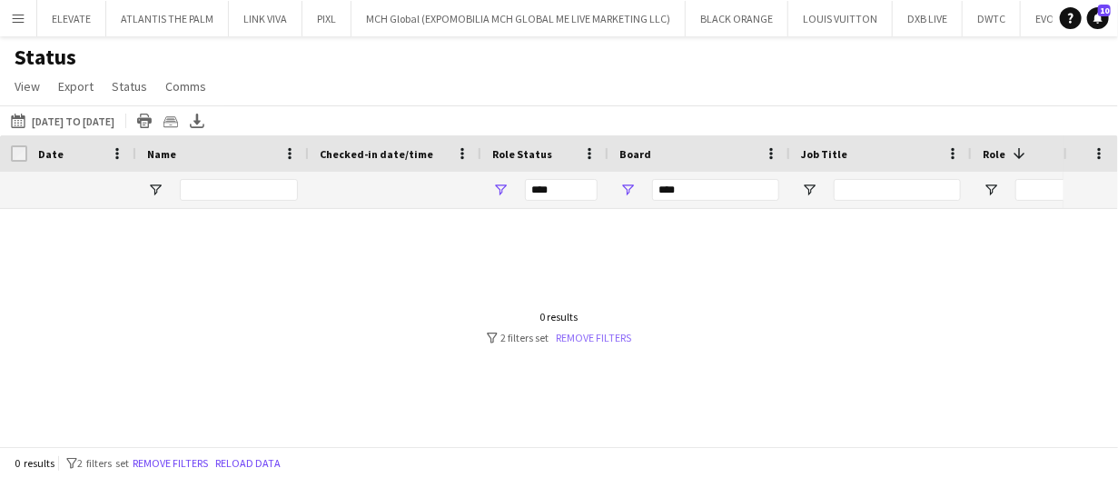
click at [604, 341] on link "Remove filters" at bounding box center [594, 337] width 75 height 14
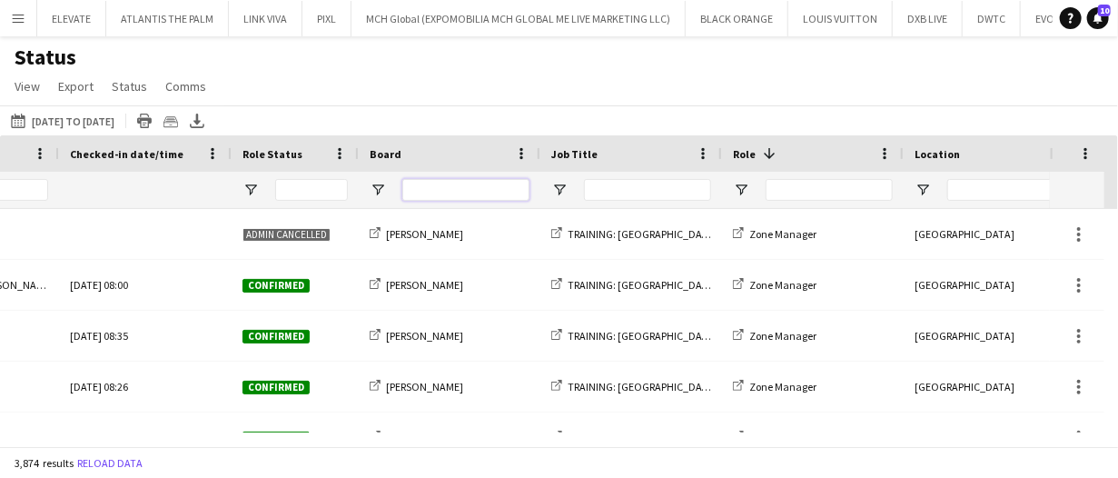
click at [440, 192] on input "Board Filter Input" at bounding box center [465, 190] width 127 height 22
click at [248, 180] on div at bounding box center [295, 190] width 127 height 36
click at [246, 185] on span "Open Filter Menu" at bounding box center [250, 190] width 16 height 16
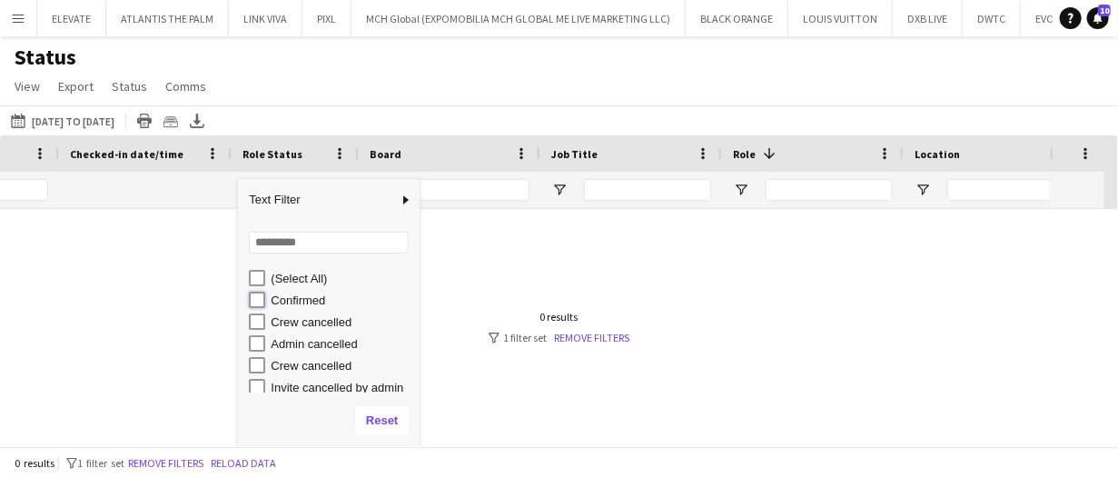
type input "**********"
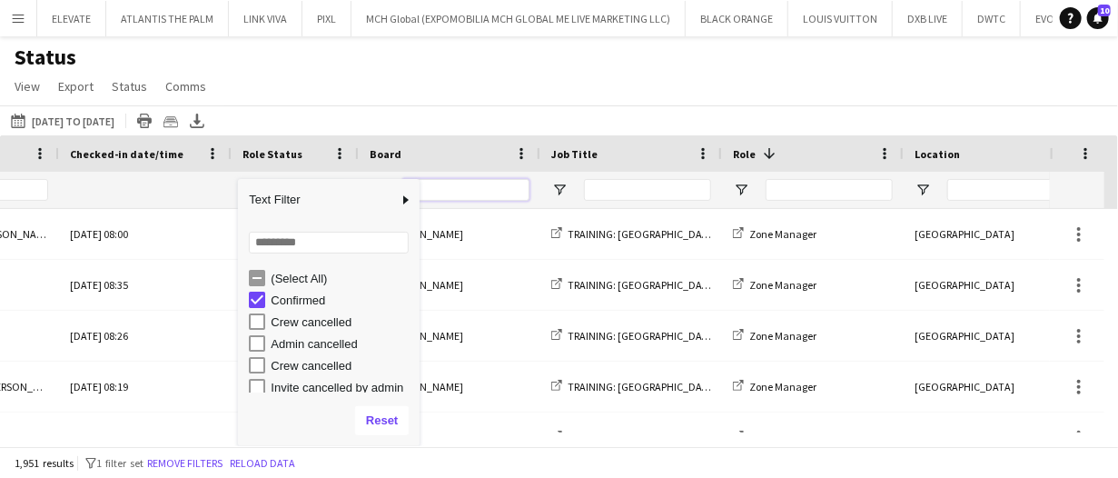
drag, startPoint x: 443, startPoint y: 194, endPoint x: 449, endPoint y: 205, distance: 12.6
click at [443, 194] on input "Board Filter Input" at bounding box center [465, 190] width 127 height 22
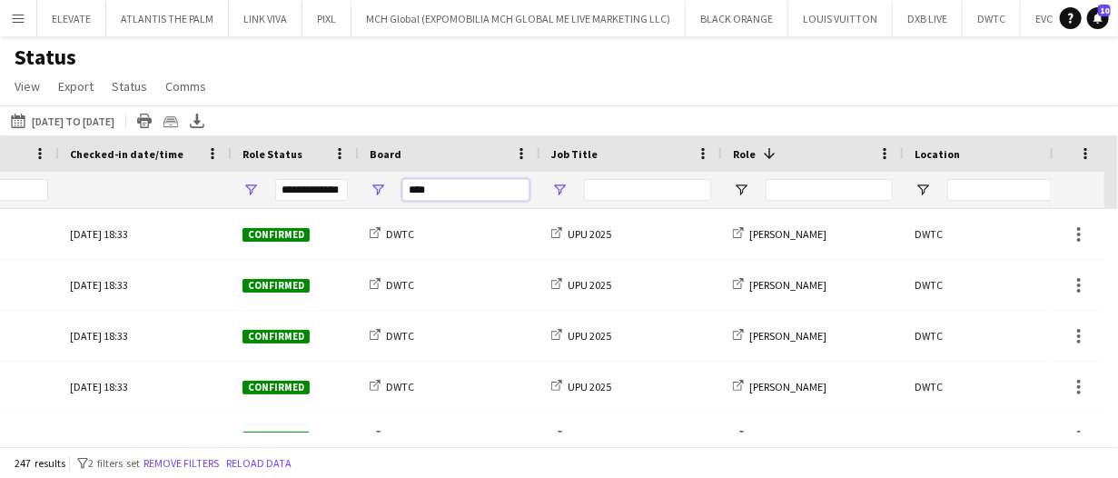
type input "****"
click at [555, 189] on span "Open Filter Menu" at bounding box center [559, 190] width 16 height 16
drag, startPoint x: 600, startPoint y: 95, endPoint x: 664, endPoint y: 254, distance: 171.1
click at [600, 95] on div "Status View Views Default view New view Update view Delete view Edit name Custo…" at bounding box center [559, 75] width 1118 height 62
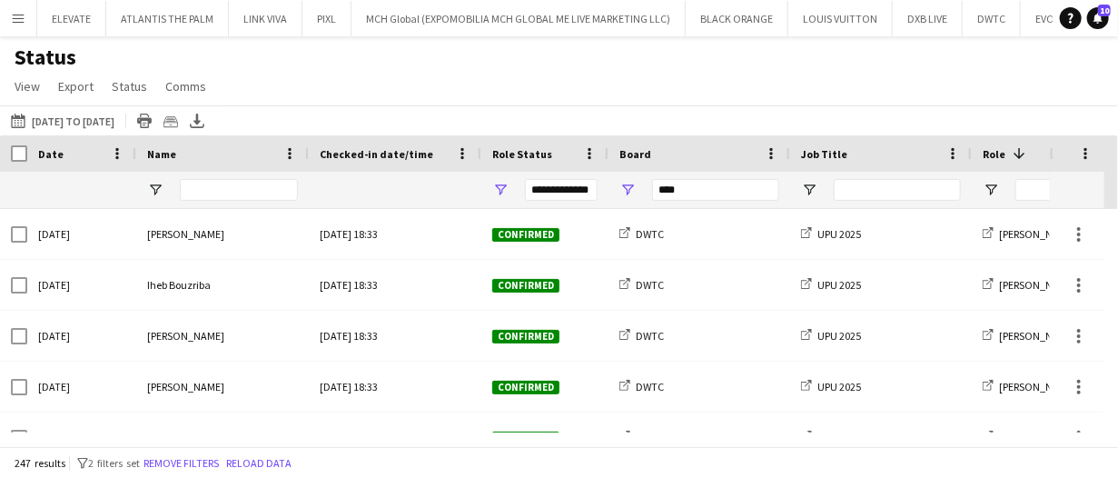
click at [53, 154] on span "Date" at bounding box center [50, 154] width 25 height 14
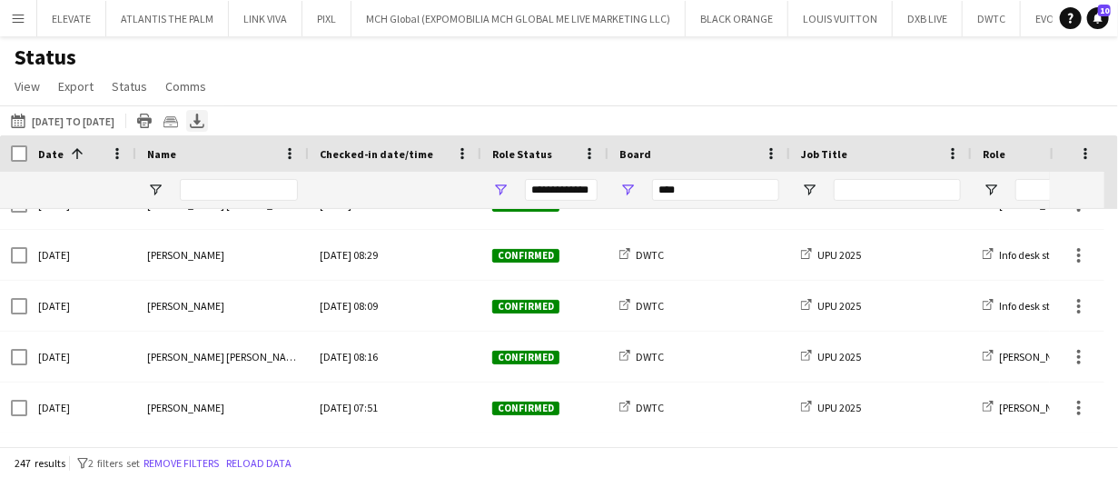
click at [204, 113] on icon "Export XLSX" at bounding box center [197, 120] width 15 height 15
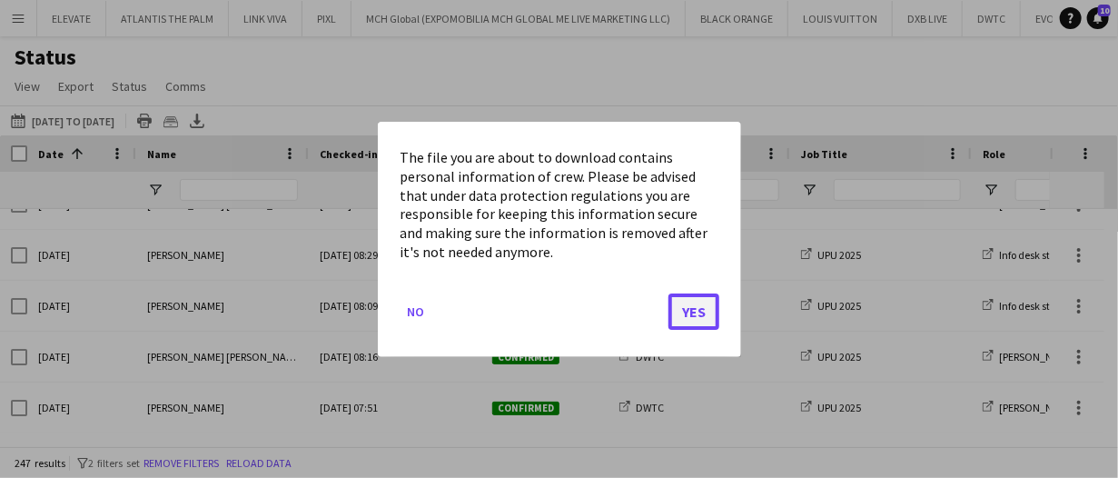
click at [692, 316] on button "Yes" at bounding box center [693, 310] width 51 height 36
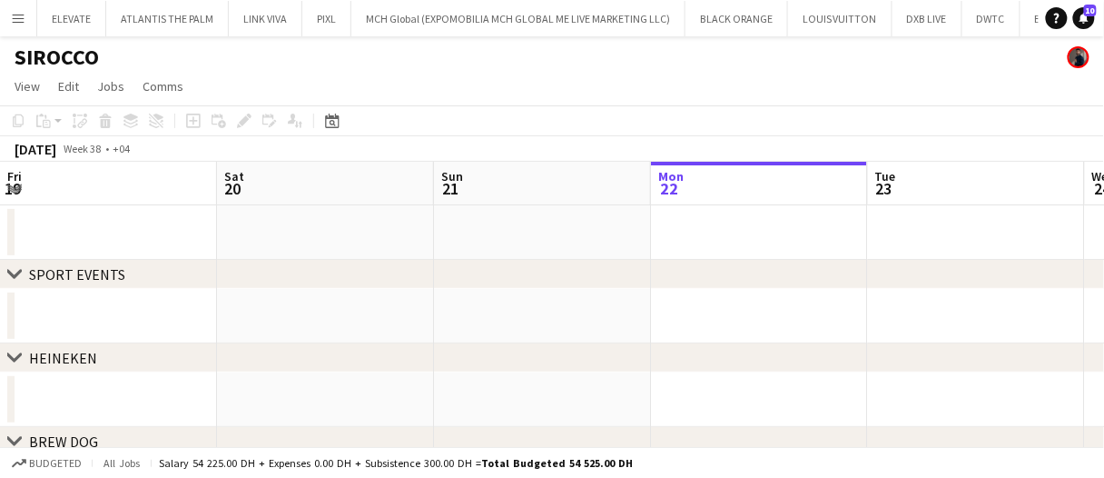
scroll to position [0, 434]
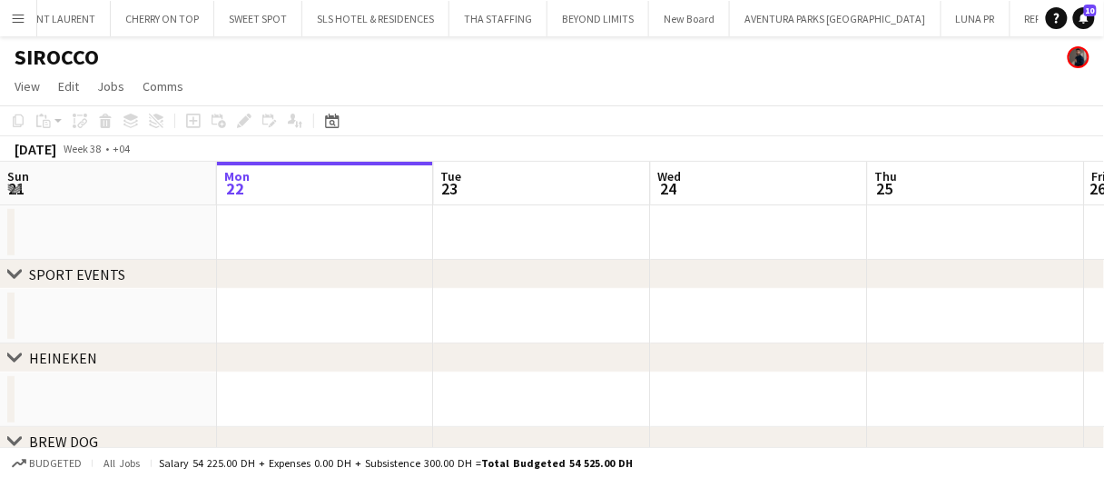
click at [701, 385] on app-date-cell at bounding box center [759, 399] width 217 height 54
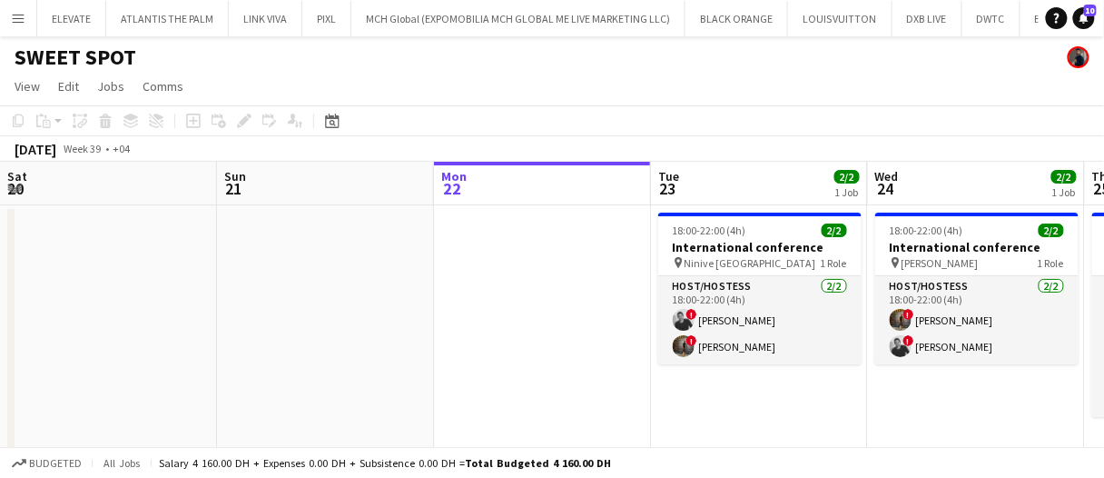
scroll to position [0, 470]
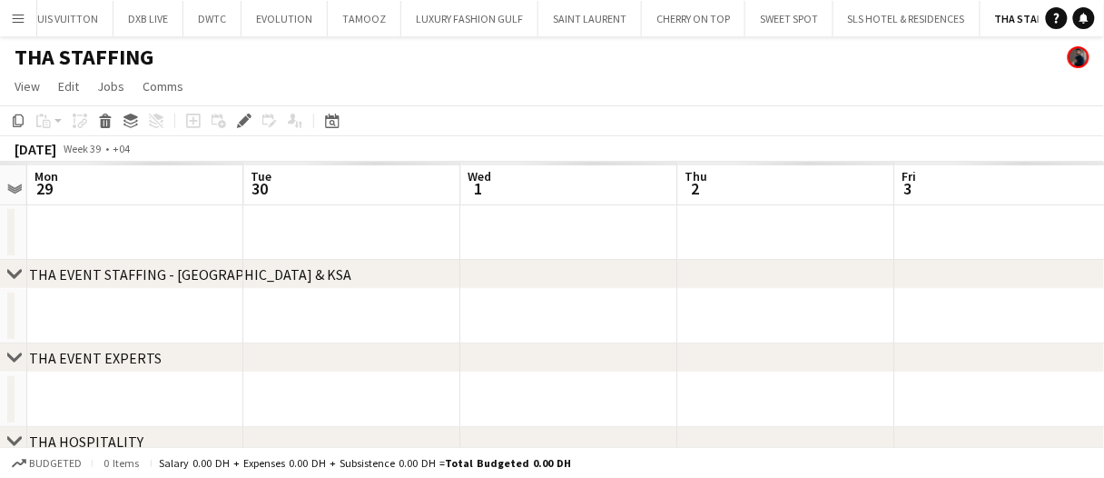
scroll to position [0, 781]
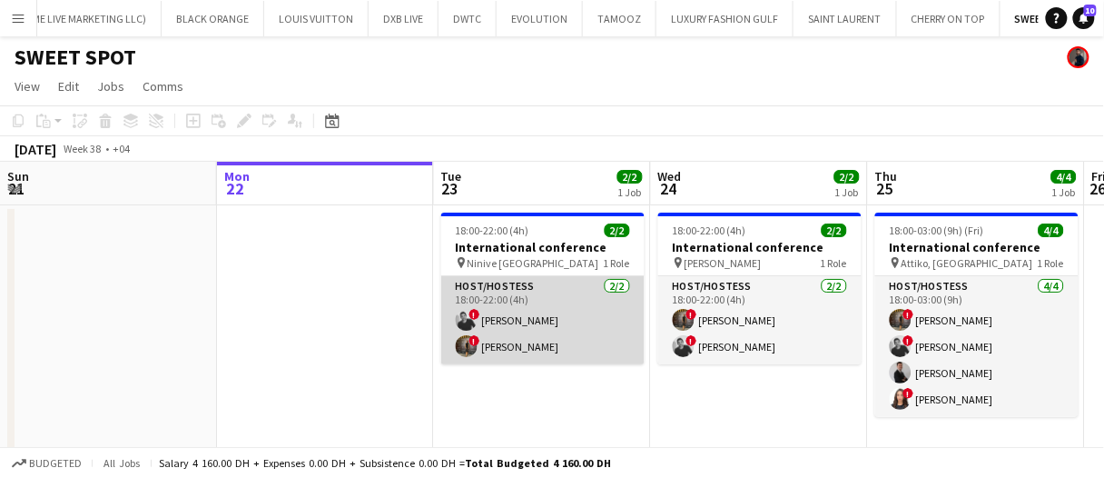
scroll to position [0, 537]
